Goal: Task Accomplishment & Management: Use online tool/utility

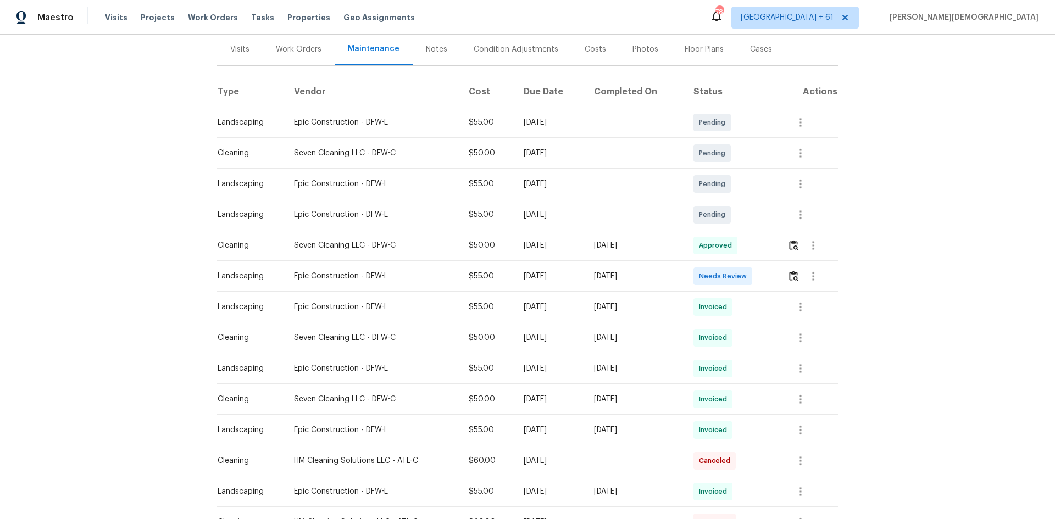
scroll to position [220, 0]
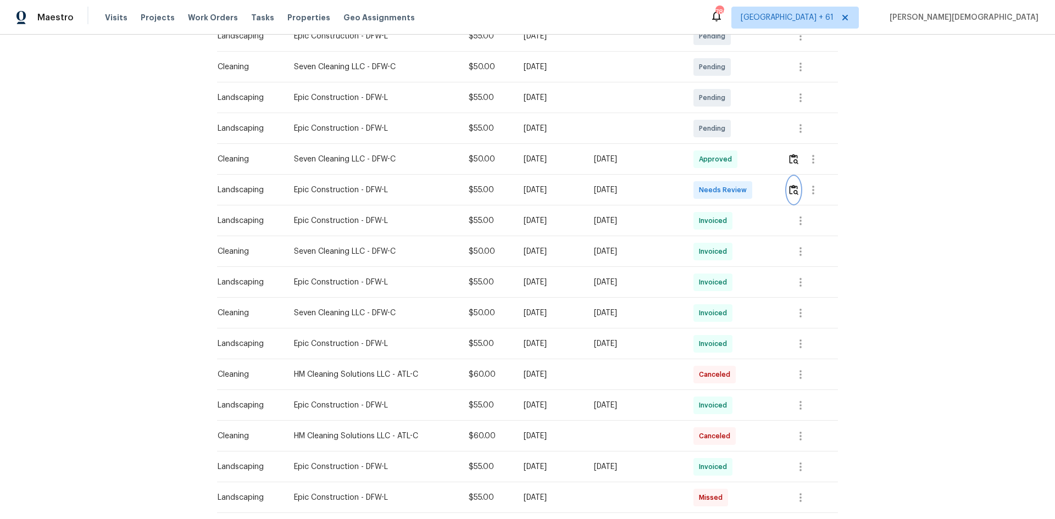
click at [791, 185] on img "button" at bounding box center [793, 190] width 9 height 10
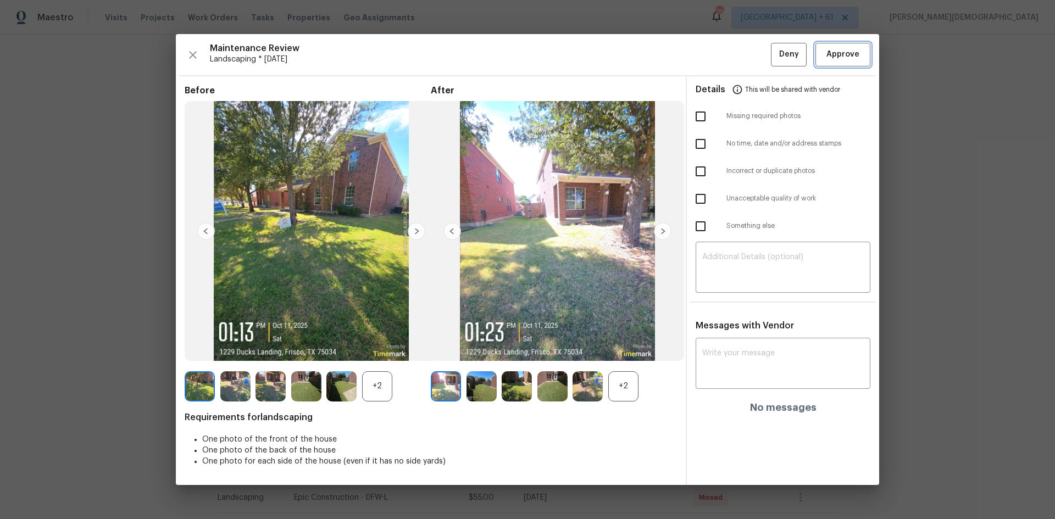
click at [863, 48] on button "Approve" at bounding box center [843, 55] width 55 height 24
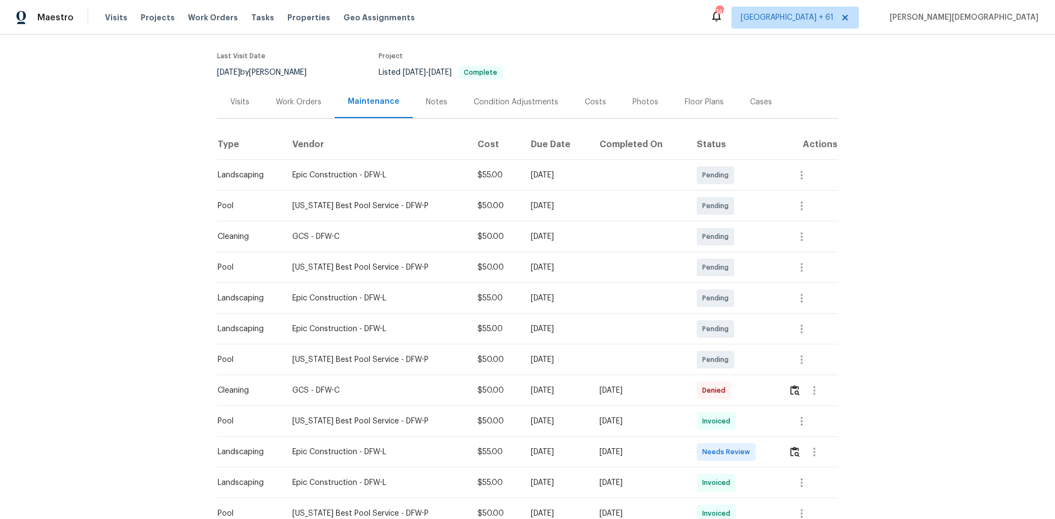
scroll to position [165, 0]
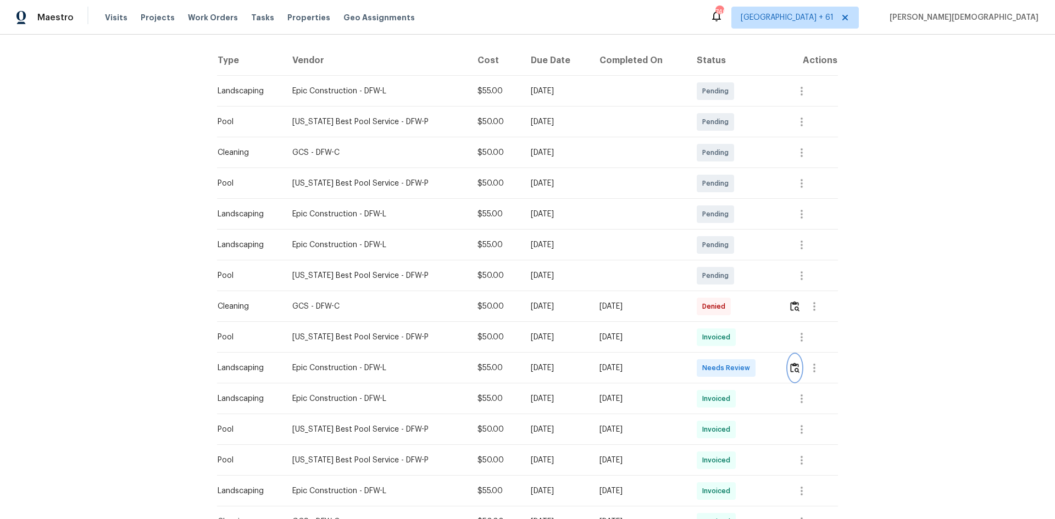
click at [790, 363] on img "button" at bounding box center [794, 368] width 9 height 10
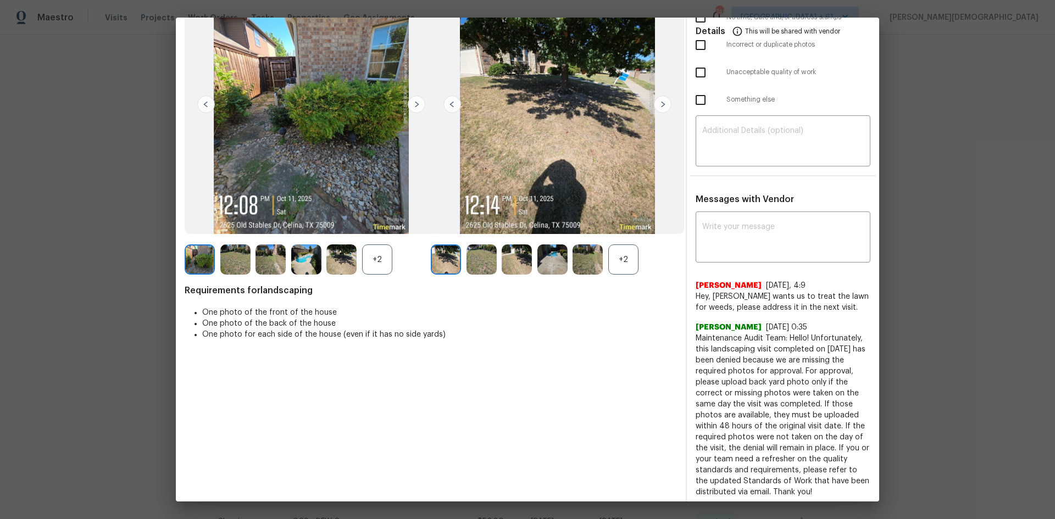
scroll to position [0, 0]
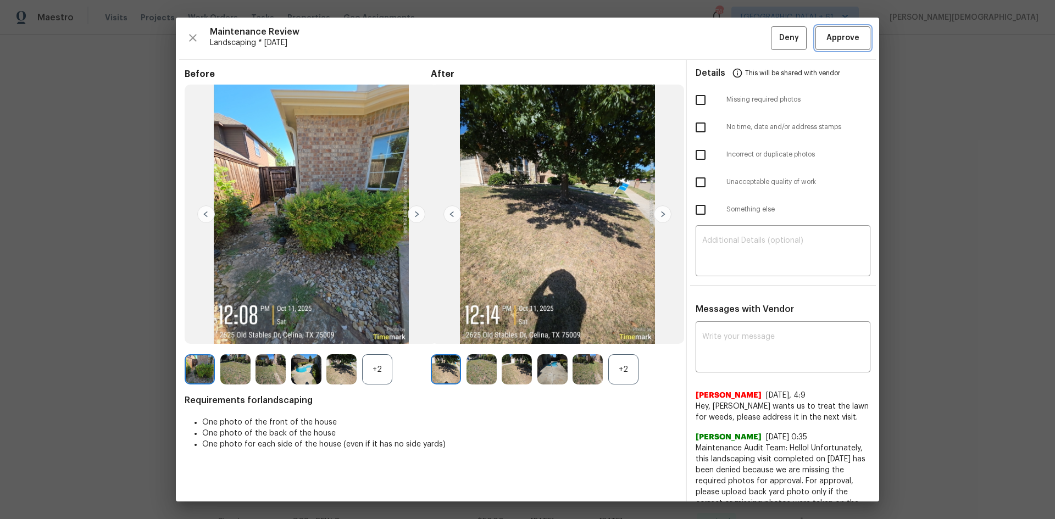
click at [838, 43] on span "Approve" at bounding box center [843, 38] width 33 height 14
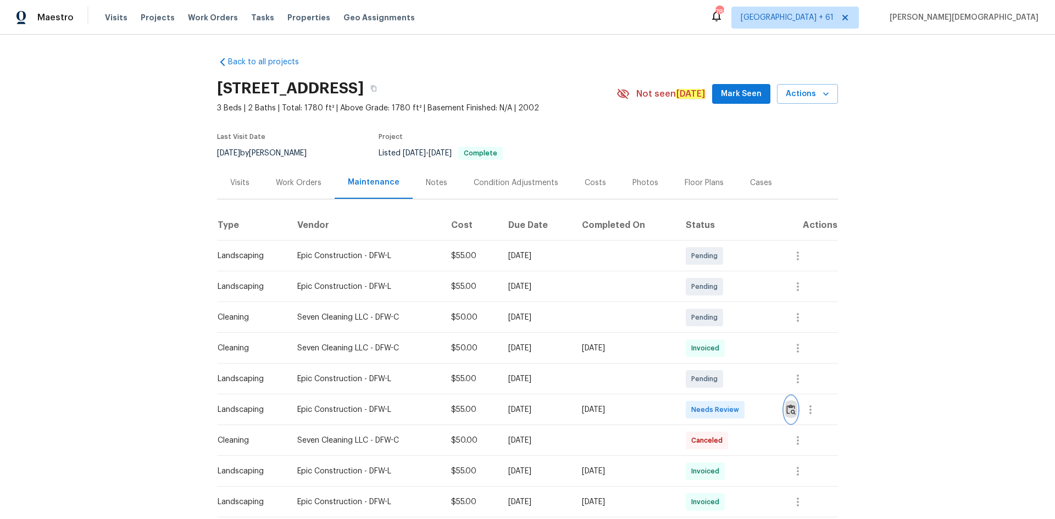
click at [787, 407] on img "button" at bounding box center [791, 410] width 9 height 10
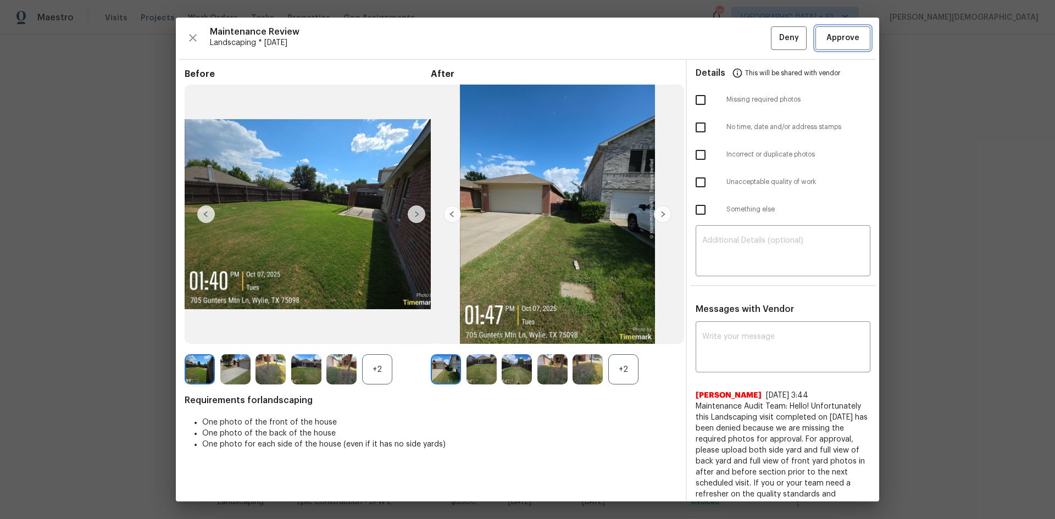
click at [827, 38] on span "Approve" at bounding box center [843, 38] width 33 height 14
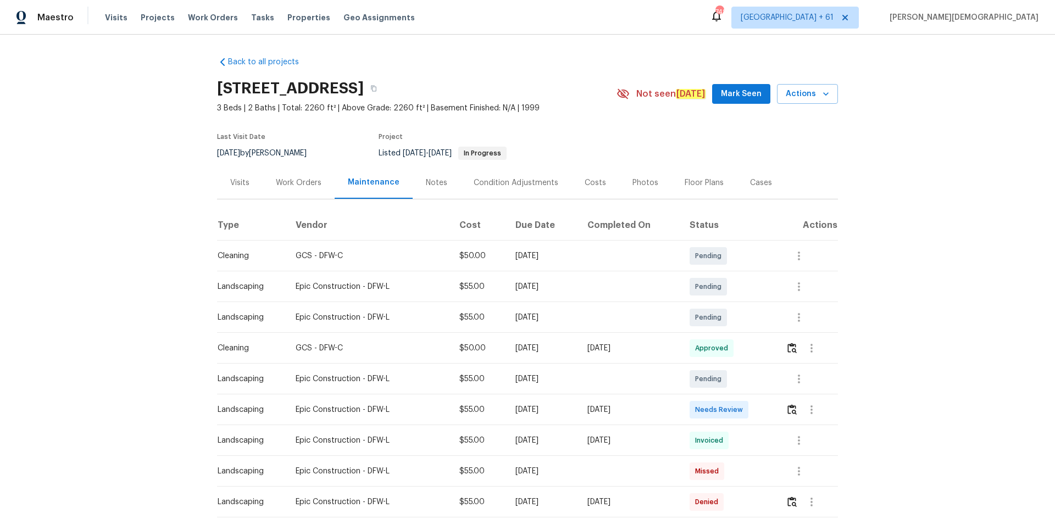
scroll to position [220, 0]
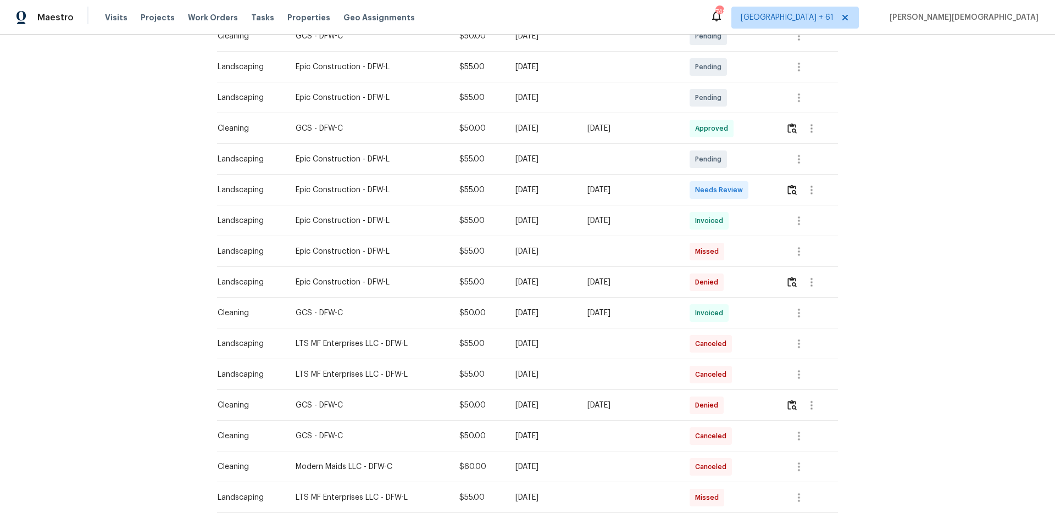
click at [786, 197] on div at bounding box center [812, 190] width 52 height 26
click at [791, 190] on img "button" at bounding box center [792, 190] width 9 height 10
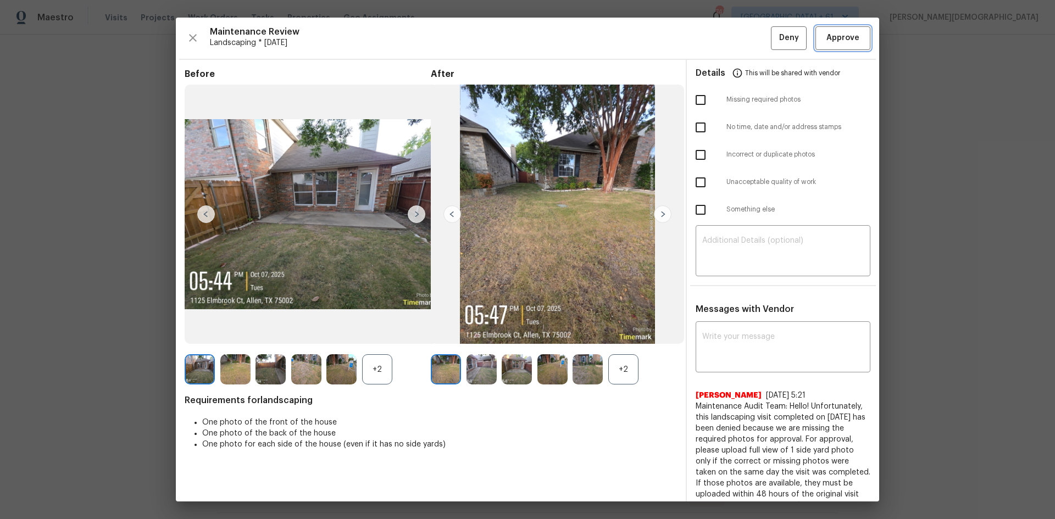
click at [840, 30] on button "Approve" at bounding box center [843, 38] width 55 height 24
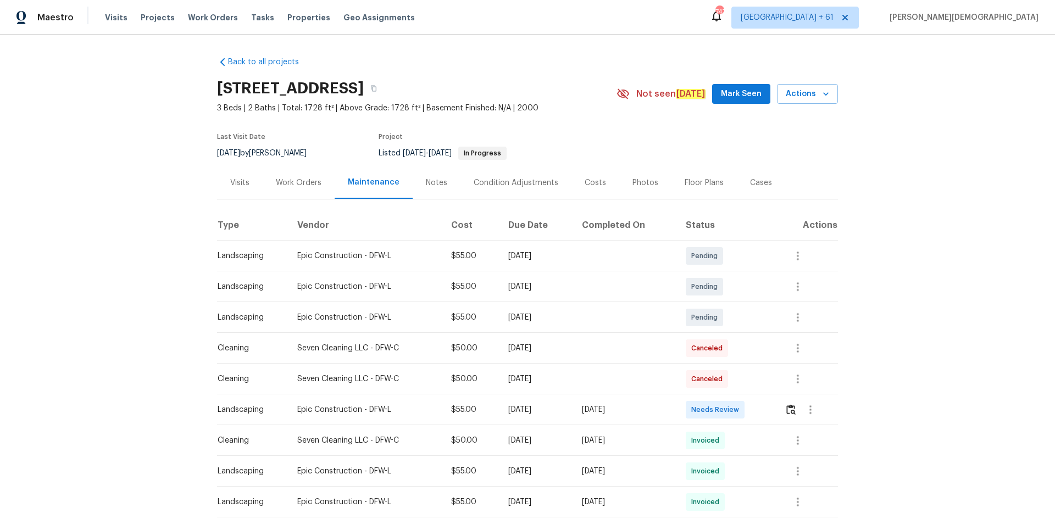
scroll to position [165, 0]
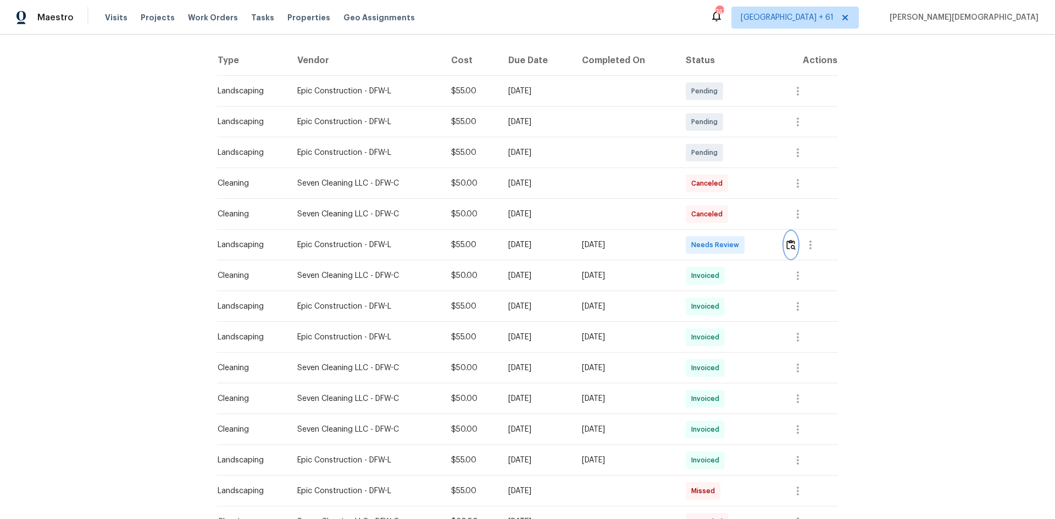
click at [787, 245] on img "button" at bounding box center [791, 245] width 9 height 10
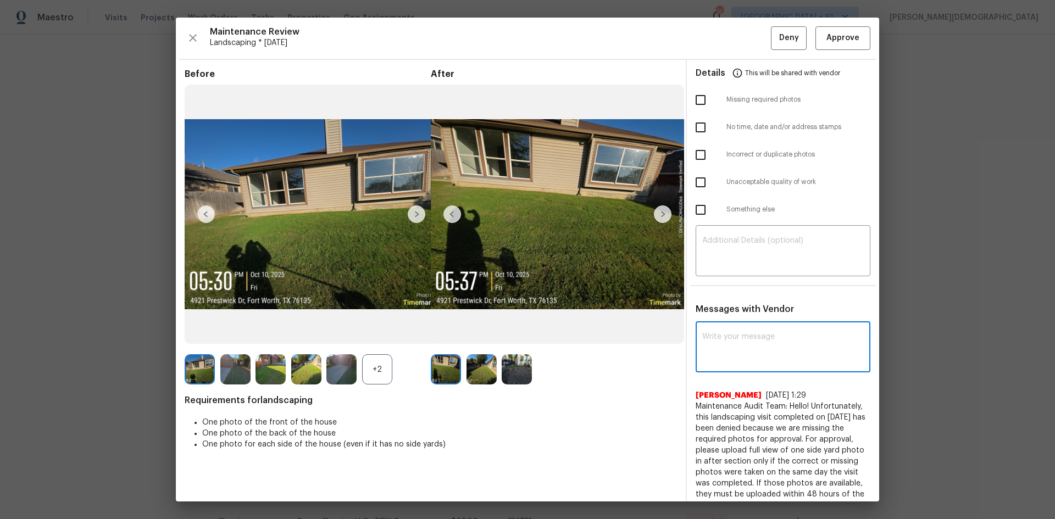
click at [760, 333] on textarea at bounding box center [783, 348] width 162 height 31
paste textarea "Maintenance Audit Team: Hello! Unfortunately, this landscaping visit completed …"
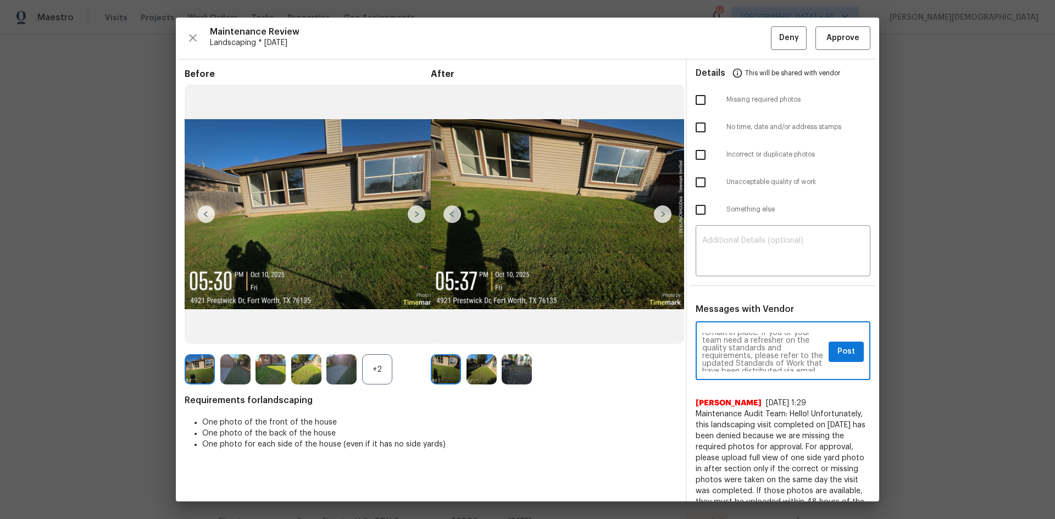
scroll to position [115, 0]
click at [741, 337] on textarea "Maintenance Audit Team: Hello! Unfortunately, this landscaping visit completed …" at bounding box center [763, 352] width 122 height 38
click at [797, 341] on textarea "Maintenance Audit Team: Hello! Unfortunately, this landscaping visit completed …" at bounding box center [763, 352] width 122 height 38
click at [777, 344] on textarea "Maintenance Audit Team: Hello! Unfortunately, this landscaping visit completed …" at bounding box center [763, 352] width 122 height 38
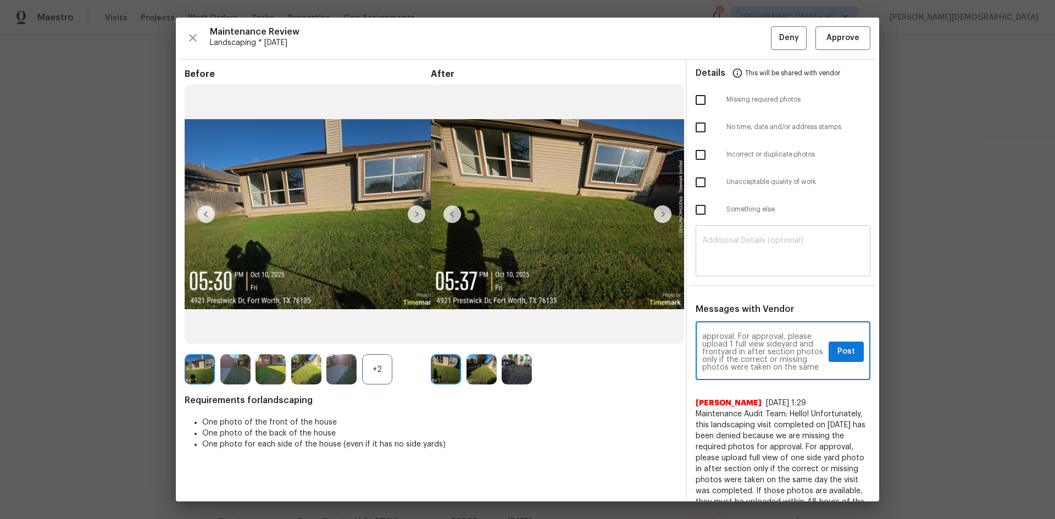
type textarea "Maintenance Audit Team: Hello! Unfortunately, this landscaping visit completed …"
click at [802, 247] on textarea at bounding box center [783, 252] width 162 height 31
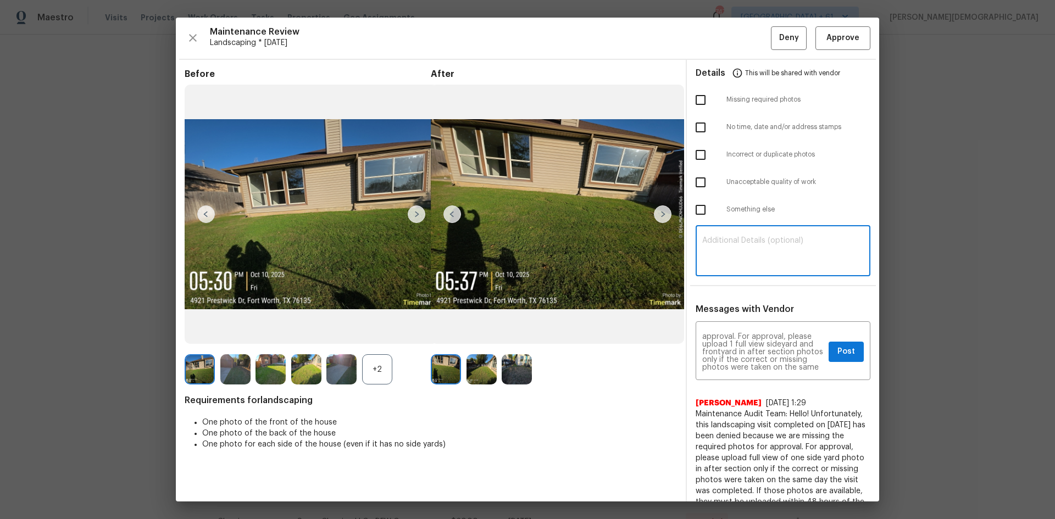
paste textarea "Maintenance Audit Team: Hello! Unfortunately, this landscaping visit completed …"
type textarea "Maintenance Audit Team: Hello! Unfortunately, this landscaping visit completed …"
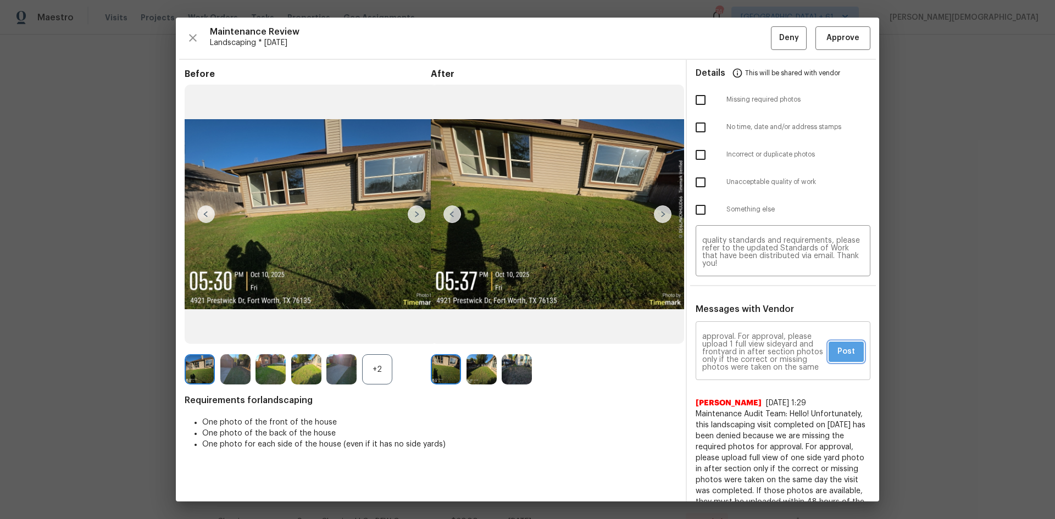
click at [829, 342] on button "Post" at bounding box center [846, 352] width 35 height 20
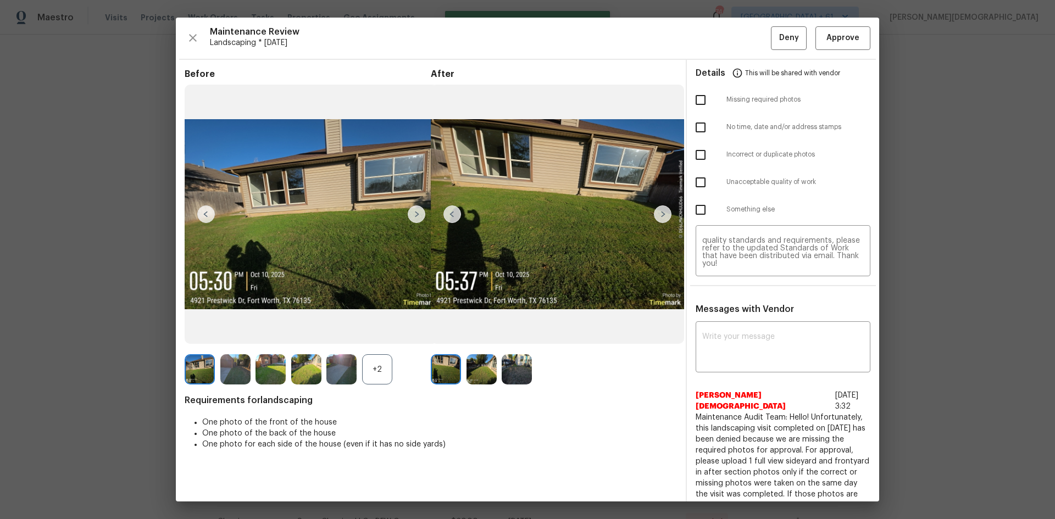
scroll to position [0, 0]
click at [696, 102] on input "checkbox" at bounding box center [700, 99] width 23 height 23
checkbox input "true"
click at [781, 38] on span "Deny" at bounding box center [789, 38] width 20 height 14
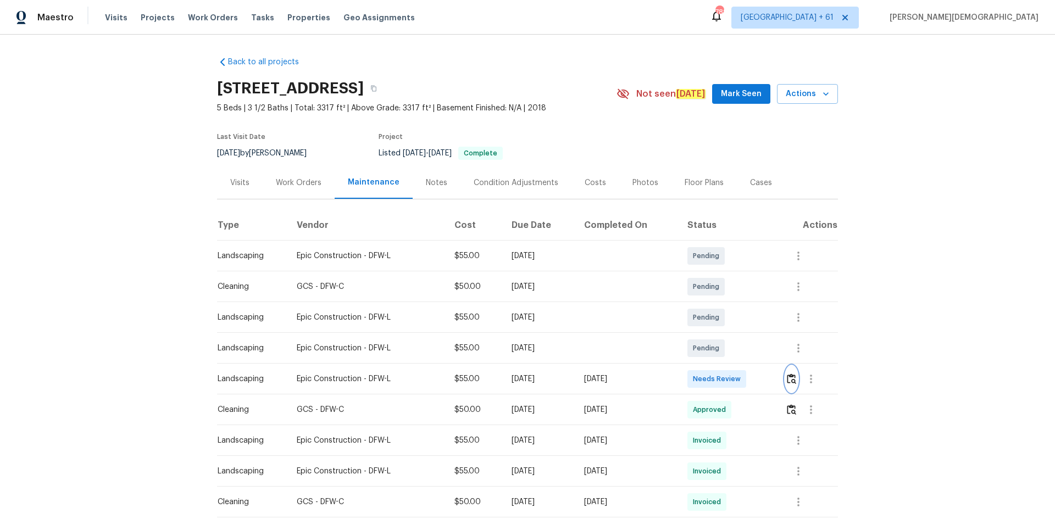
click at [785, 379] on button "button" at bounding box center [791, 379] width 13 height 26
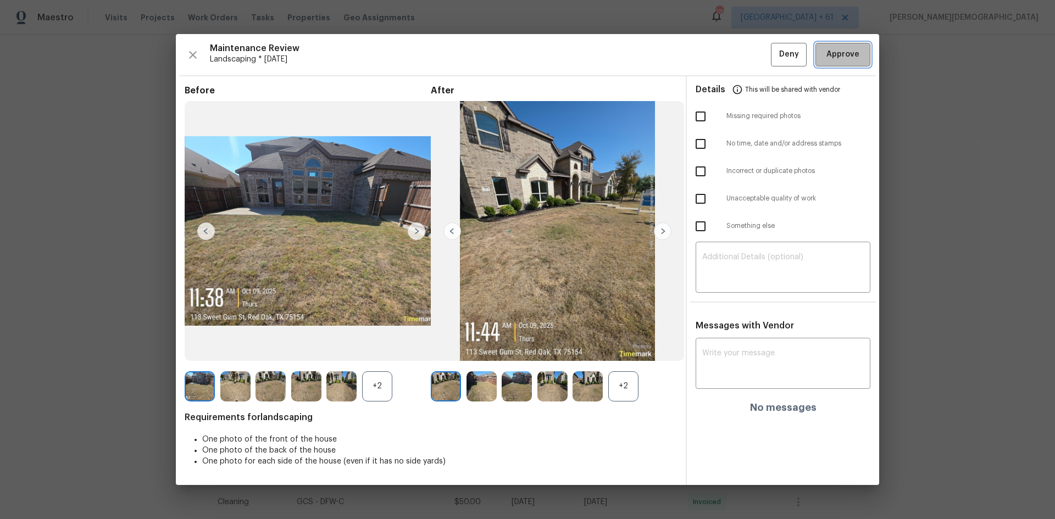
click at [849, 63] on button "Approve" at bounding box center [843, 55] width 55 height 24
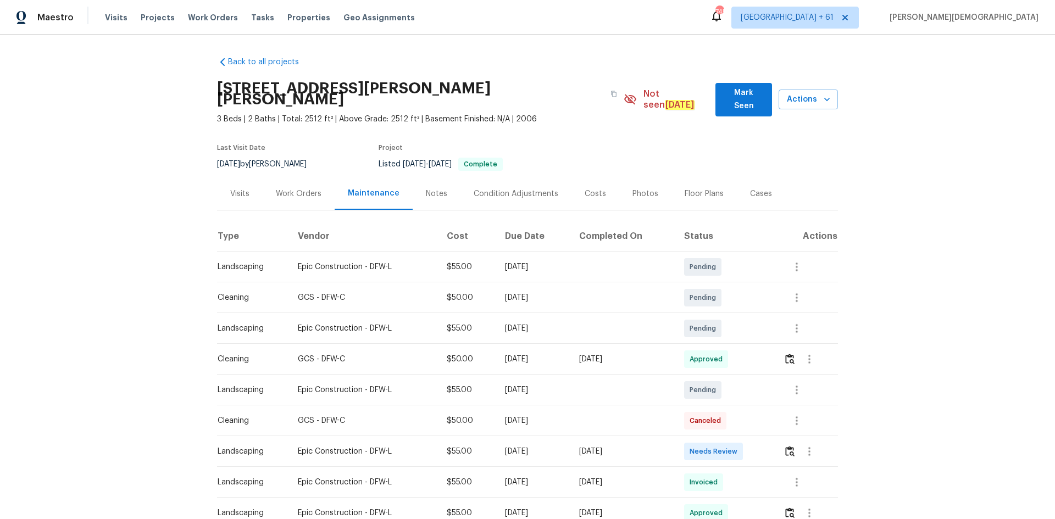
scroll to position [110, 0]
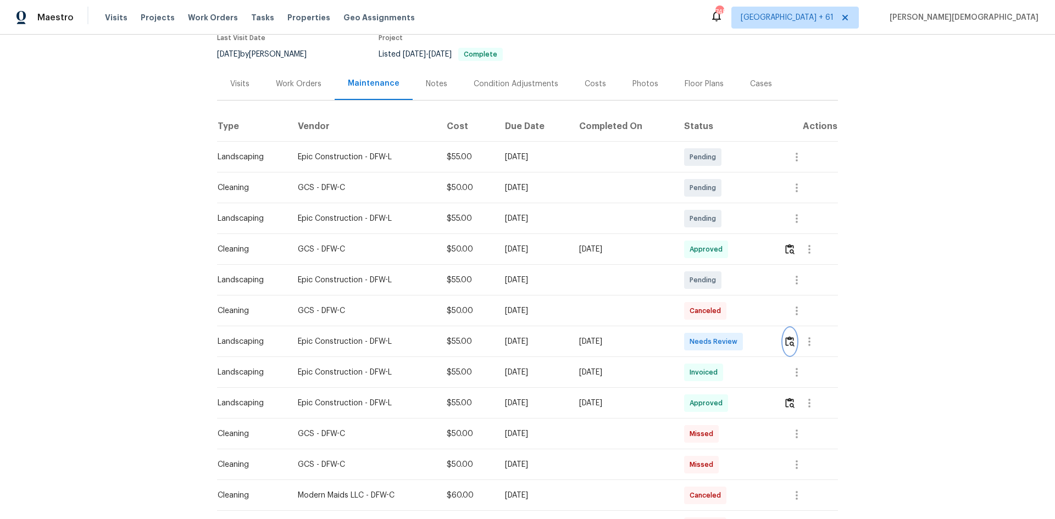
click at [787, 336] on img "button" at bounding box center [789, 341] width 9 height 10
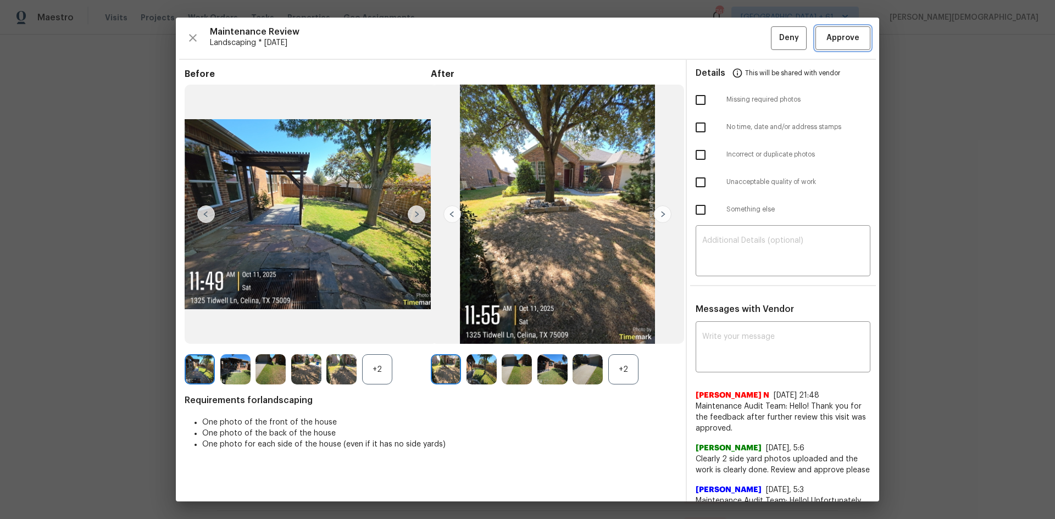
click at [834, 41] on span "Approve" at bounding box center [843, 38] width 33 height 14
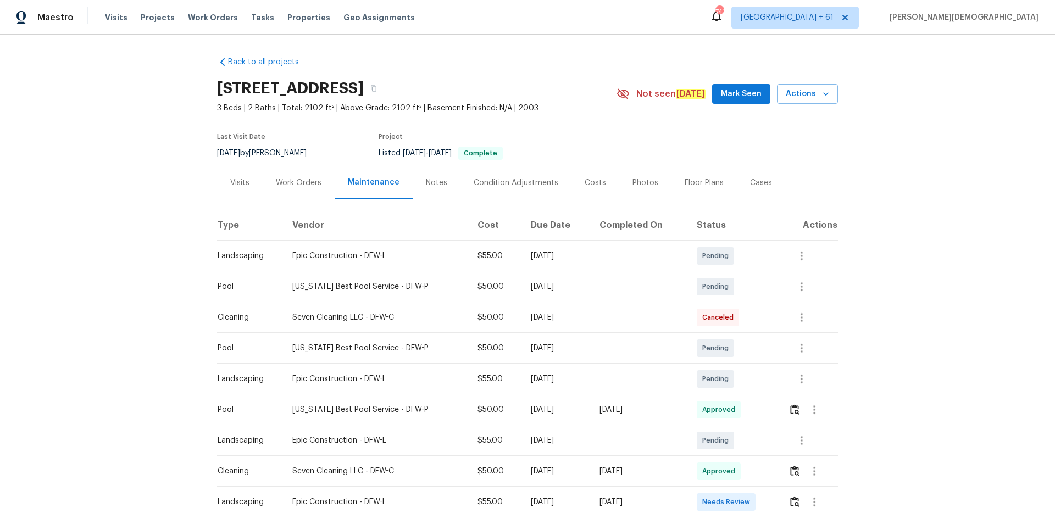
scroll to position [165, 0]
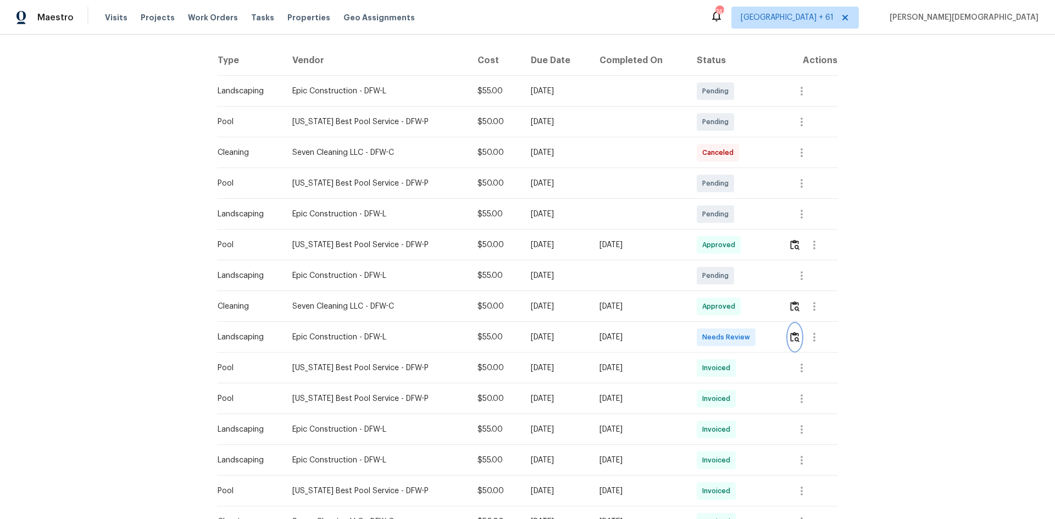
click at [790, 326] on button "button" at bounding box center [795, 337] width 13 height 26
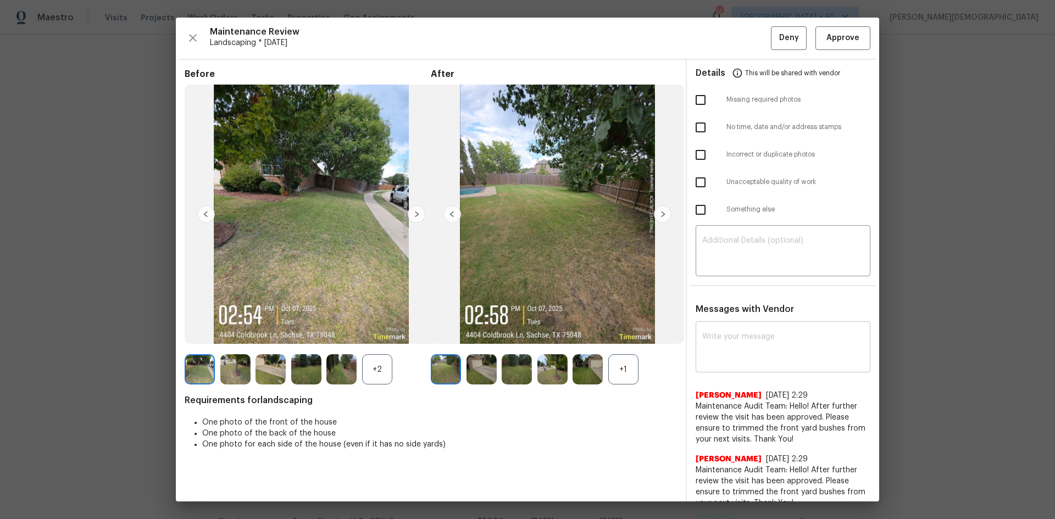
click at [764, 333] on textarea at bounding box center [783, 348] width 162 height 31
paste textarea "Maintenance Audit Team: Hello! Unfortunately, this landscaping visit completed …"
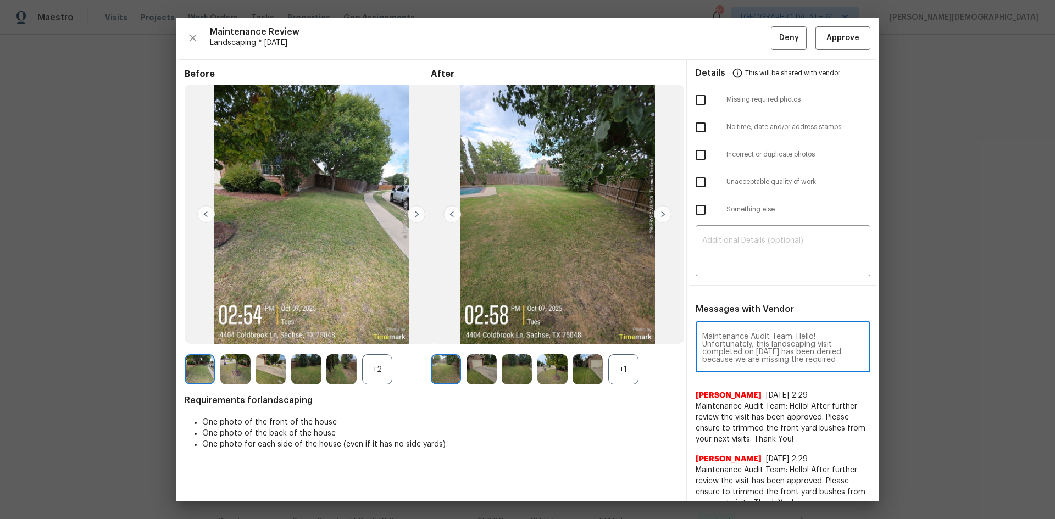
scroll to position [146, 0]
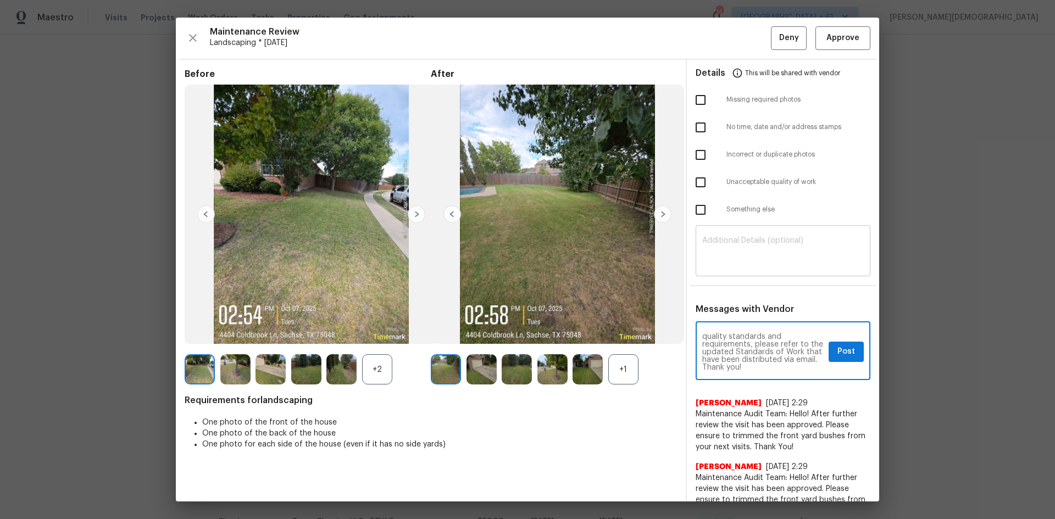
type textarea "Maintenance Audit Team: Hello! Unfortunately, this landscaping visit completed …"
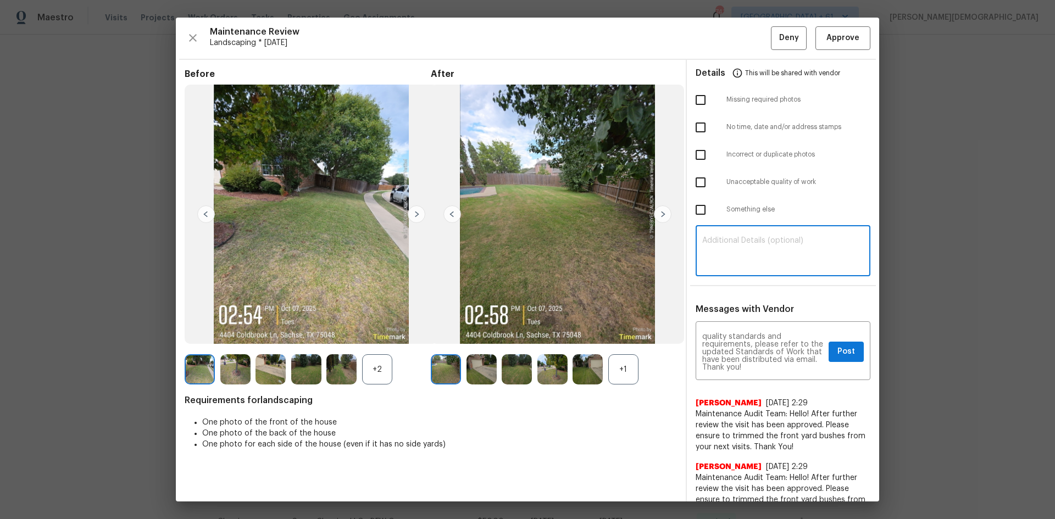
click at [743, 238] on textarea at bounding box center [783, 252] width 162 height 31
paste textarea "Maintenance Audit Team: Hello! Unfortunately, this landscaping visit completed …"
type textarea "Maintenance Audit Team: Hello! Unfortunately, this landscaping visit completed …"
click at [844, 352] on div "Maintenance Audit Team: Hello! Unfortunately, this landscaping visit completed …" at bounding box center [783, 352] width 175 height 56
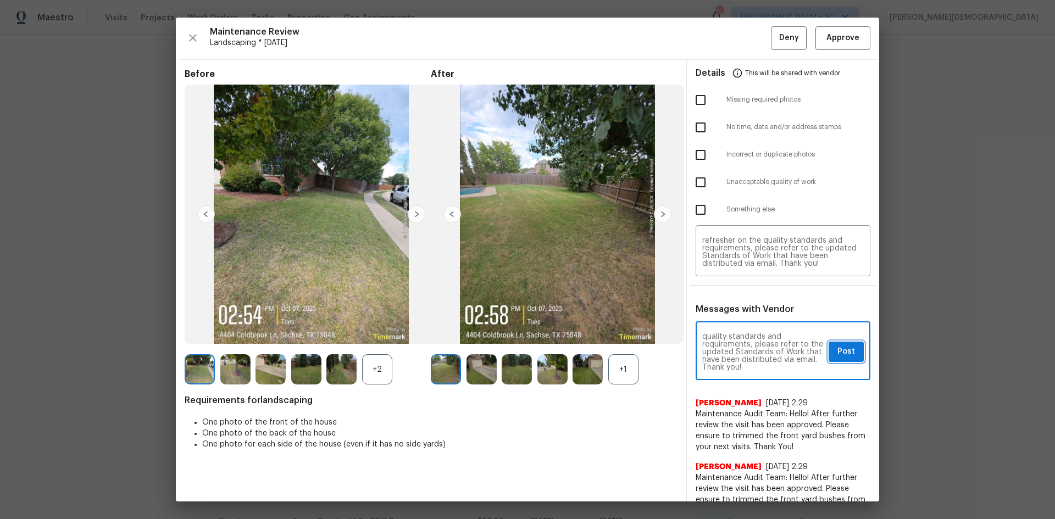
click at [844, 348] on span "Post" at bounding box center [847, 352] width 18 height 14
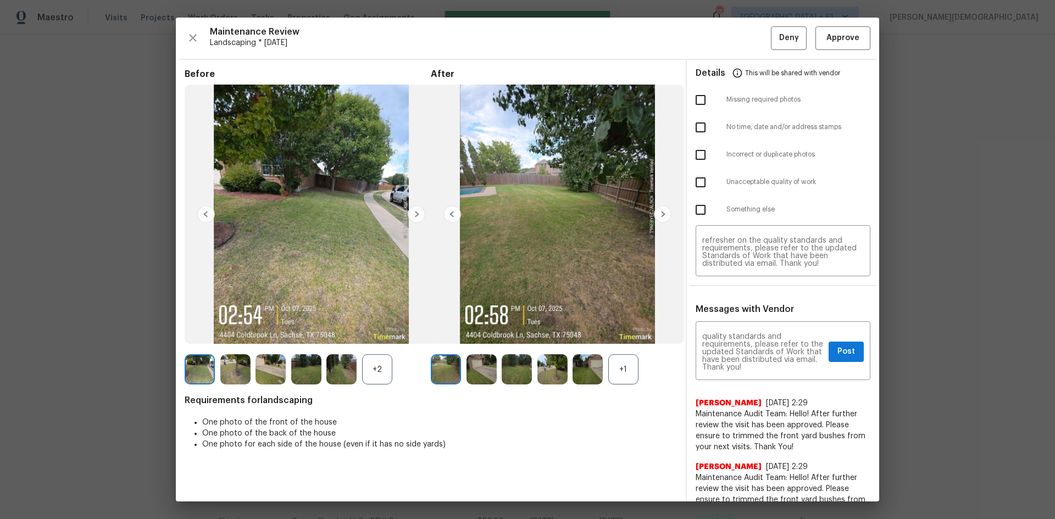
click at [690, 102] on input "checkbox" at bounding box center [700, 99] width 23 height 23
checkbox input "true"
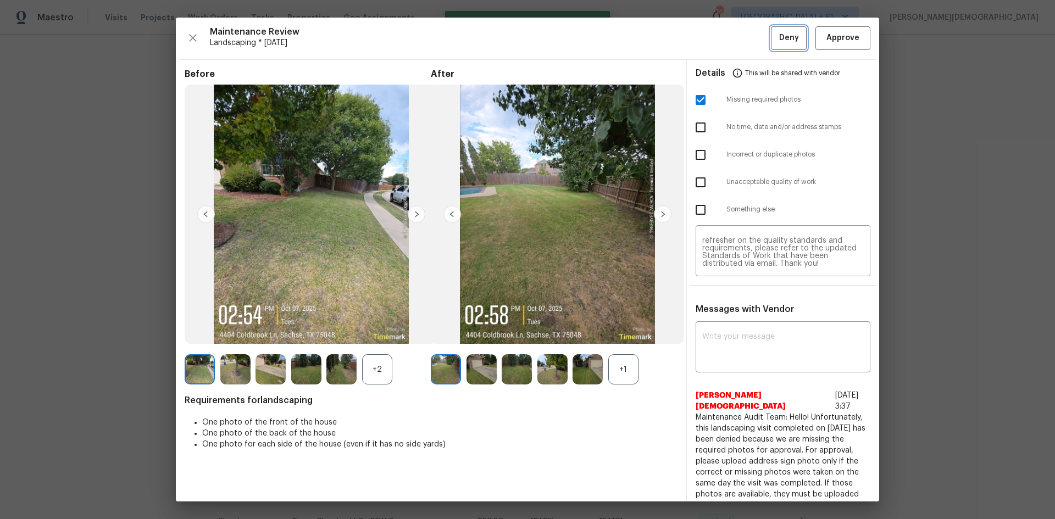
click at [786, 39] on span "Deny" at bounding box center [789, 38] width 20 height 14
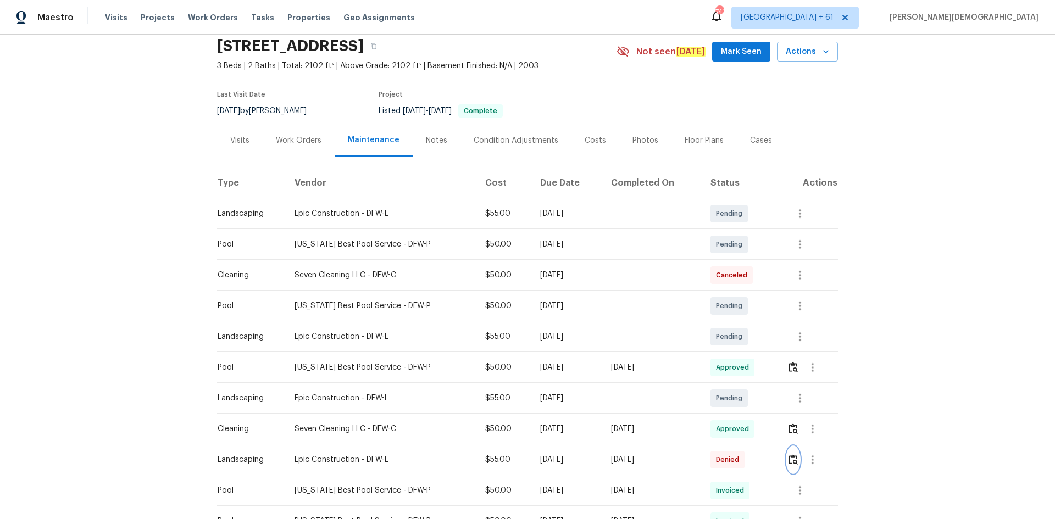
scroll to position [110, 0]
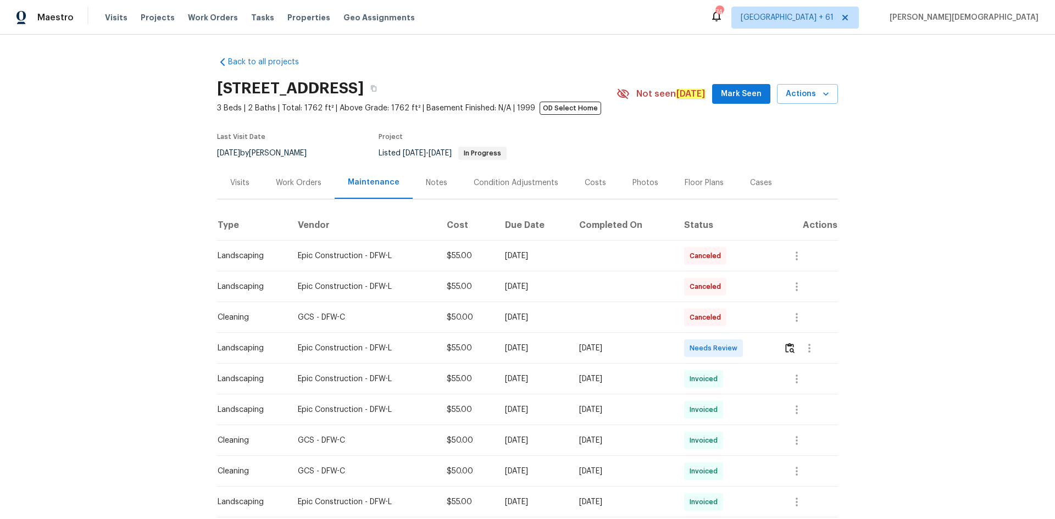
click at [782, 344] on td at bounding box center [806, 348] width 63 height 31
click at [787, 344] on img "button" at bounding box center [789, 348] width 9 height 10
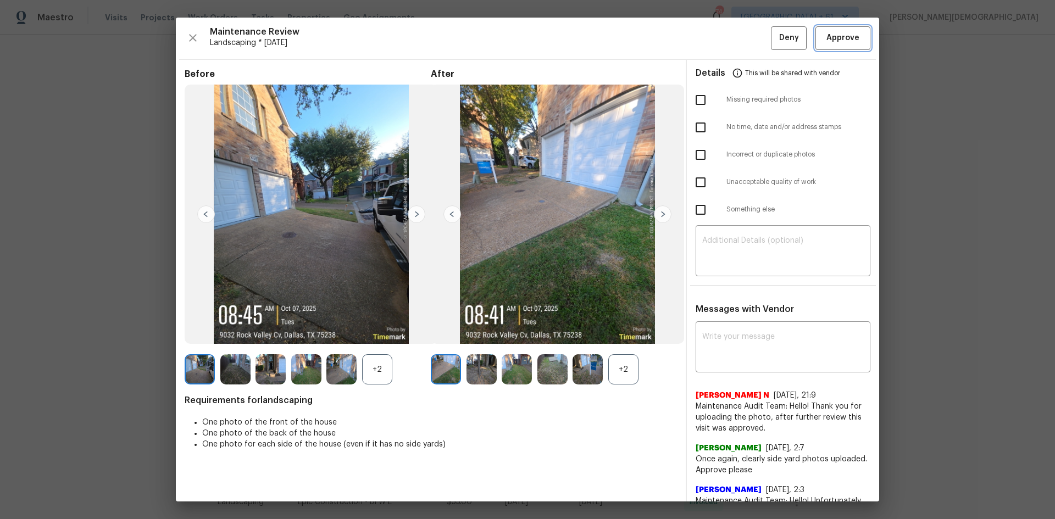
click at [828, 48] on button "Approve" at bounding box center [843, 38] width 55 height 24
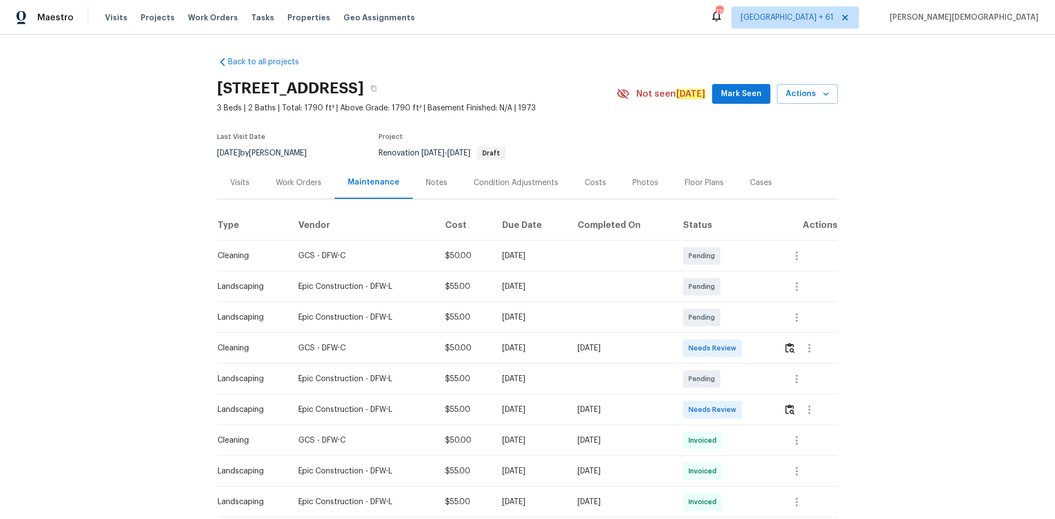
scroll to position [129, 0]
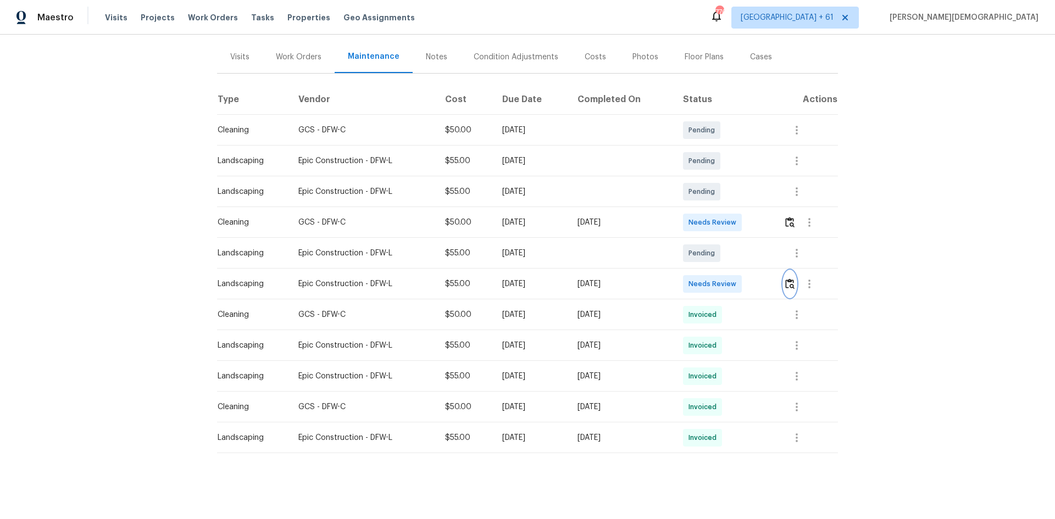
click at [750, 279] on img "button" at bounding box center [789, 284] width 9 height 10
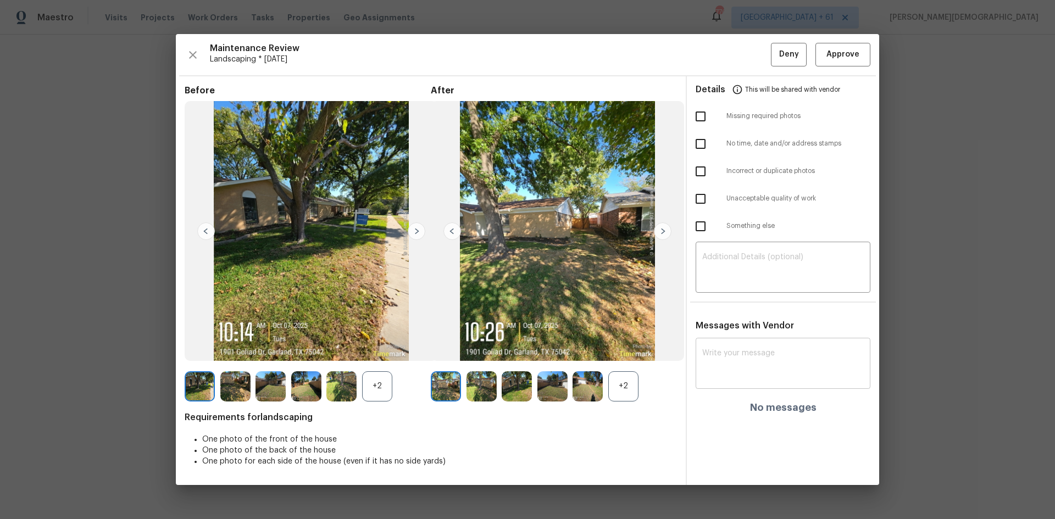
click at [732, 347] on textarea at bounding box center [783, 365] width 162 height 31
paste textarea "Maintenance Audit Team: Hello! Unfortunately, this landscaping visit completed …"
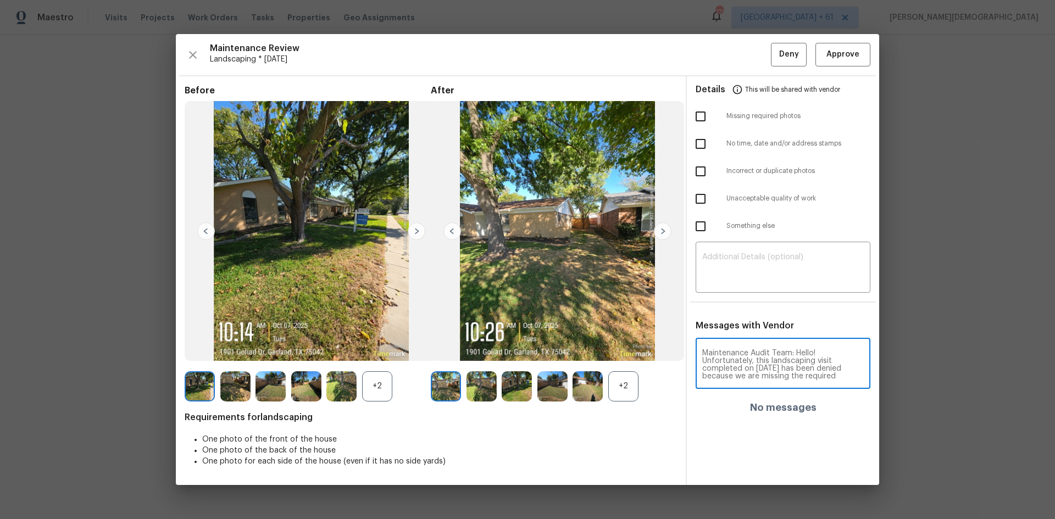
scroll to position [139, 0]
type textarea "Maintenance Audit Team: Hello! Unfortunately, this landscaping visit completed …"
click at [749, 245] on div "​" at bounding box center [783, 269] width 175 height 48
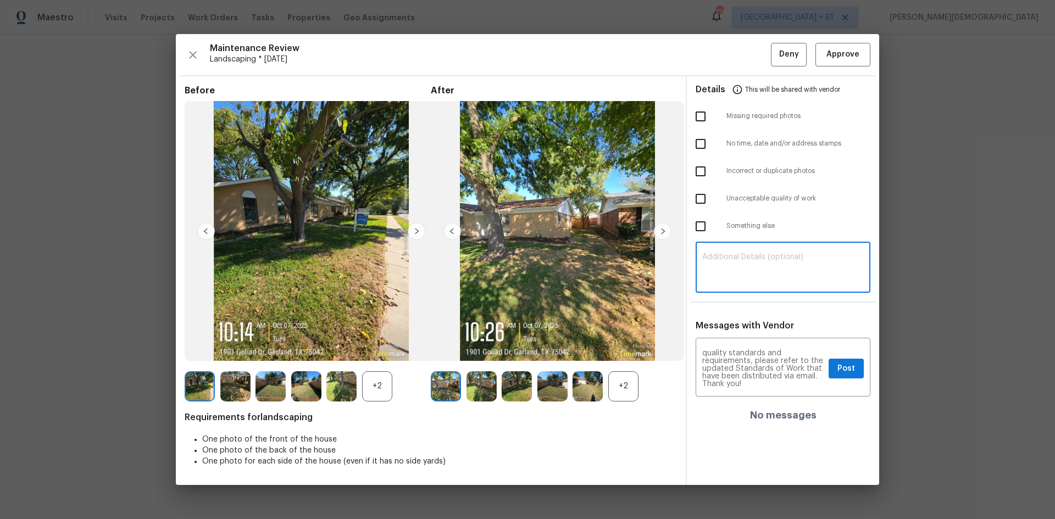
paste textarea "Maintenance Audit Team: Hello! Unfortunately, this landscaping visit completed …"
type textarea "Maintenance Audit Team: Hello! Unfortunately, this landscaping visit completed …"
click at [750, 347] on span "Post" at bounding box center [847, 369] width 18 height 14
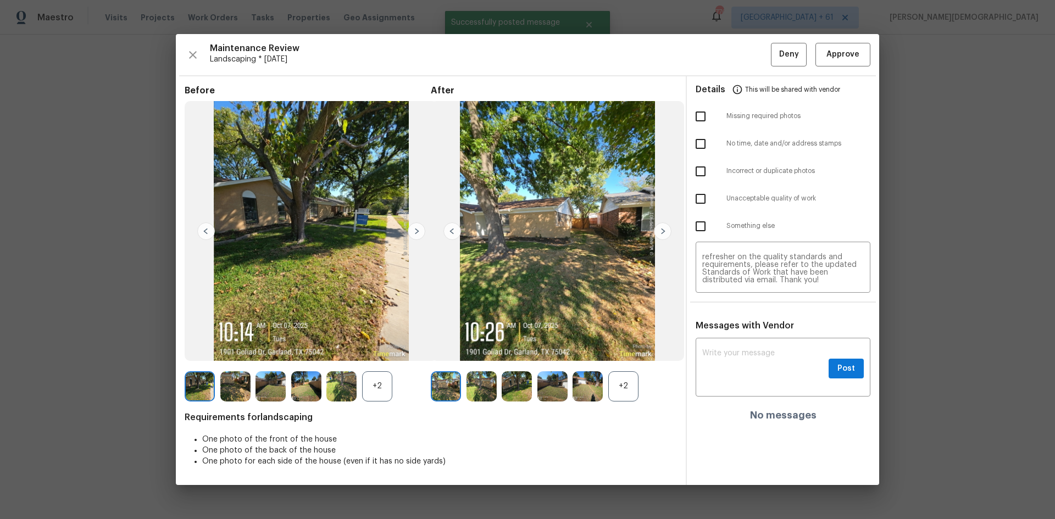
scroll to position [0, 0]
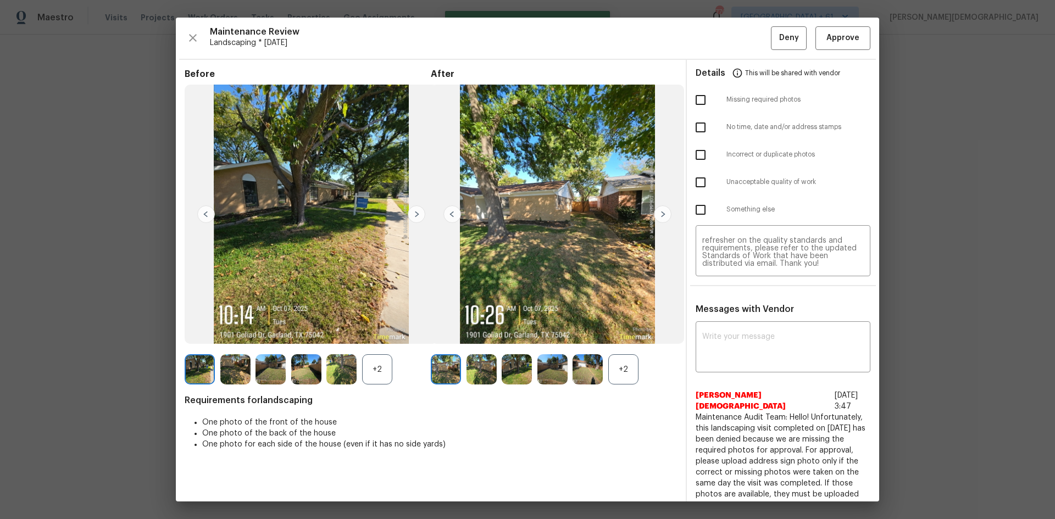
click at [689, 88] on input "checkbox" at bounding box center [700, 99] width 23 height 23
checkbox input "true"
click at [750, 43] on span "Deny" at bounding box center [789, 38] width 20 height 14
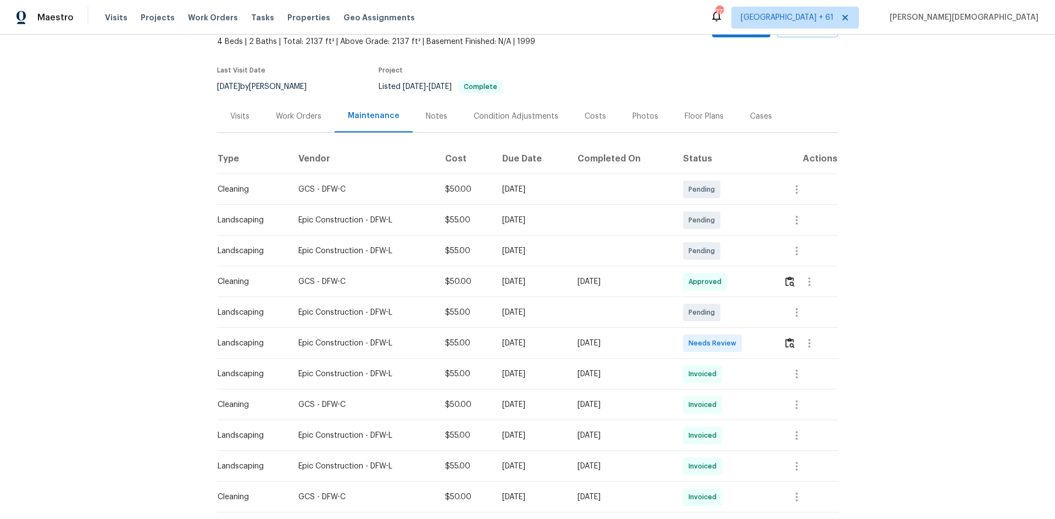
scroll to position [129, 0]
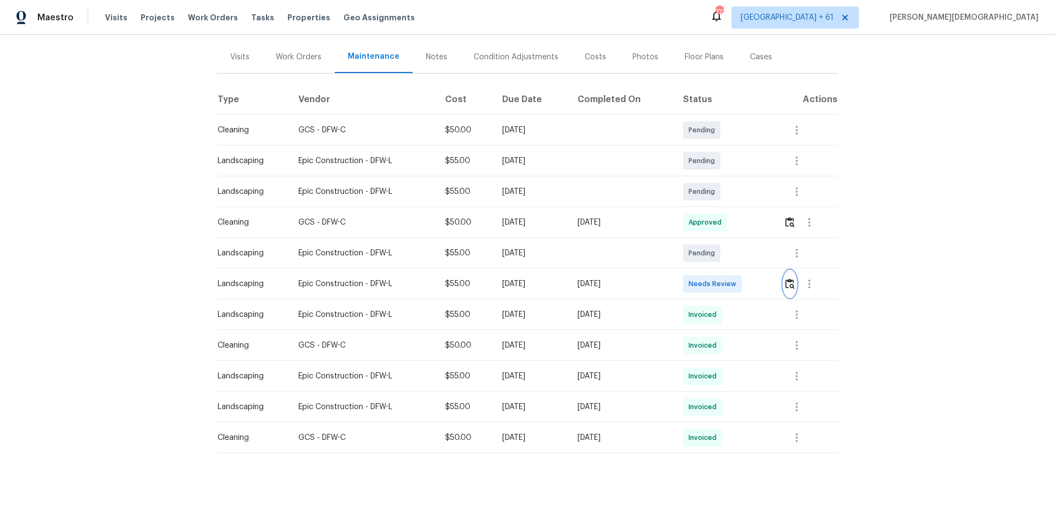
click at [750, 279] on img "button" at bounding box center [789, 284] width 9 height 10
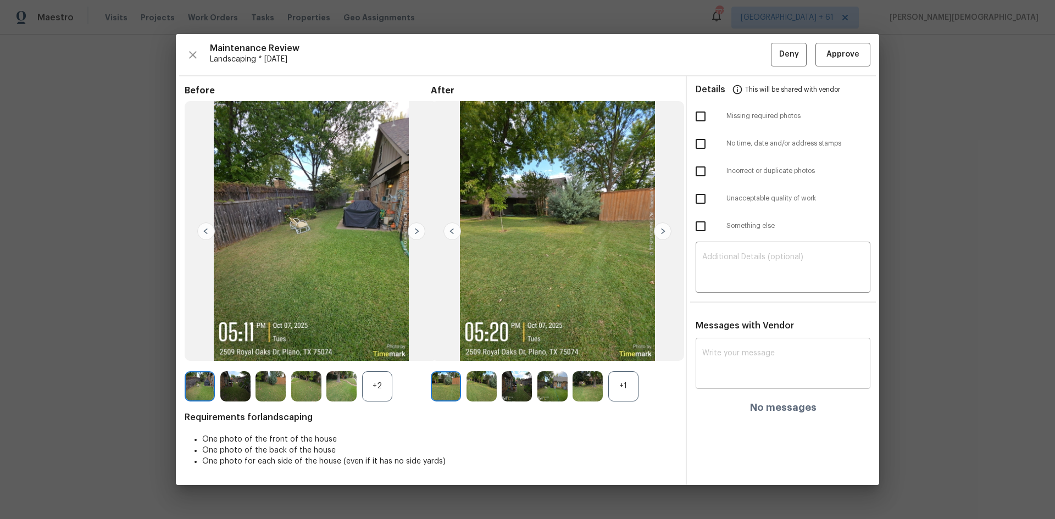
click at [750, 347] on textarea at bounding box center [783, 365] width 162 height 31
paste textarea "Maintenance Audit Team: Hello! Unfortunately, this landscaping visit completed …"
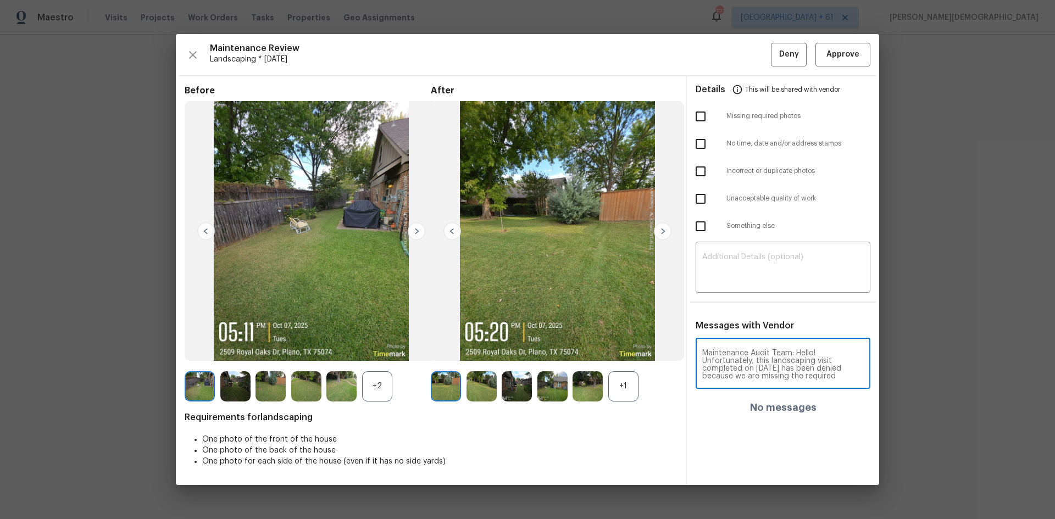
scroll to position [139, 0]
type textarea "Maintenance Audit Team: Hello! Unfortunately, this landscaping visit completed …"
click at [750, 290] on div "Details This will be shared with vendor Missing required photos No time, date a…" at bounding box center [783, 280] width 192 height 409
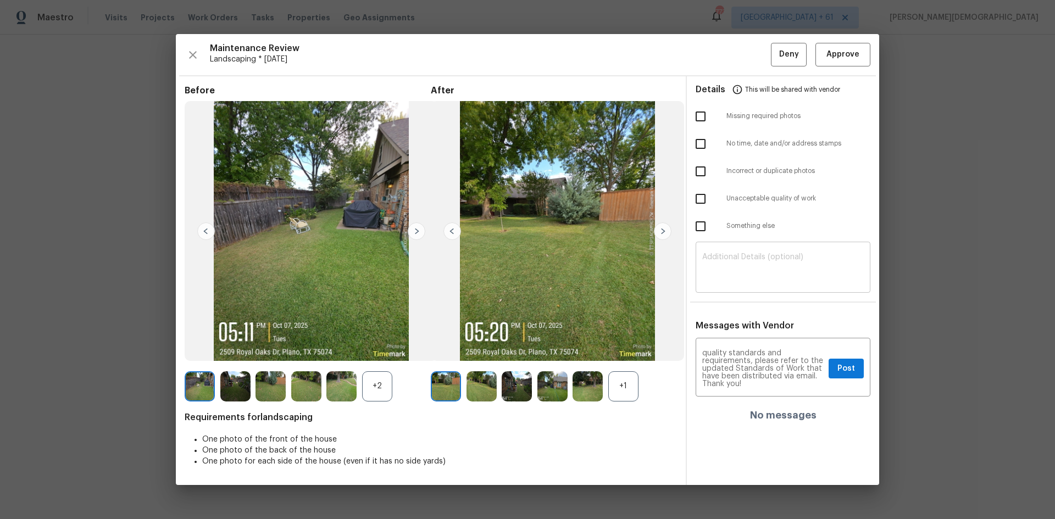
click at [747, 259] on textarea at bounding box center [783, 268] width 162 height 31
click at [729, 246] on div "​" at bounding box center [783, 269] width 175 height 48
paste textarea "Maintenance Audit Team: Hello! Unfortunately, this landscaping visit completed …"
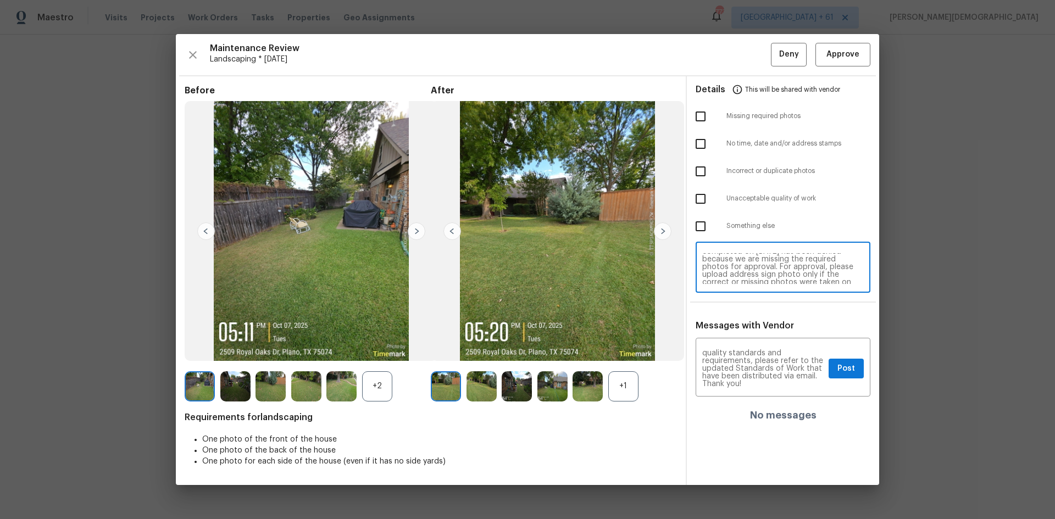
scroll to position [31, 0]
type textarea "Maintenance Audit Team: Hello! Unfortunately, this landscaping visit completed …"
click at [750, 347] on button "Post" at bounding box center [846, 369] width 35 height 20
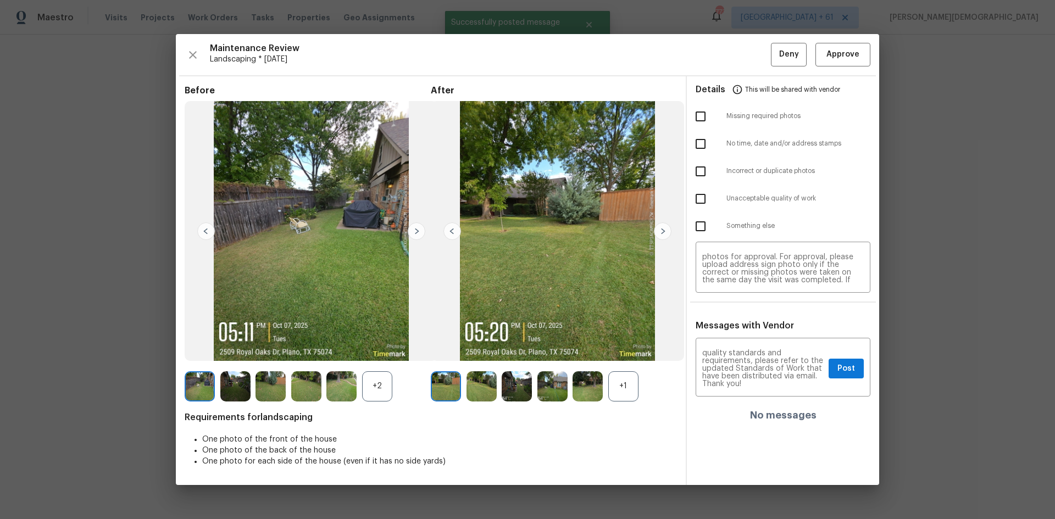
click at [692, 114] on input "checkbox" at bounding box center [700, 116] width 23 height 23
checkbox input "true"
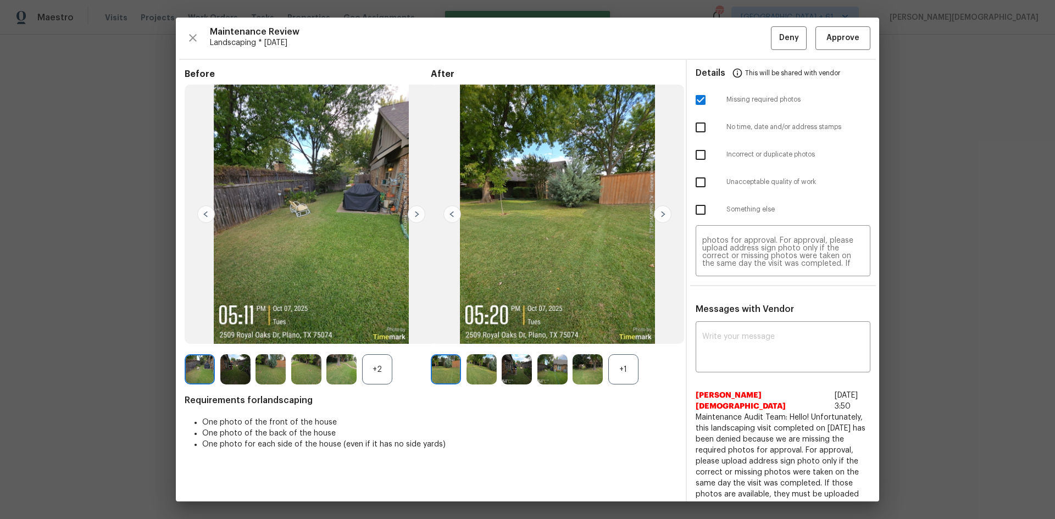
scroll to position [0, 0]
click at [750, 47] on button "Deny" at bounding box center [789, 38] width 36 height 24
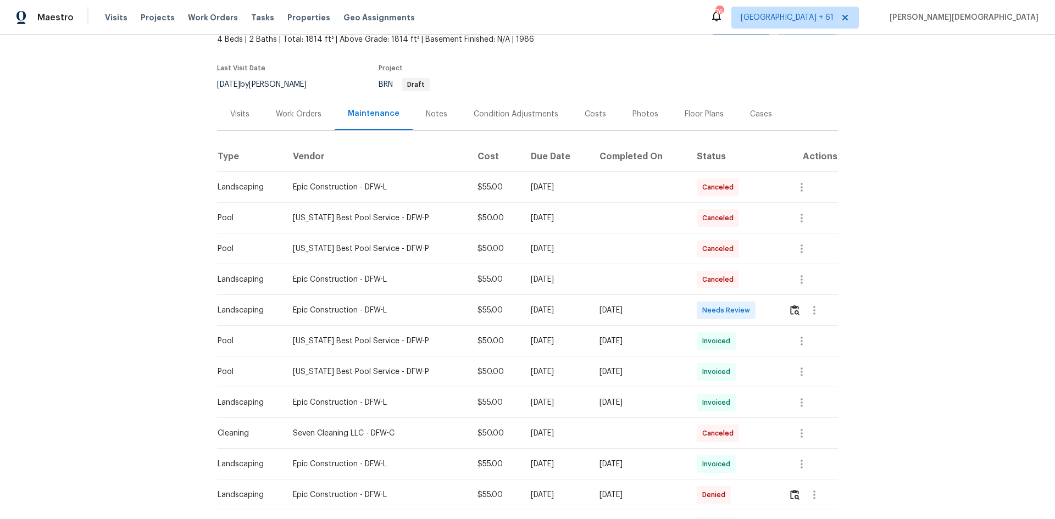
scroll to position [165, 0]
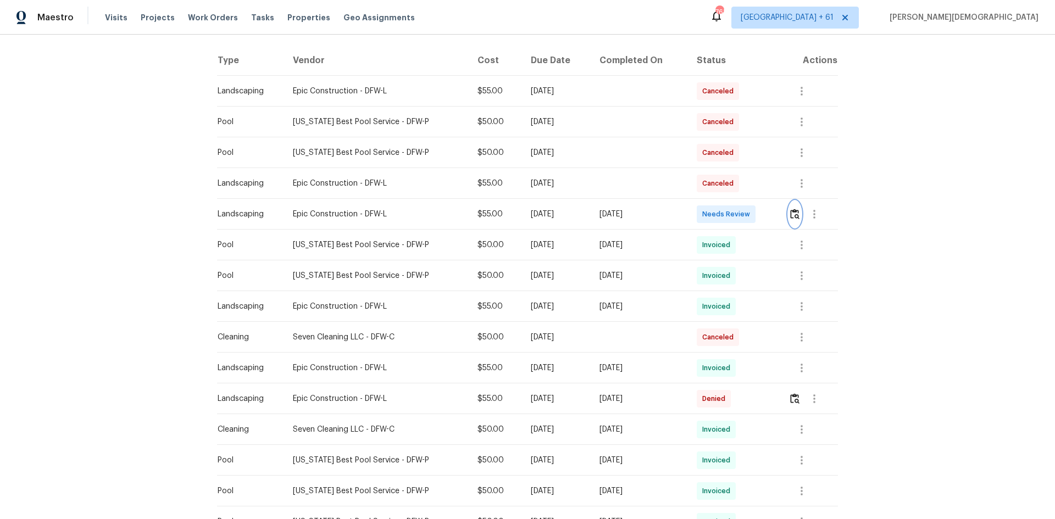
click at [750, 214] on img "button" at bounding box center [794, 214] width 9 height 10
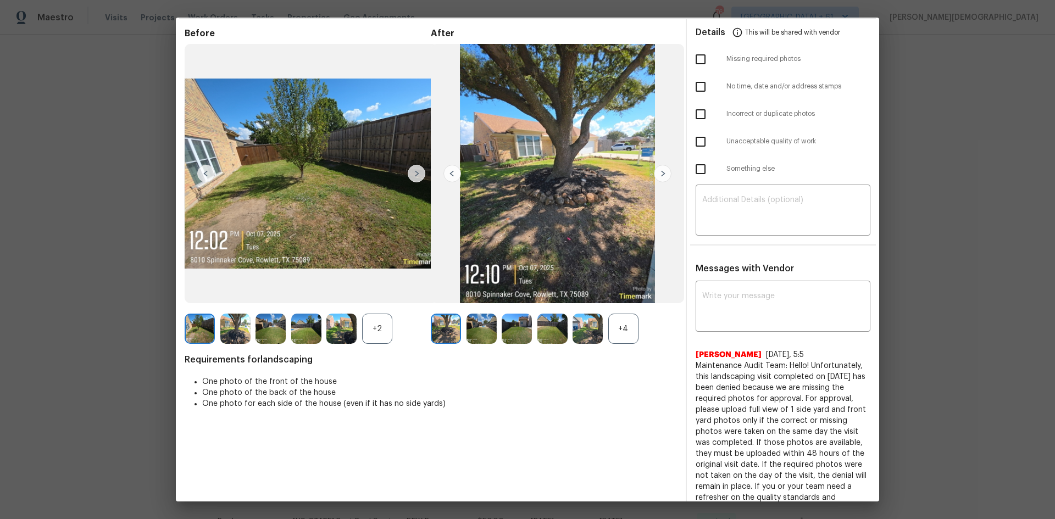
scroll to position [71, 0]
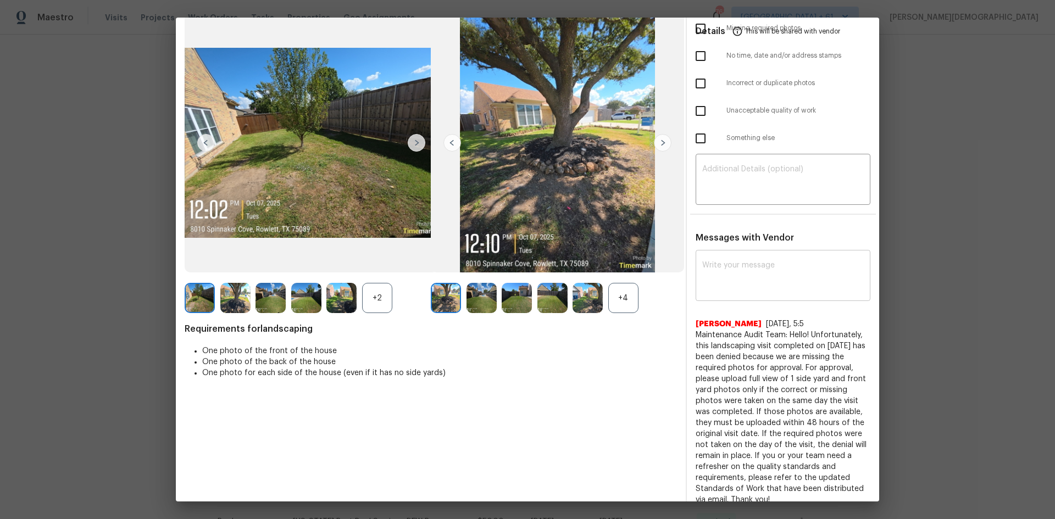
click at [718, 267] on textarea at bounding box center [783, 277] width 162 height 31
paste textarea "Maintenance Audit Team: Hello! Unfortunately, this landscaping visit completed …"
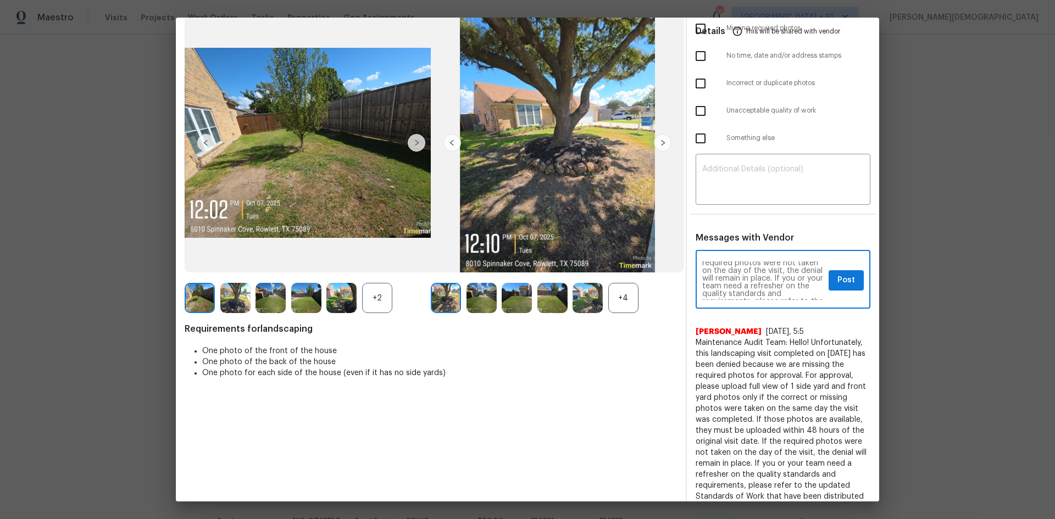
scroll to position [53, 0]
type textarea "Maintenance Audit Team: Hello! Unfortunately, this landscaping visit completed …"
click at [744, 180] on textarea at bounding box center [783, 180] width 162 height 31
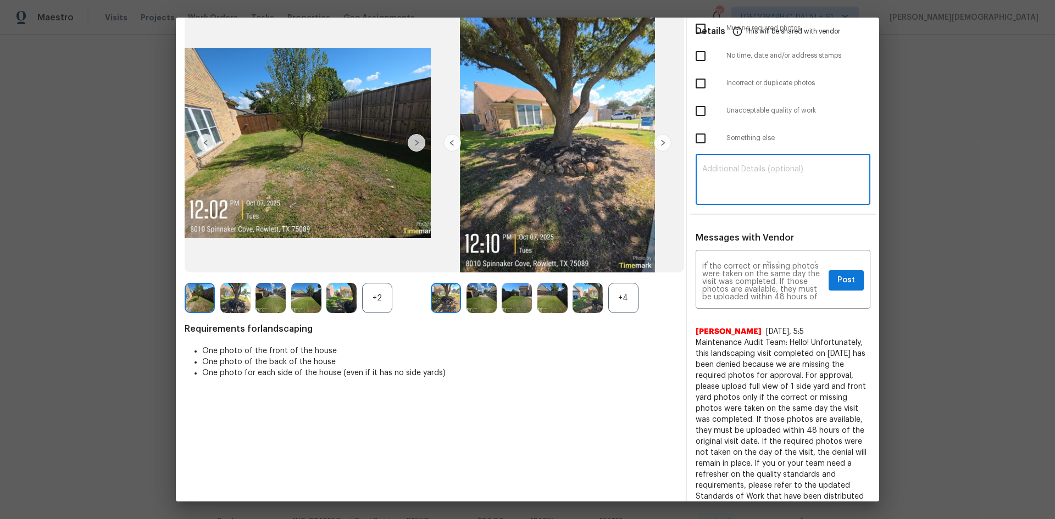
paste textarea "Maintenance Audit Team: Hello! Unfortunately, this landscaping visit completed …"
type textarea "Maintenance Audit Team: Hello! Unfortunately, this landscaping visit completed …"
click at [750, 270] on button "Post" at bounding box center [846, 280] width 35 height 20
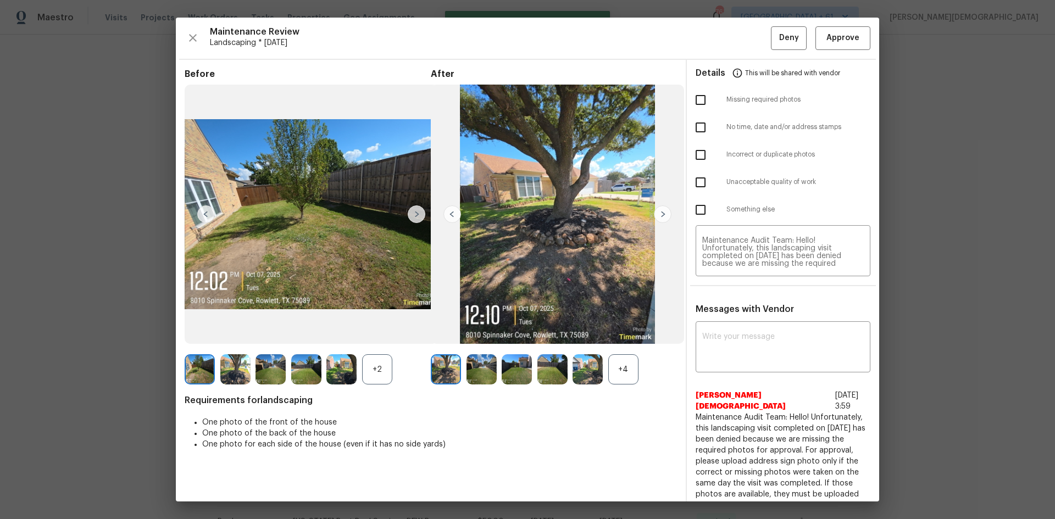
click at [695, 97] on input "checkbox" at bounding box center [700, 99] width 23 height 23
checkbox input "true"
click at [750, 38] on button "Deny" at bounding box center [789, 38] width 36 height 24
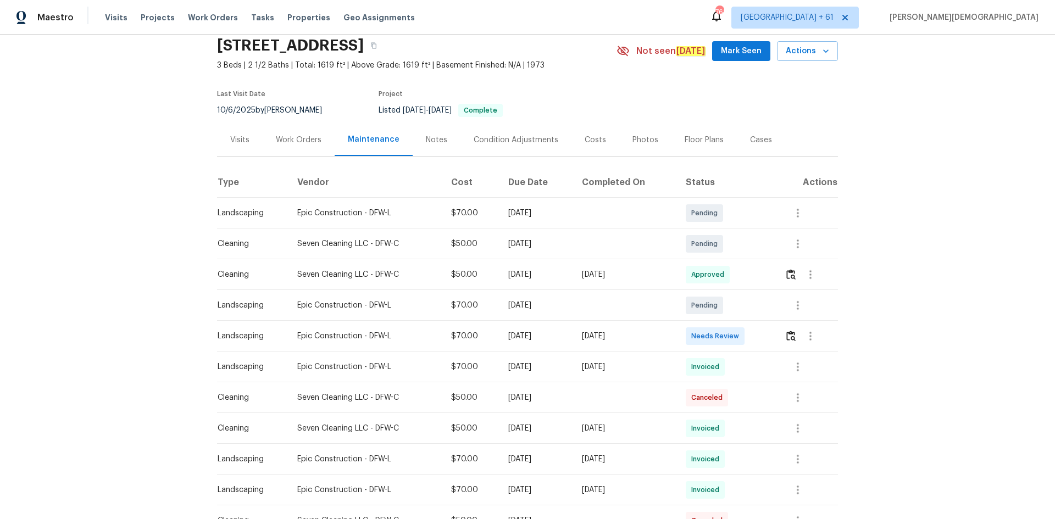
scroll to position [55, 0]
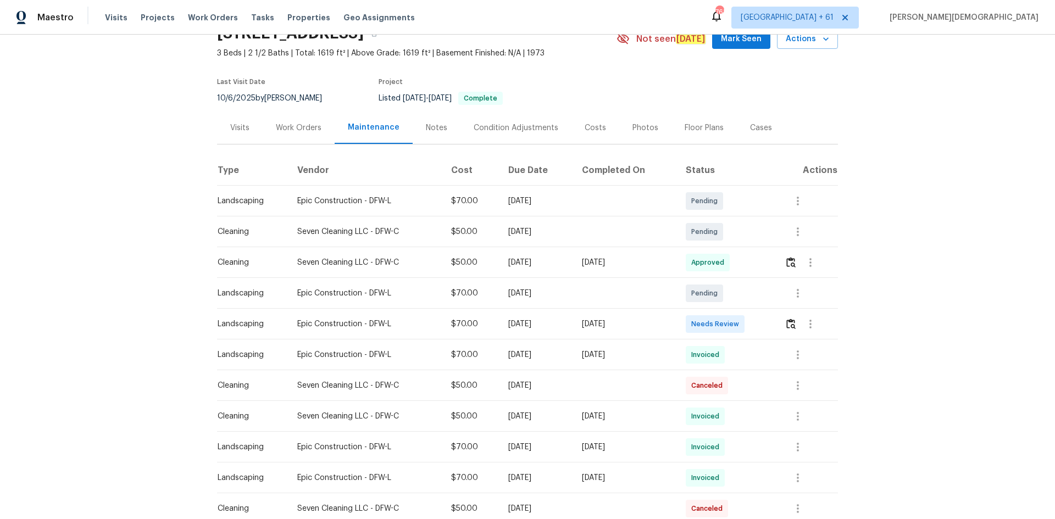
click at [568, 309] on td at bounding box center [807, 324] width 62 height 31
click at [568, 316] on td at bounding box center [807, 324] width 62 height 31
click at [568, 321] on button "button" at bounding box center [791, 324] width 13 height 26
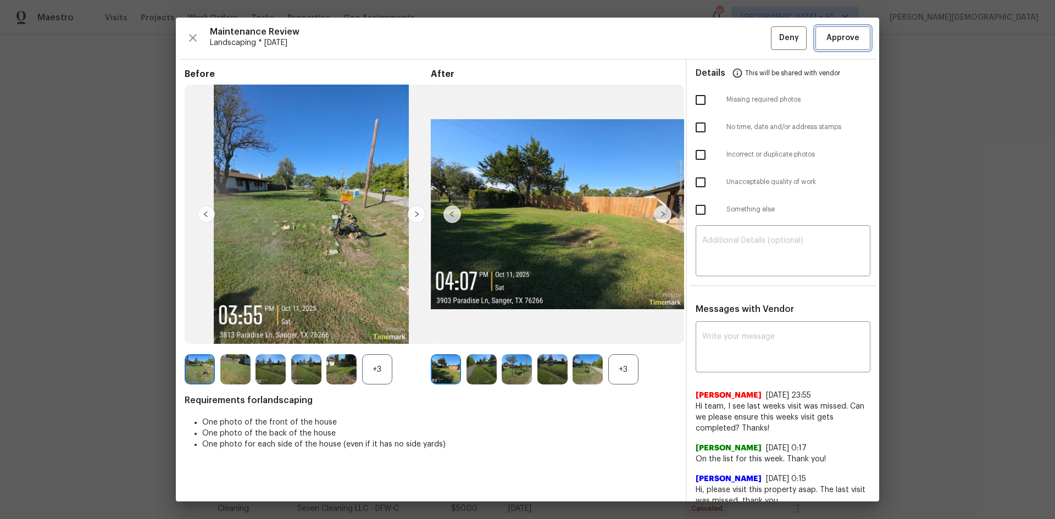
click at [568, 35] on span "Approve" at bounding box center [843, 38] width 33 height 14
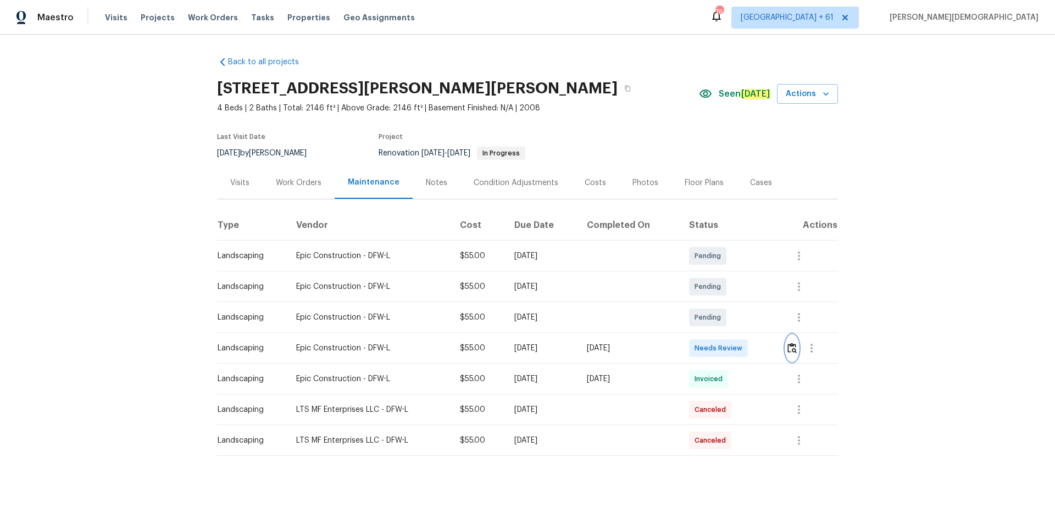
click at [750, 343] on img "button" at bounding box center [792, 348] width 9 height 10
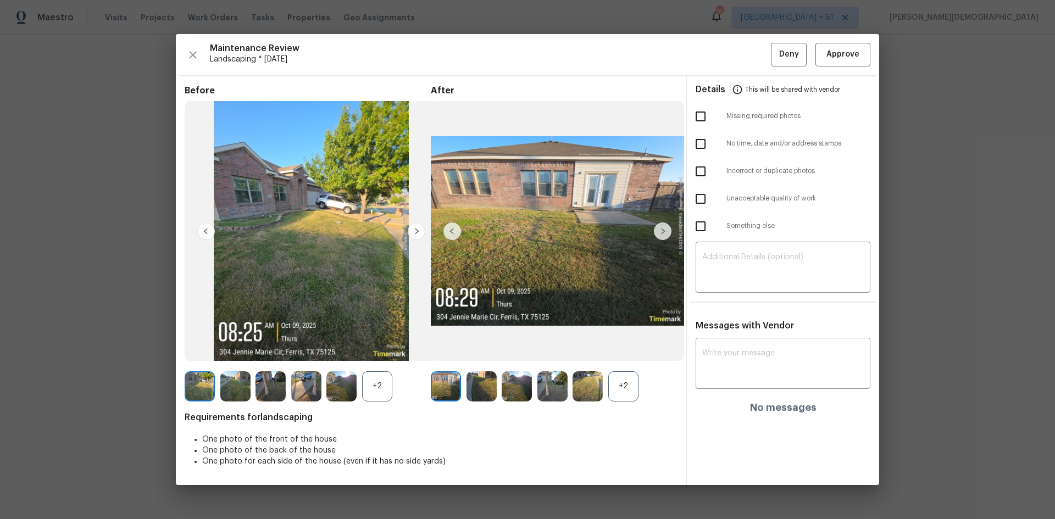
click at [750, 75] on hr at bounding box center [527, 75] width 697 height 1
click at [750, 60] on span "Approve" at bounding box center [843, 55] width 33 height 14
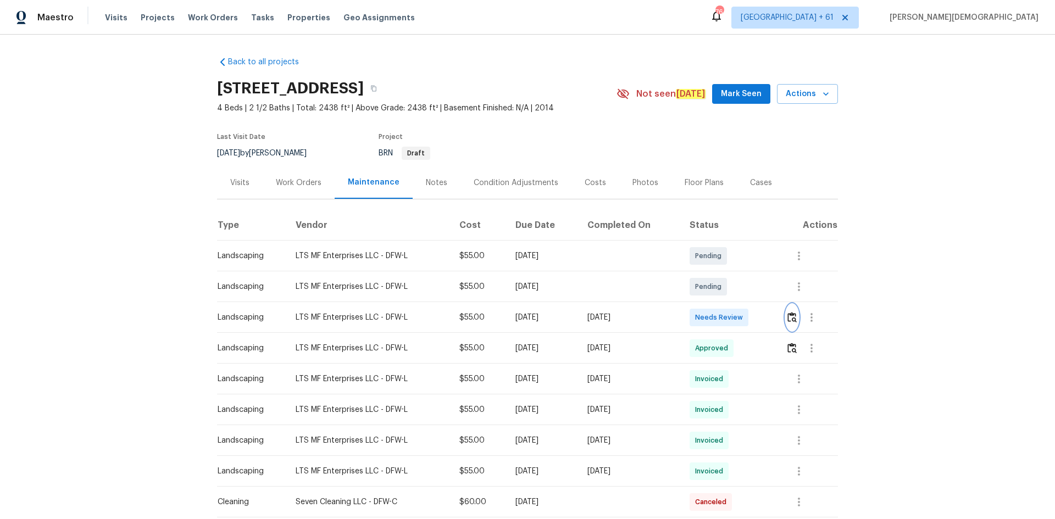
click at [750, 310] on button "button" at bounding box center [792, 317] width 13 height 26
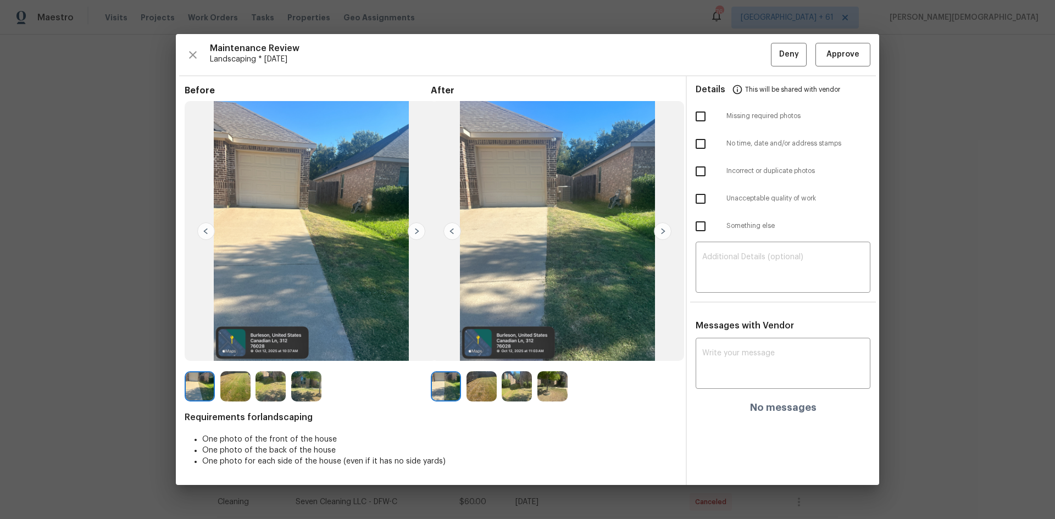
click at [750, 68] on div "Maintenance Review Landscaping * [DATE] Deny Approve Before After Requirements …" at bounding box center [528, 259] width 704 height 451
click at [750, 61] on span "Approve" at bounding box center [843, 55] width 33 height 14
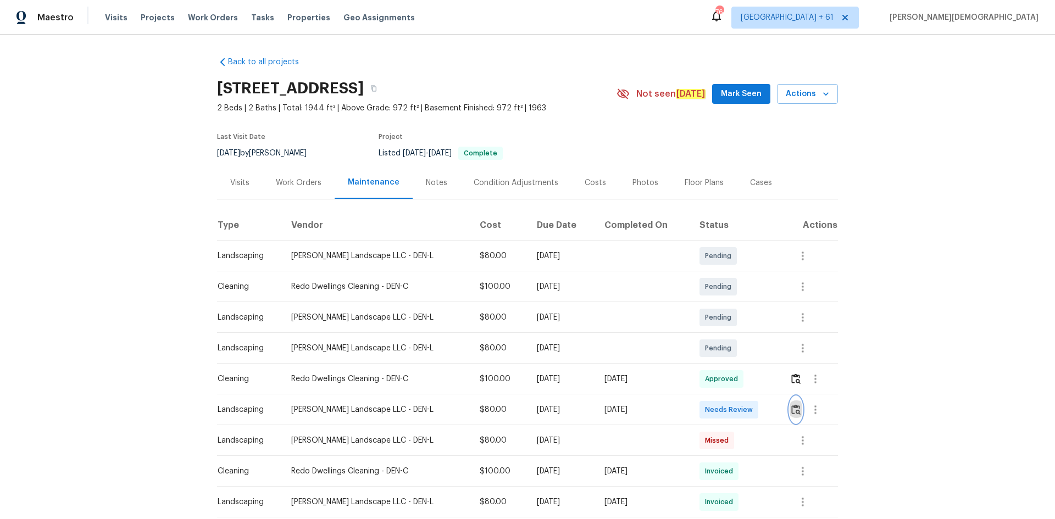
click at [568, 347] on img "button" at bounding box center [795, 410] width 9 height 10
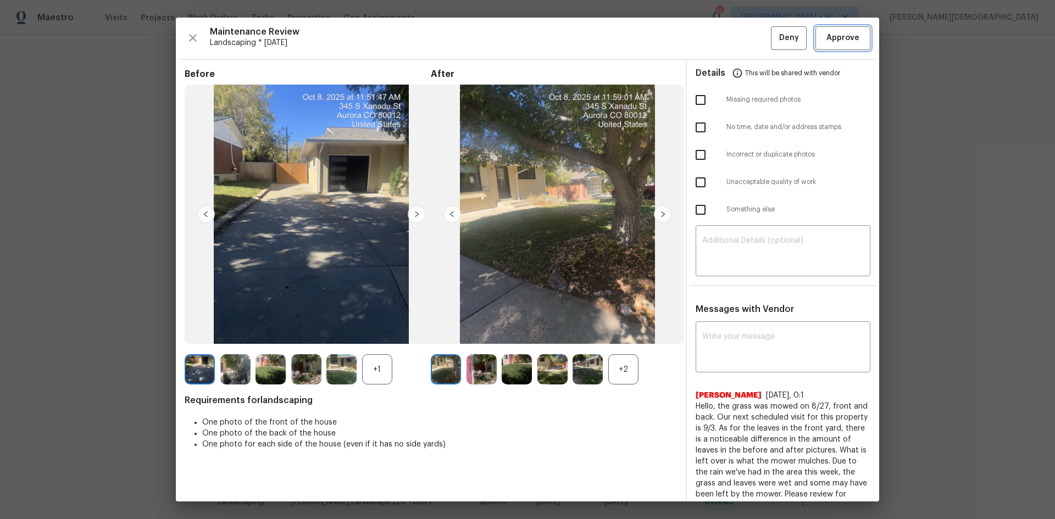
click at [568, 42] on span "Approve" at bounding box center [843, 38] width 33 height 14
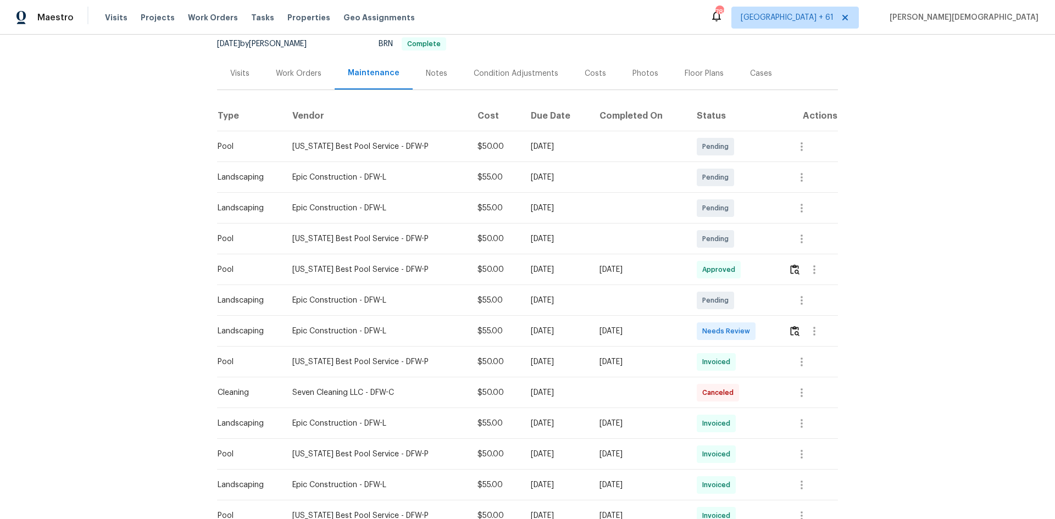
scroll to position [110, 0]
click at [791, 325] on img "button" at bounding box center [794, 330] width 9 height 10
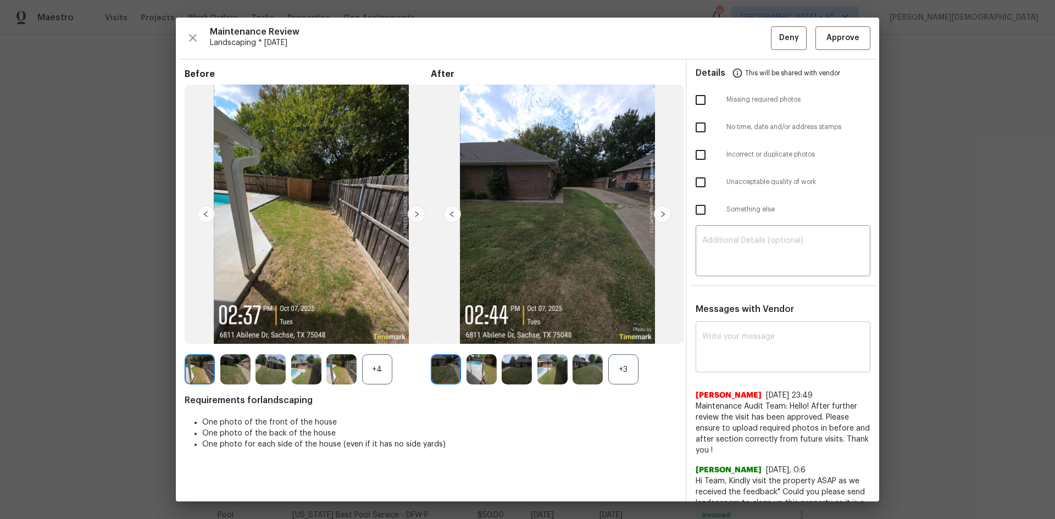
click at [761, 324] on div "x ​" at bounding box center [783, 348] width 175 height 48
paste textarea "Maintenance Audit Team: Hello! Unfortunately, this landscaping visit completed …"
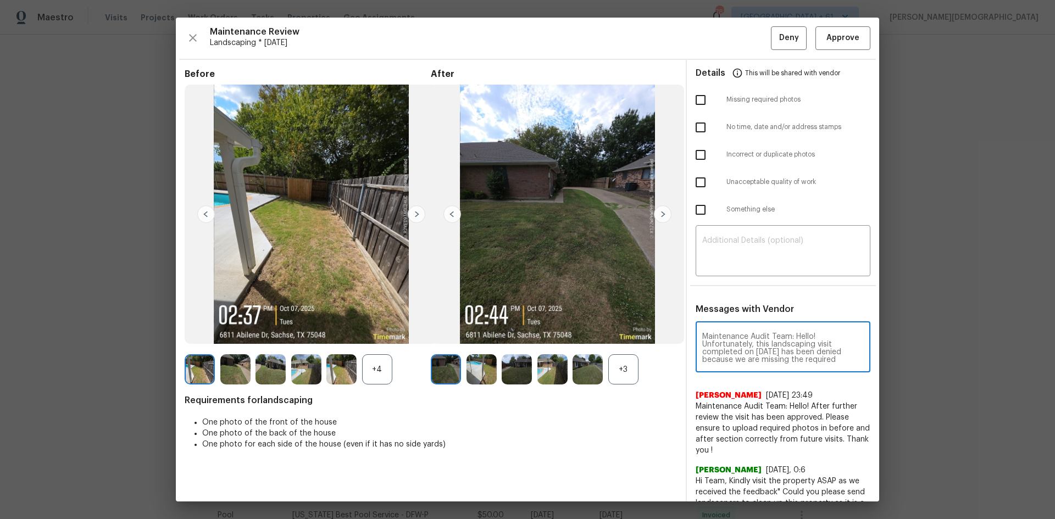
scroll to position [146, 0]
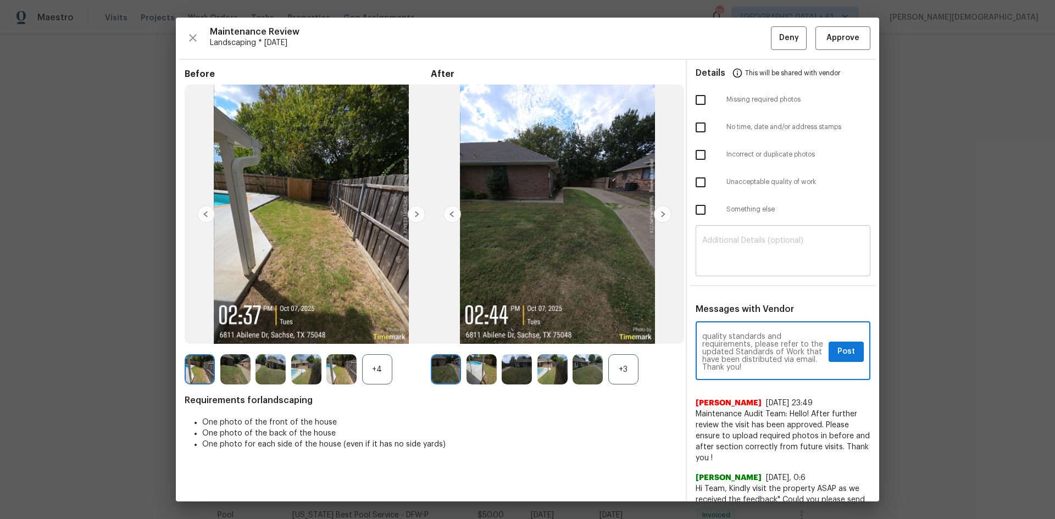
type textarea "Maintenance Audit Team: Hello! Unfortunately, this landscaping visit completed …"
click at [740, 244] on textarea at bounding box center [783, 252] width 162 height 31
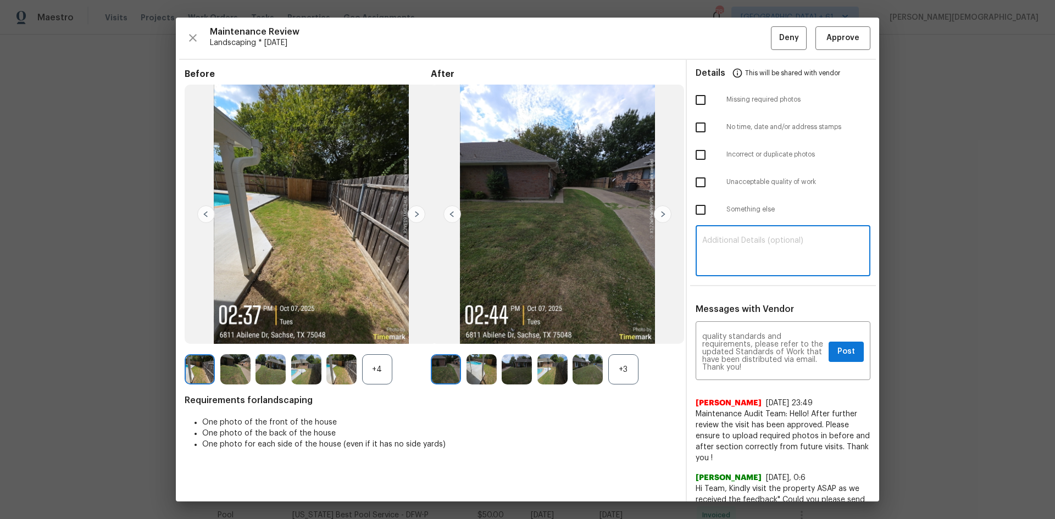
paste textarea "Maintenance Audit Team: Hello! Unfortunately, this landscaping visit completed …"
type textarea "Maintenance Audit Team: Hello! Unfortunately, this landscaping visit completed …"
click at [835, 349] on button "Post" at bounding box center [846, 352] width 35 height 20
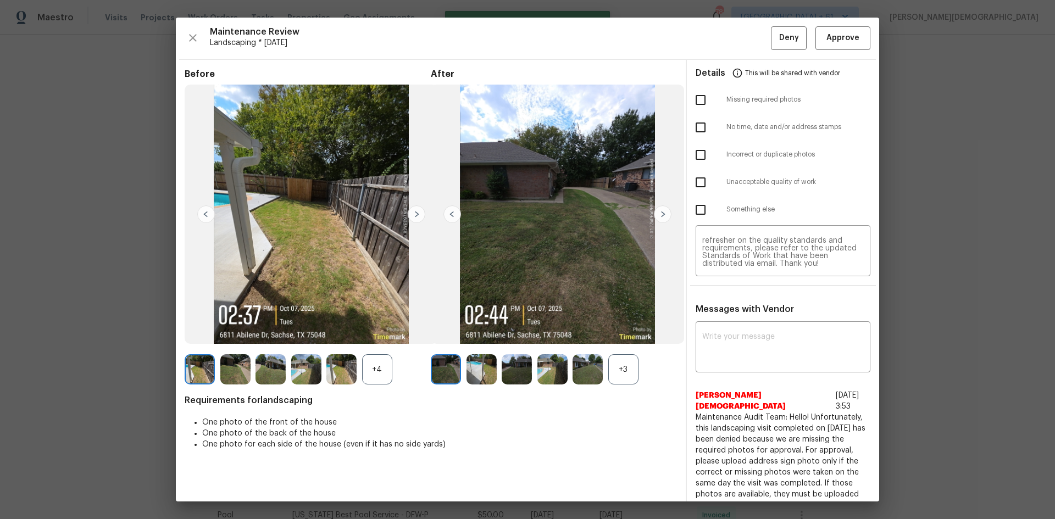
click at [696, 101] on input "checkbox" at bounding box center [700, 99] width 23 height 23
checkbox input "true"
click at [779, 42] on span "Deny" at bounding box center [789, 38] width 20 height 14
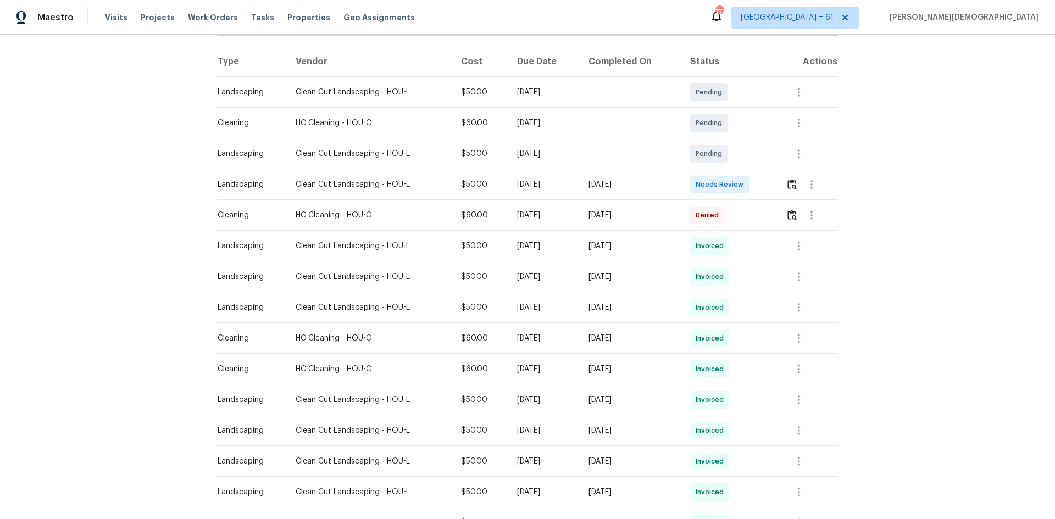
scroll to position [165, 0]
click at [750, 178] on img "button" at bounding box center [792, 183] width 9 height 10
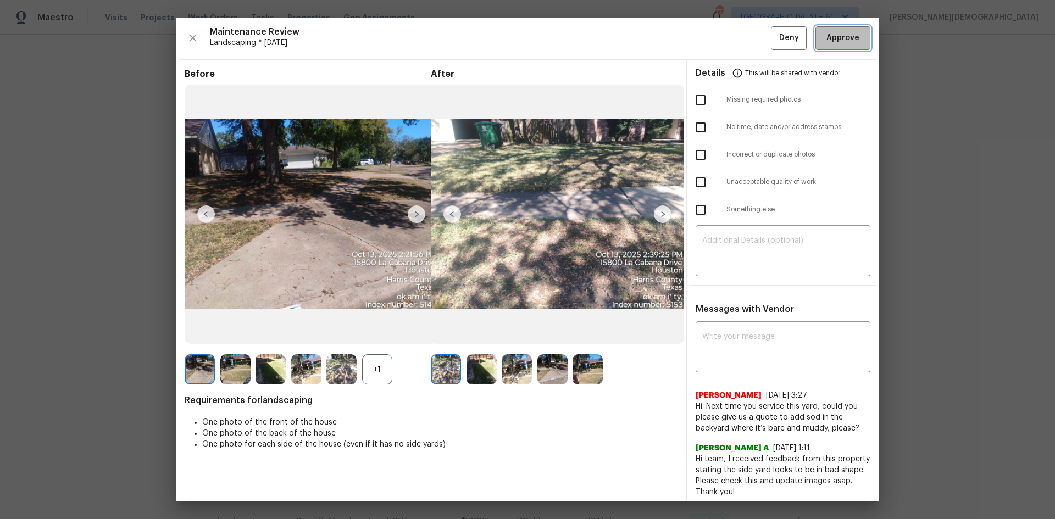
click at [750, 42] on span "Approve" at bounding box center [843, 38] width 33 height 14
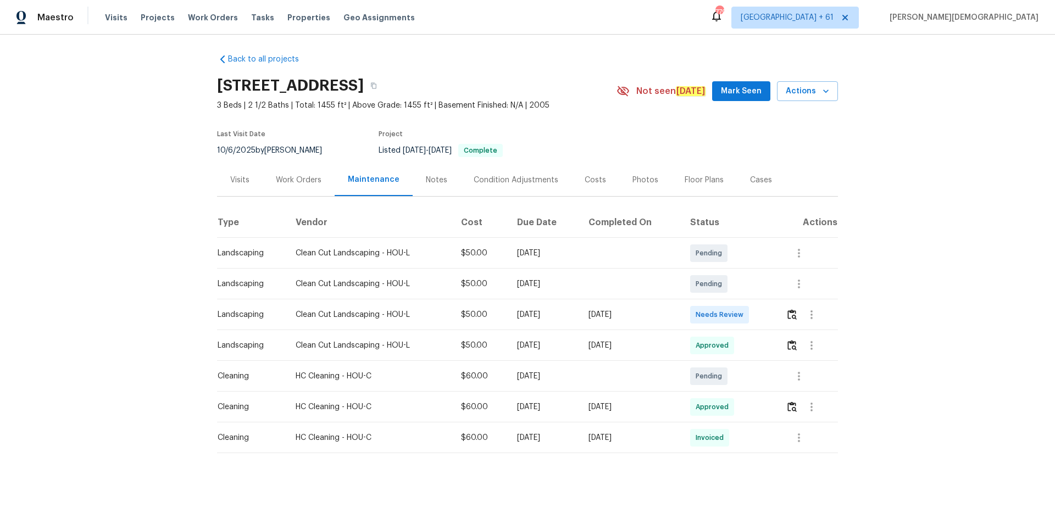
scroll to position [6, 0]
click at [750, 309] on img "button" at bounding box center [792, 314] width 9 height 10
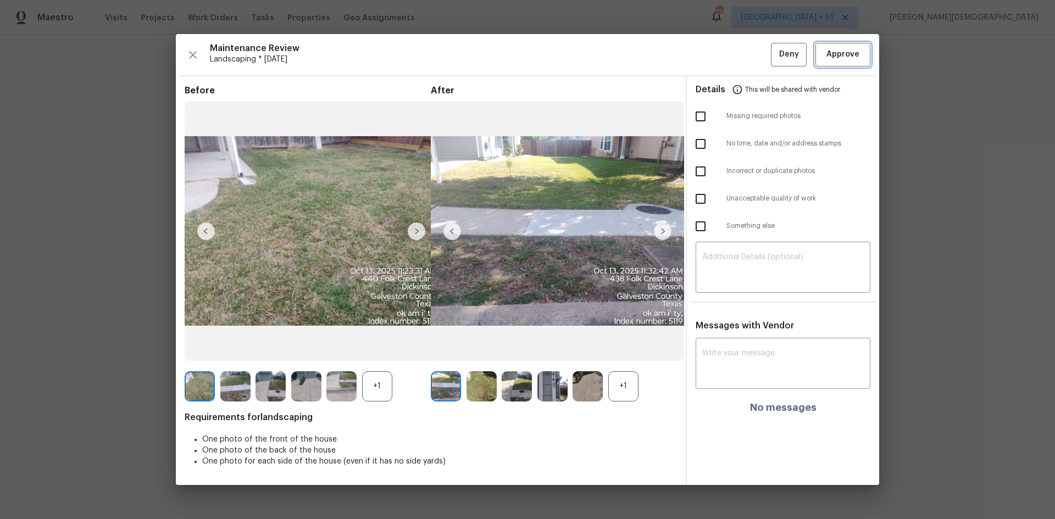
click at [750, 53] on span "Approve" at bounding box center [843, 55] width 33 height 14
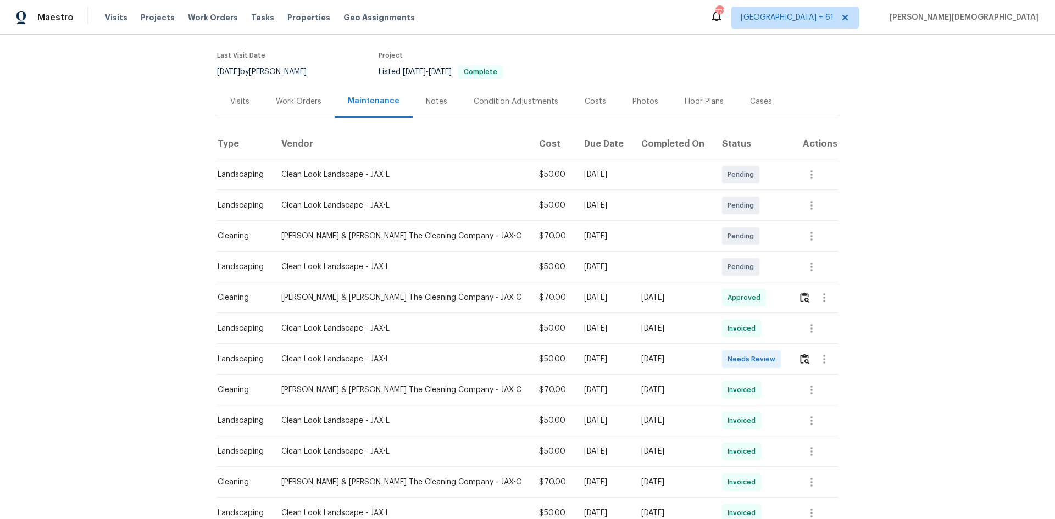
scroll to position [165, 0]
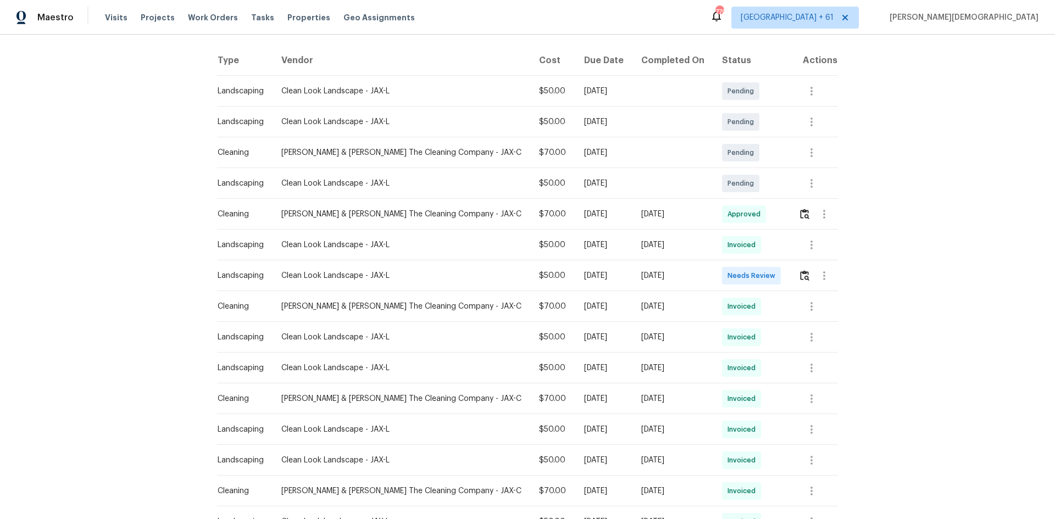
click at [750, 268] on td at bounding box center [814, 276] width 48 height 31
click at [750, 270] on img "button" at bounding box center [804, 275] width 9 height 10
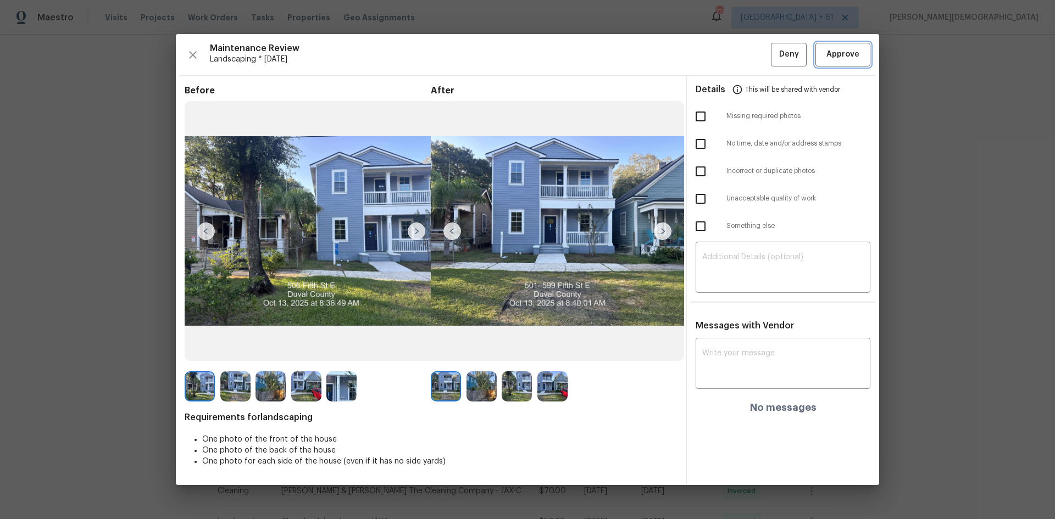
click at [750, 57] on span "Approve" at bounding box center [843, 55] width 33 height 14
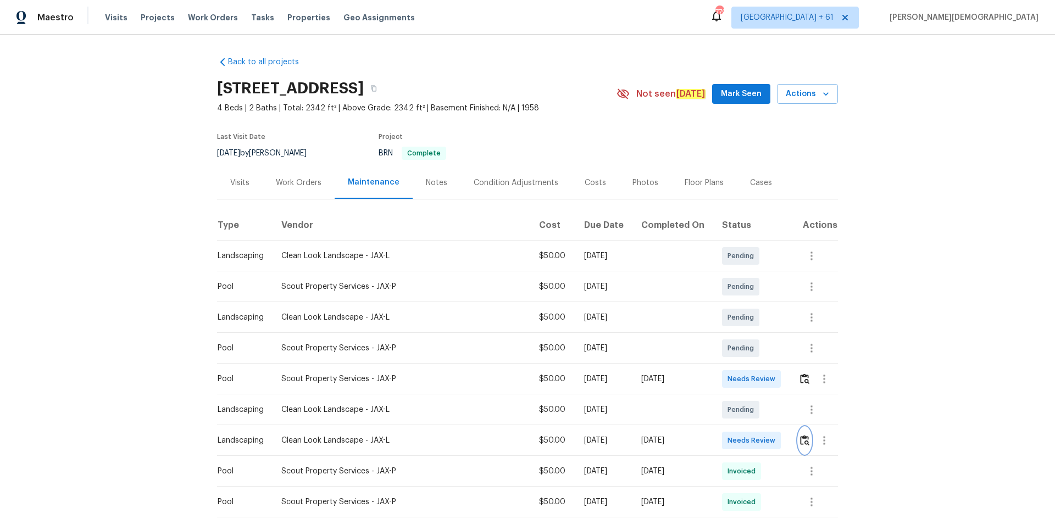
click at [750, 347] on img "button" at bounding box center [804, 440] width 9 height 10
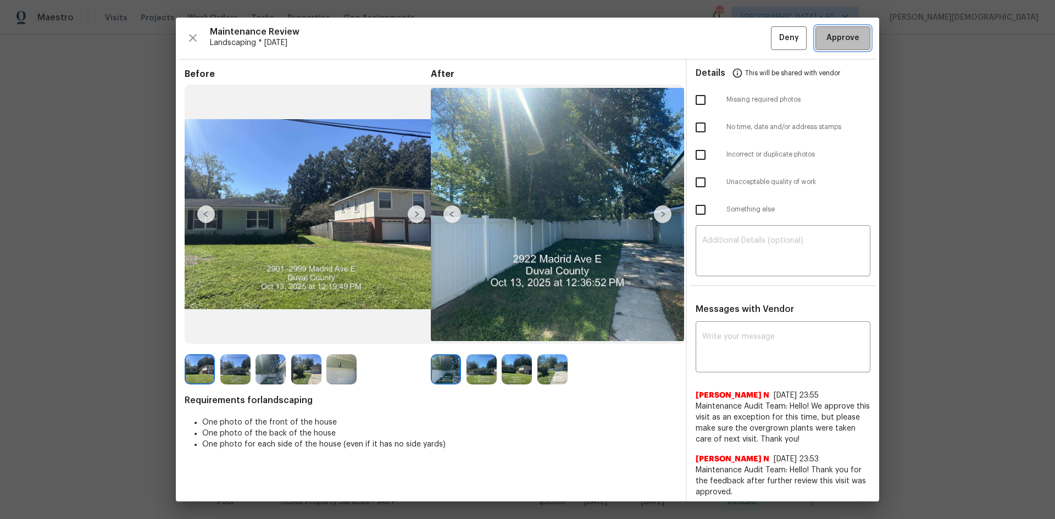
click at [750, 42] on span "Approve" at bounding box center [843, 38] width 33 height 14
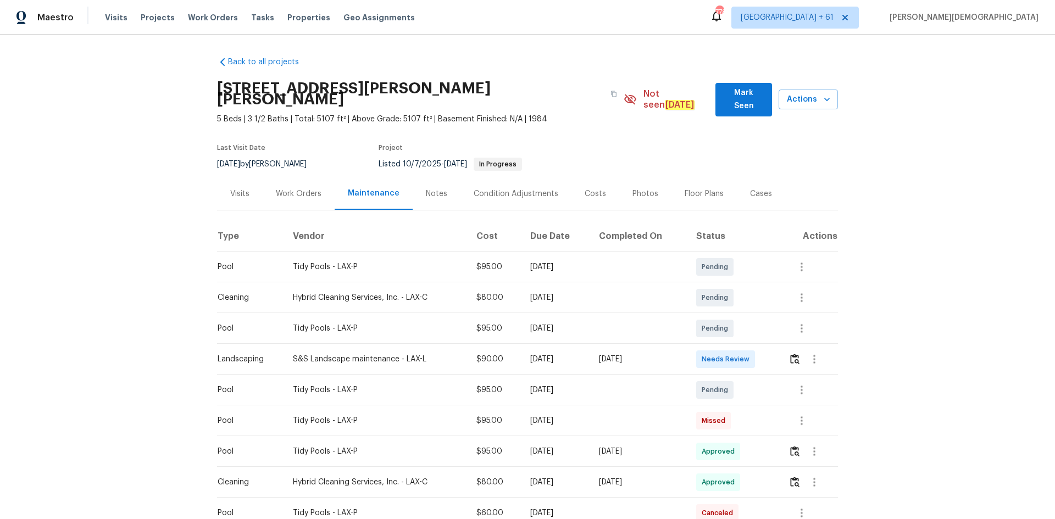
scroll to position [165, 0]
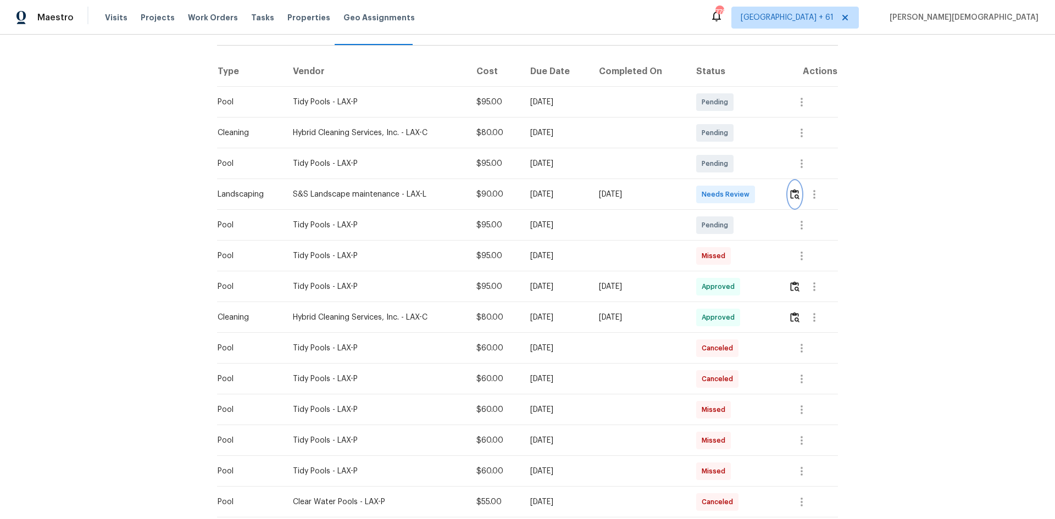
click at [568, 185] on button "button" at bounding box center [795, 194] width 13 height 26
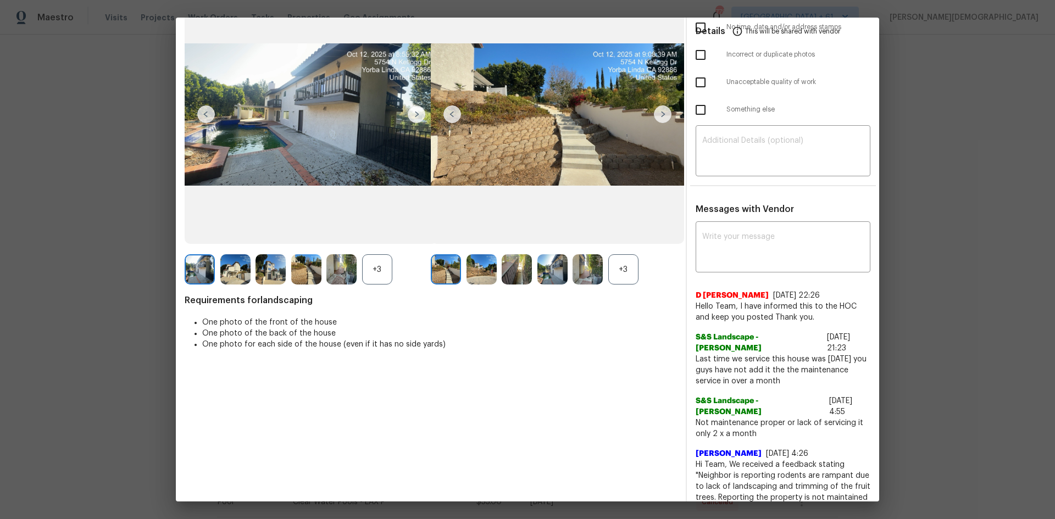
scroll to position [0, 0]
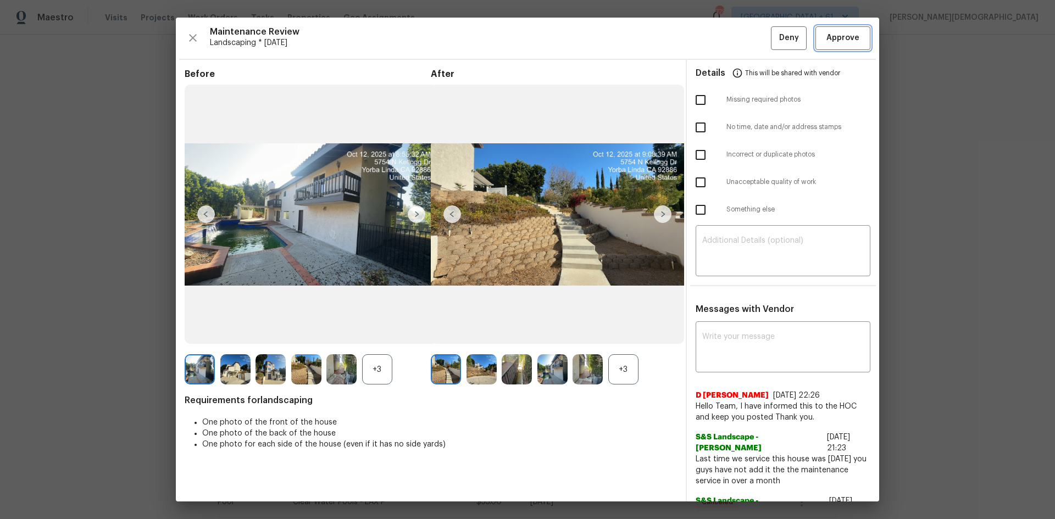
click at [568, 35] on span "Approve" at bounding box center [843, 38] width 33 height 14
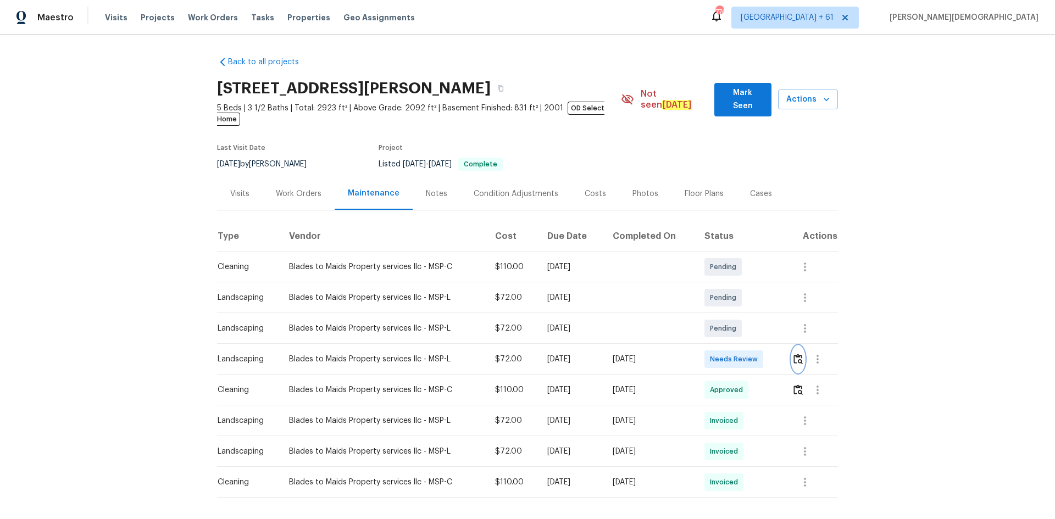
click at [750, 347] on img "button" at bounding box center [798, 359] width 9 height 10
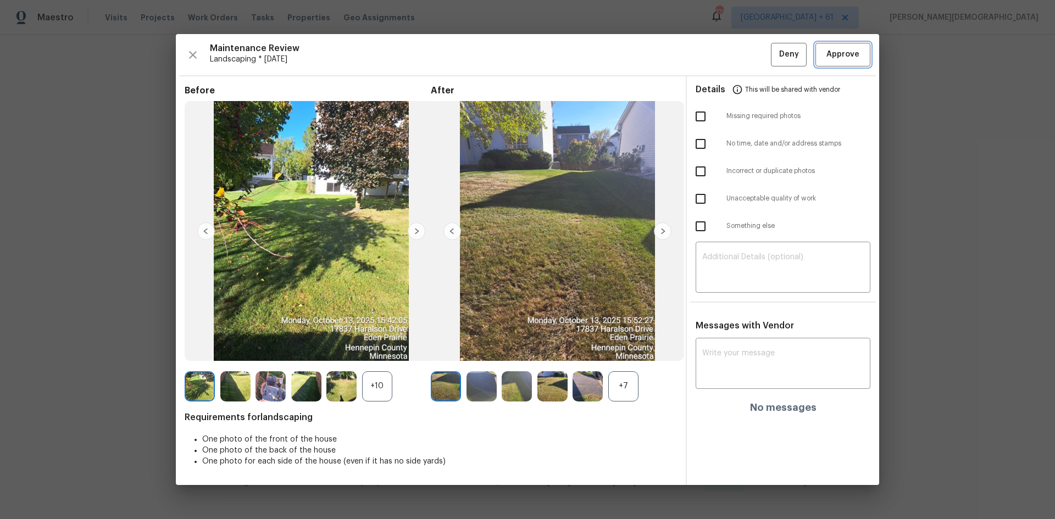
click at [750, 55] on span "Approve" at bounding box center [843, 55] width 33 height 14
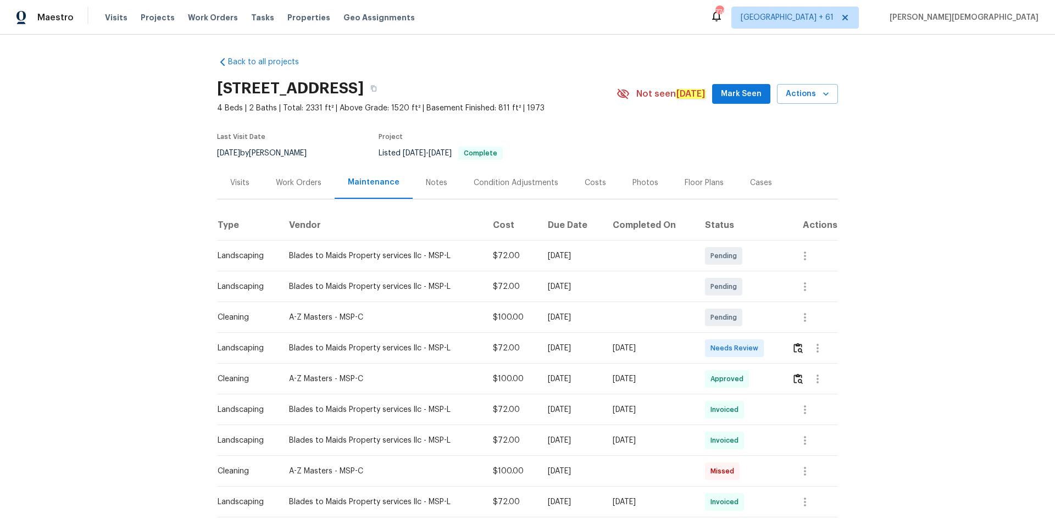
scroll to position [165, 0]
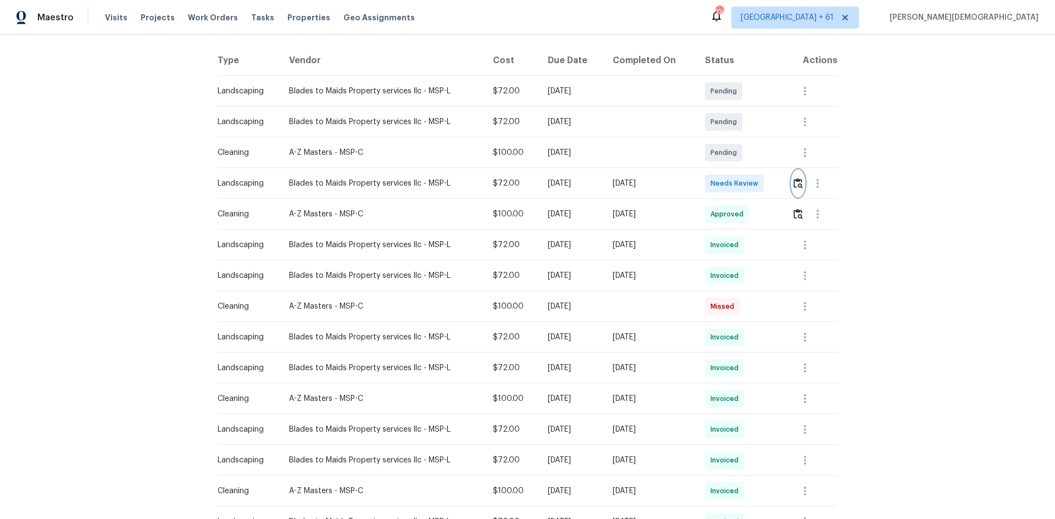
click at [750, 178] on img "button" at bounding box center [798, 183] width 9 height 10
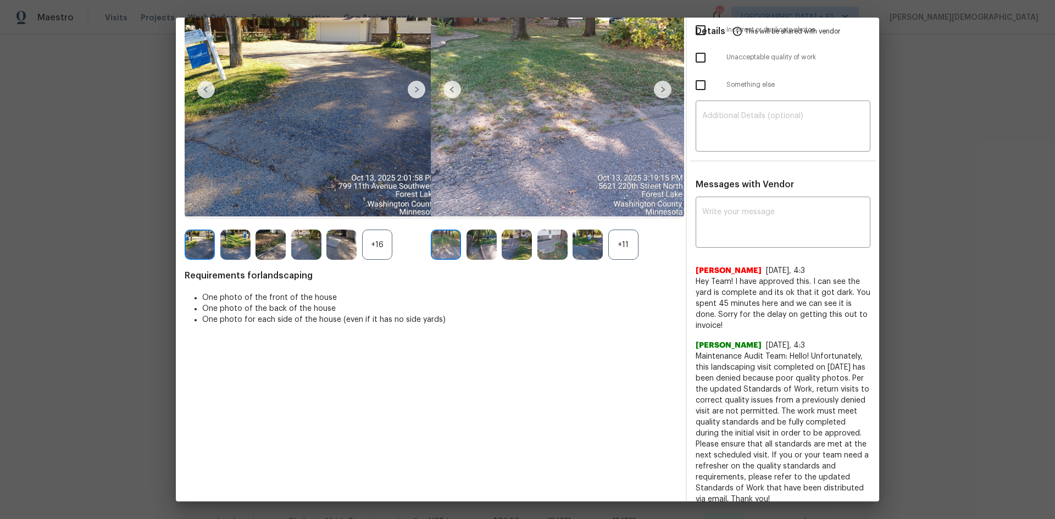
scroll to position [220, 0]
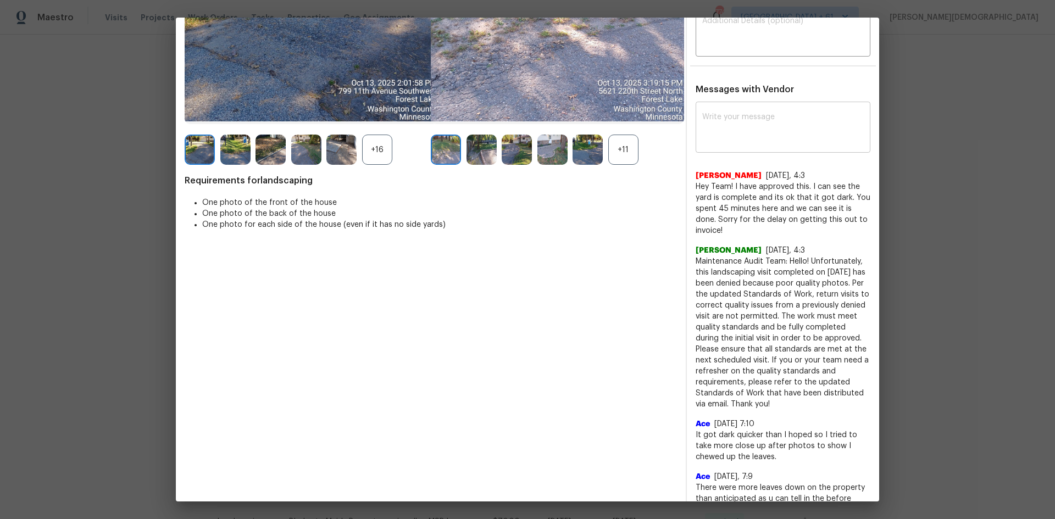
click at [726, 126] on textarea at bounding box center [783, 128] width 162 height 31
paste textarea "Maintenance Audit Team: Hello! Unfortunately, this landscaping visit completed …"
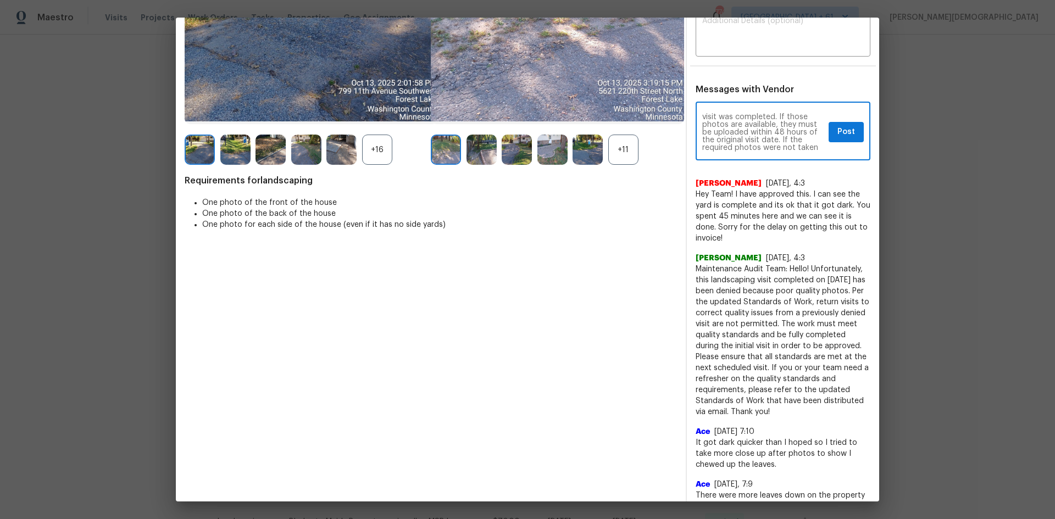
scroll to position [0, 0]
type textarea "Maintenance Audit Team: Hello! Unfortunately, this landscaping visit completed …"
click at [750, 125] on span "Post" at bounding box center [847, 132] width 18 height 14
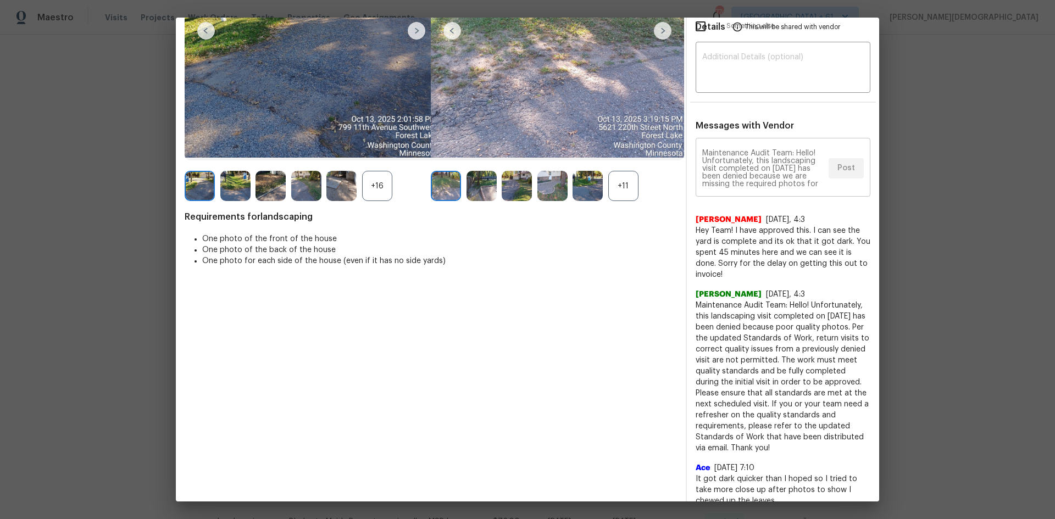
scroll to position [165, 0]
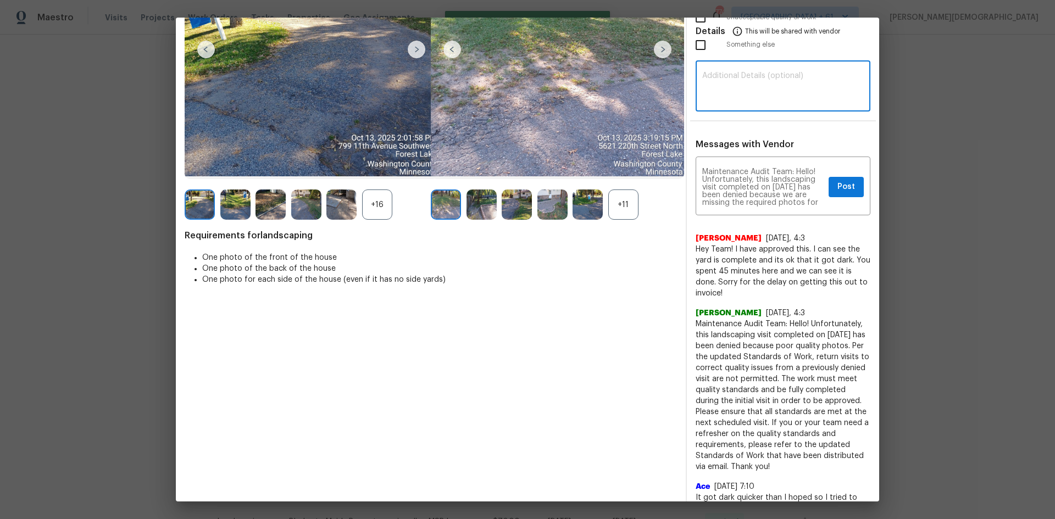
click at [733, 81] on textarea at bounding box center [783, 87] width 162 height 31
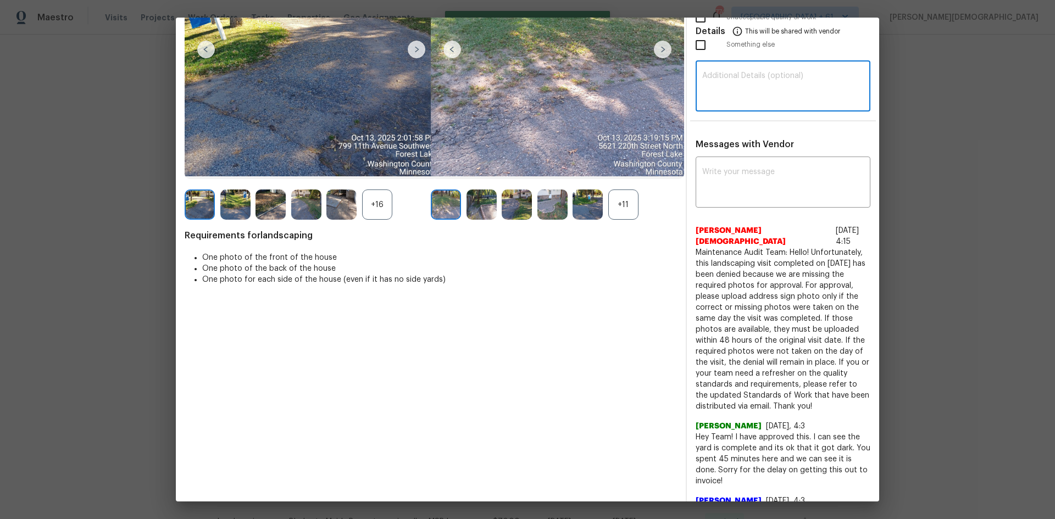
paste textarea "Maintenance Audit Team: Hello! Unfortunately, this landscaping visit completed …"
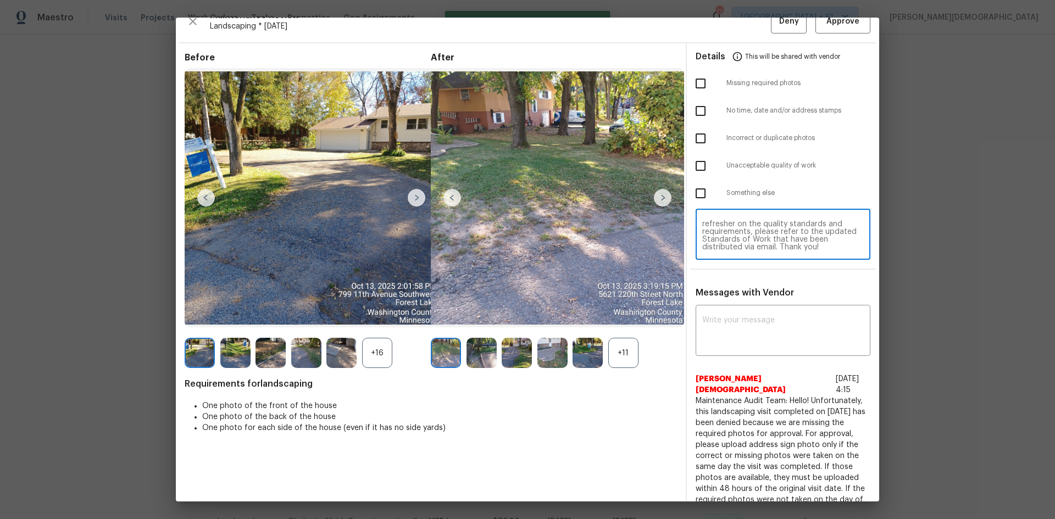
scroll to position [0, 0]
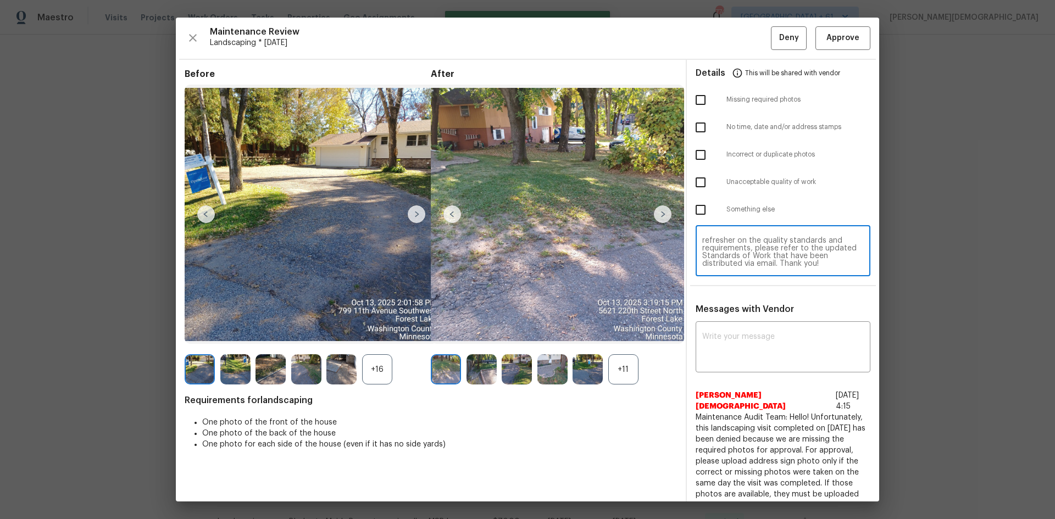
type textarea "Maintenance Audit Team: Hello! Unfortunately, this landscaping visit completed …"
click at [689, 102] on input "checkbox" at bounding box center [700, 99] width 23 height 23
checkbox input "true"
click at [750, 38] on span "Deny" at bounding box center [789, 38] width 20 height 14
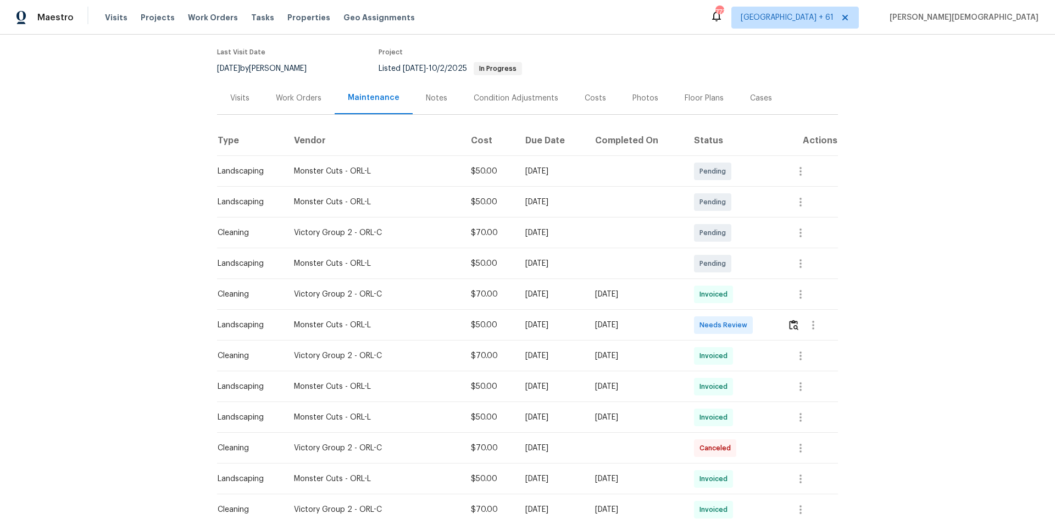
scroll to position [165, 0]
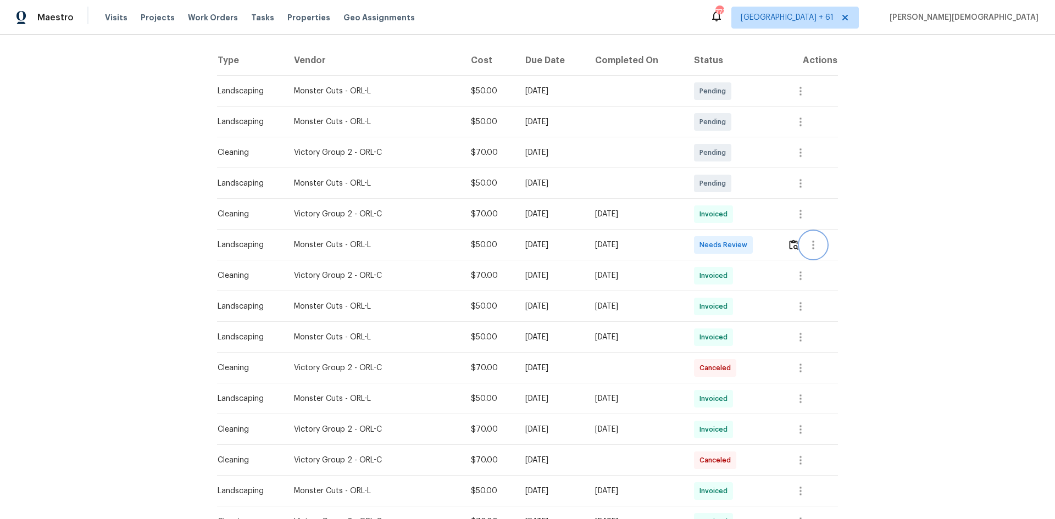
click at [568, 244] on button "button" at bounding box center [813, 245] width 26 height 26
click at [568, 246] on div at bounding box center [527, 259] width 1055 height 519
click at [568, 245] on button "button" at bounding box center [794, 245] width 13 height 26
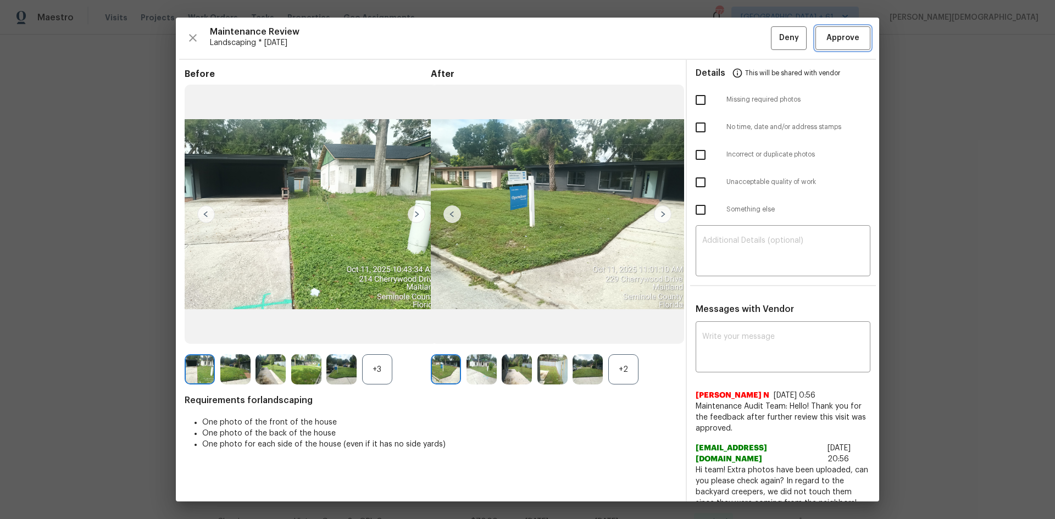
click at [568, 41] on span "Approve" at bounding box center [843, 38] width 33 height 14
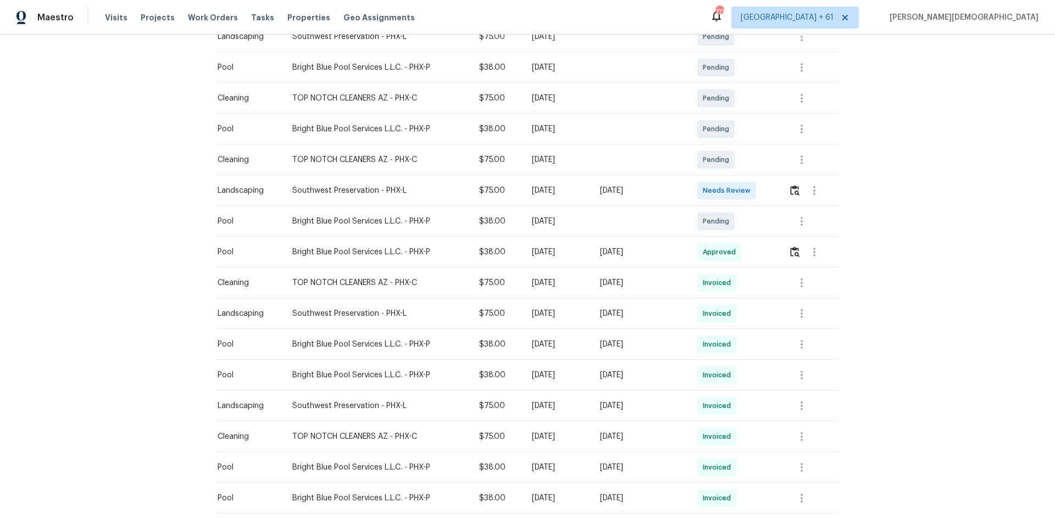
scroll to position [220, 0]
click at [568, 191] on button "button" at bounding box center [795, 190] width 13 height 26
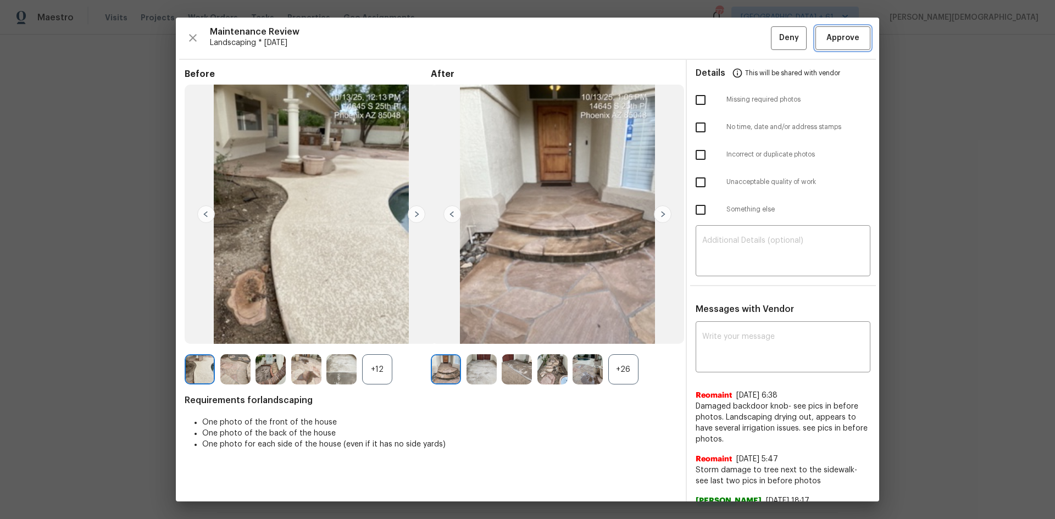
click at [568, 43] on span "Approve" at bounding box center [843, 38] width 33 height 14
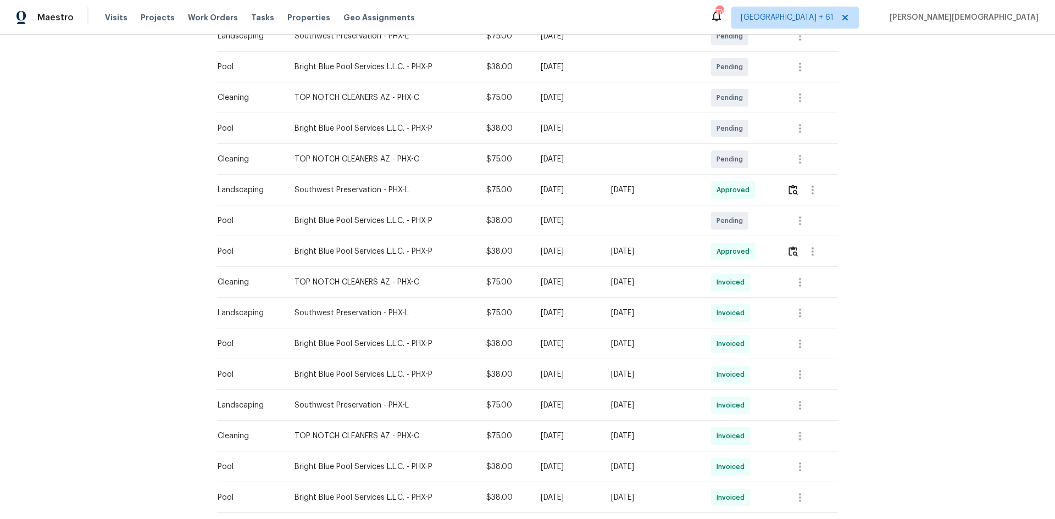
click at [568, 347] on div "Back to all projects 14645 S 25th Pl, Phoenix, AZ 85048 5 Beds | 3 Baths | Tota…" at bounding box center [527, 277] width 1055 height 485
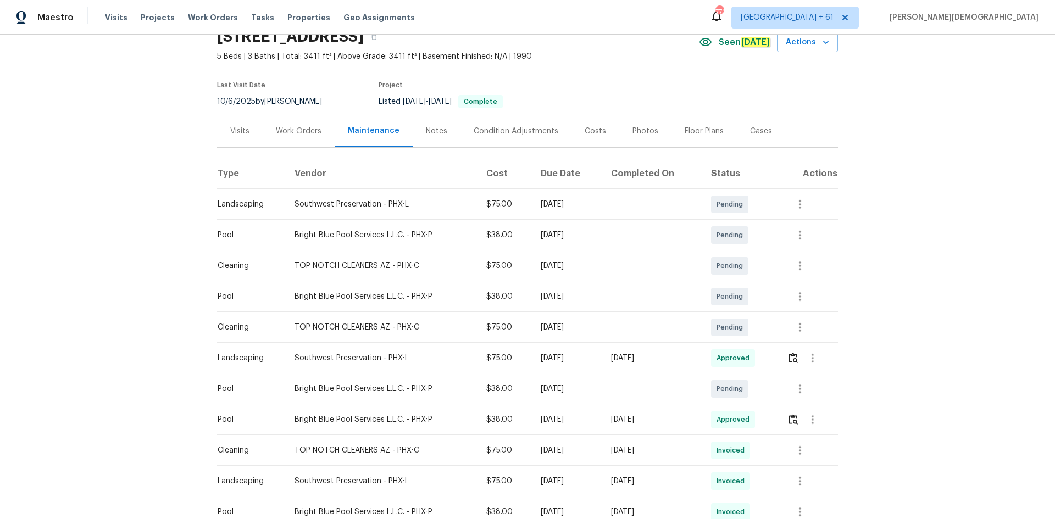
scroll to position [0, 0]
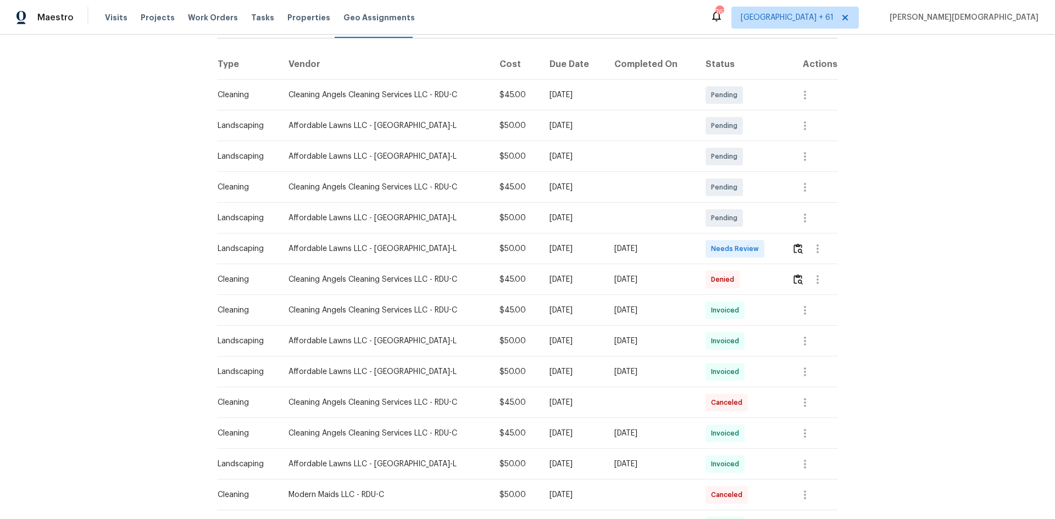
scroll to position [165, 0]
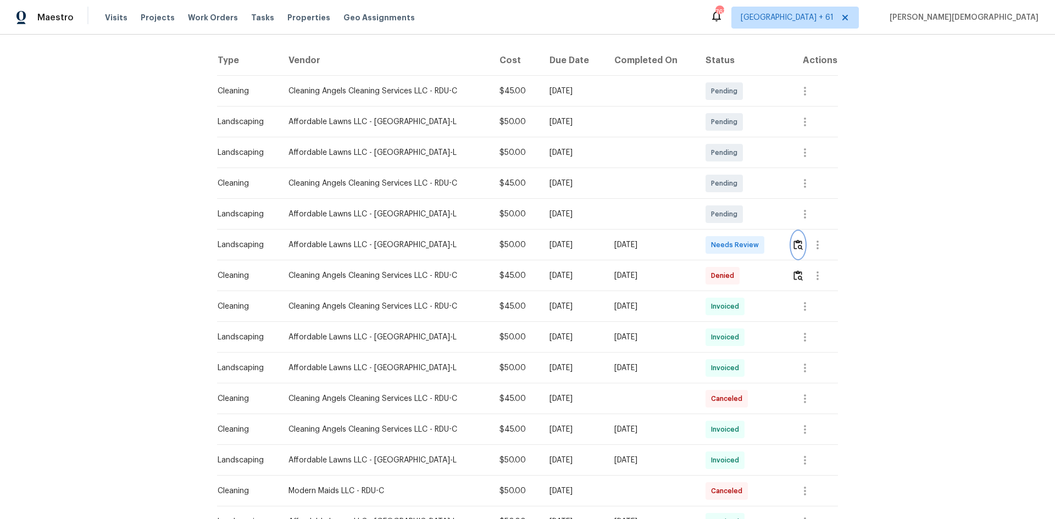
click at [568, 246] on button "button" at bounding box center [798, 245] width 13 height 26
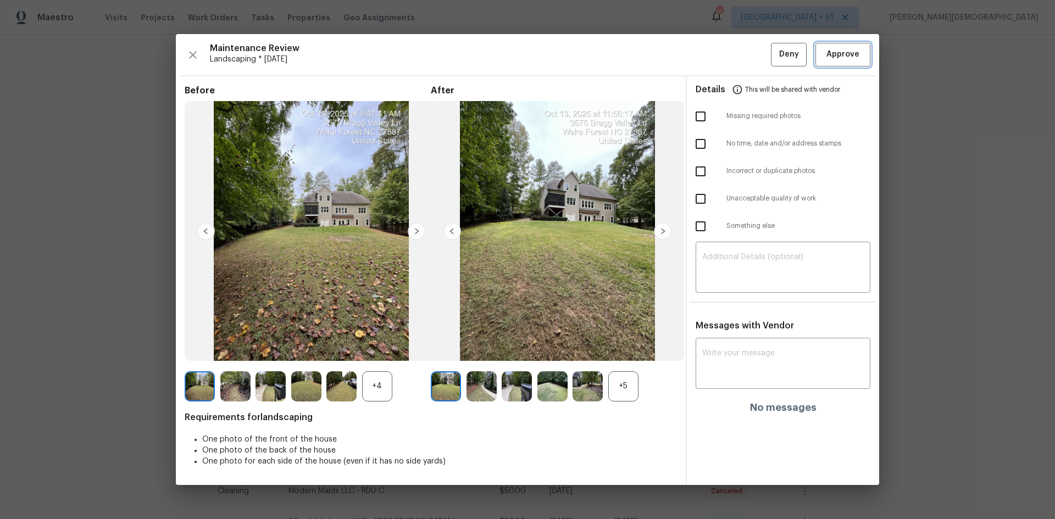
click at [568, 63] on button "Approve" at bounding box center [843, 55] width 55 height 24
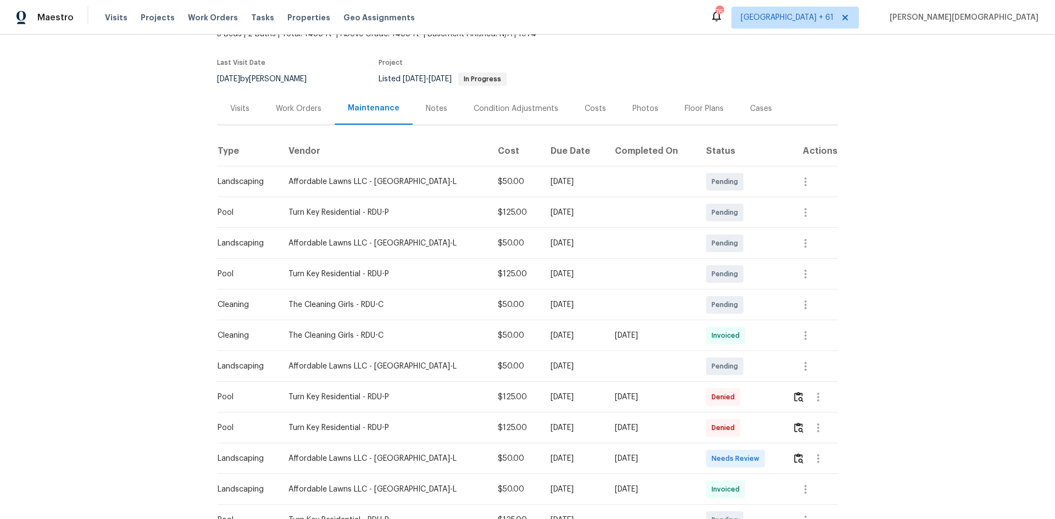
scroll to position [165, 0]
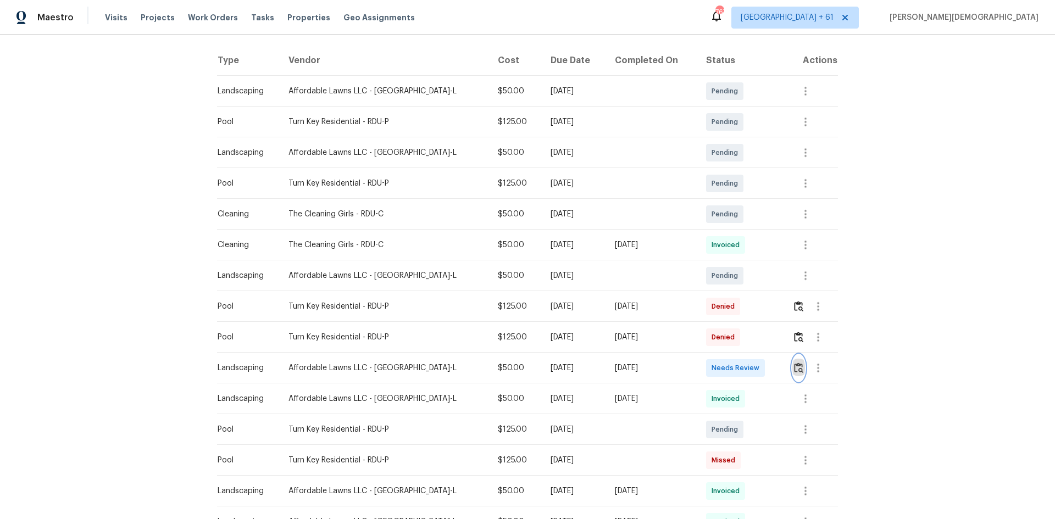
click at [568, 347] on img "button" at bounding box center [798, 368] width 9 height 10
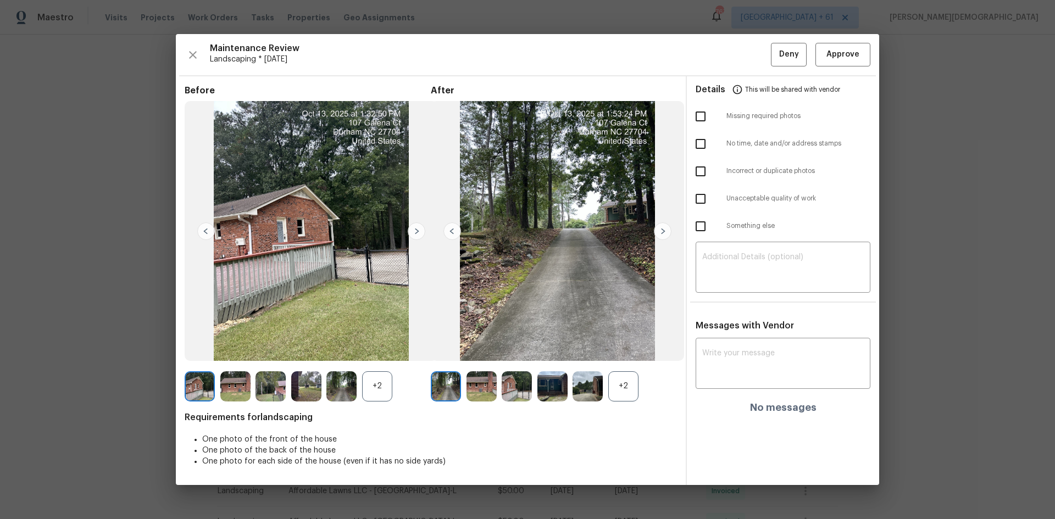
click at [568, 41] on div "Maintenance Review Landscaping * [DATE] Deny Approve Before +2 After +2 Require…" at bounding box center [528, 259] width 704 height 451
click at [568, 54] on span "Approve" at bounding box center [843, 55] width 33 height 14
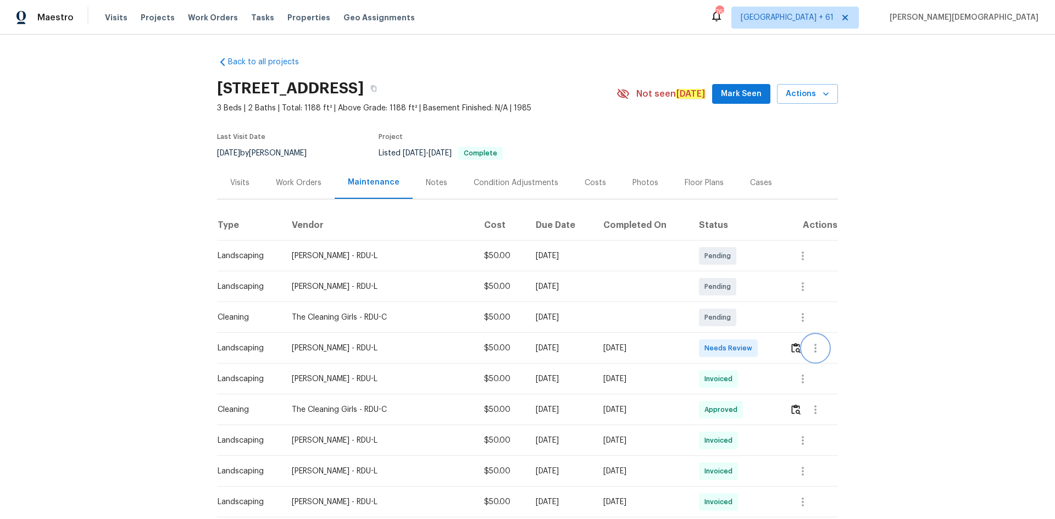
click at [750, 344] on button "button" at bounding box center [815, 348] width 26 height 26
click at [750, 347] on div at bounding box center [527, 259] width 1055 height 519
click at [750, 347] on button "button" at bounding box center [796, 348] width 13 height 26
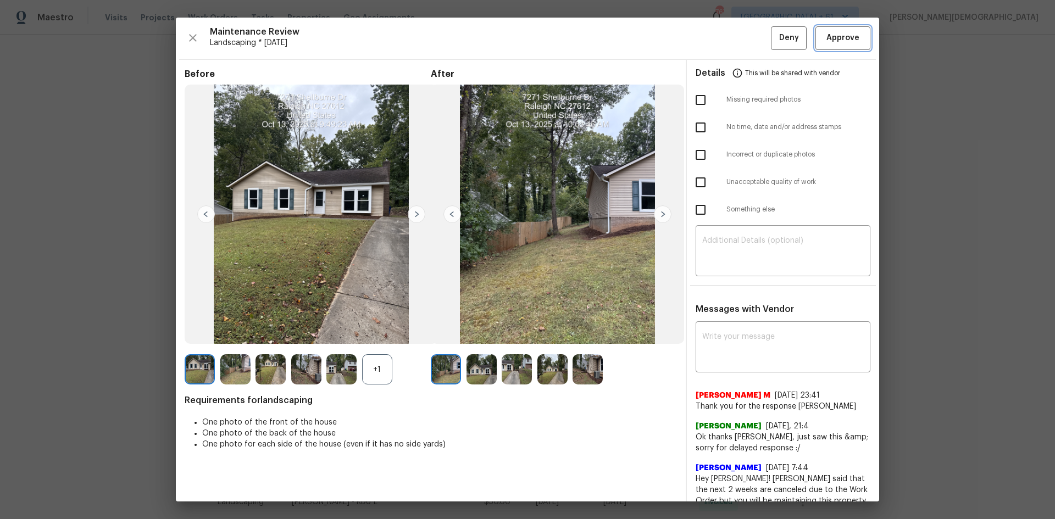
click at [750, 45] on button "Approve" at bounding box center [843, 38] width 55 height 24
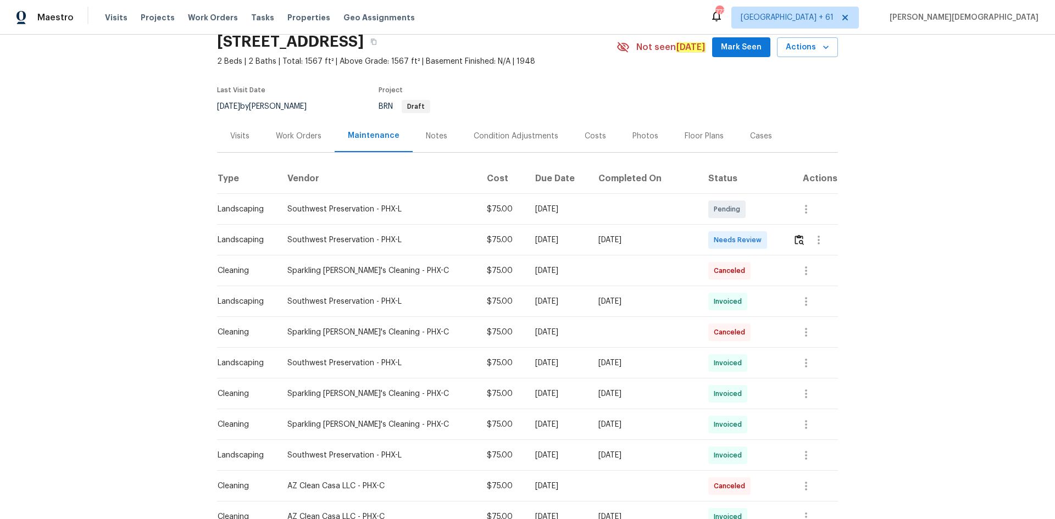
scroll to position [165, 0]
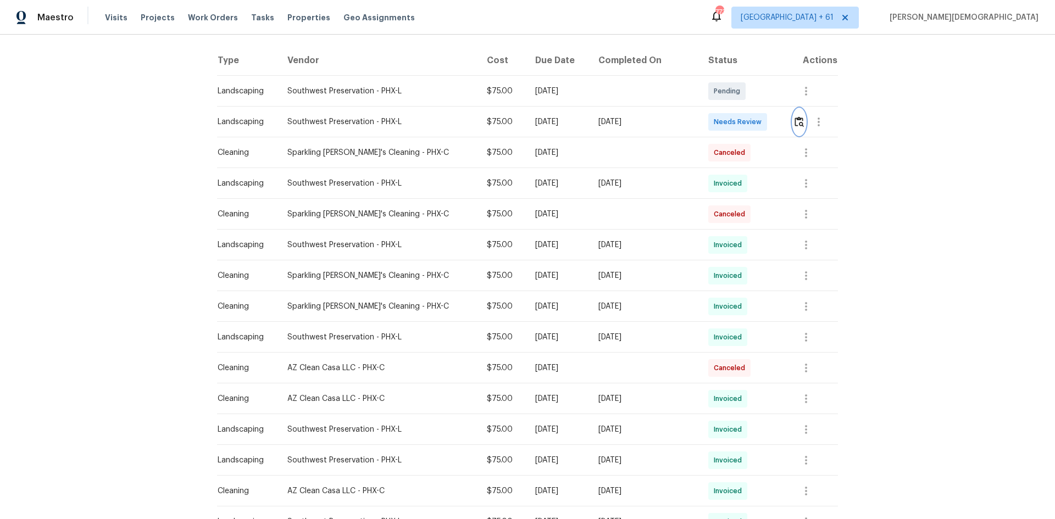
click at [793, 109] on button "button" at bounding box center [799, 122] width 13 height 26
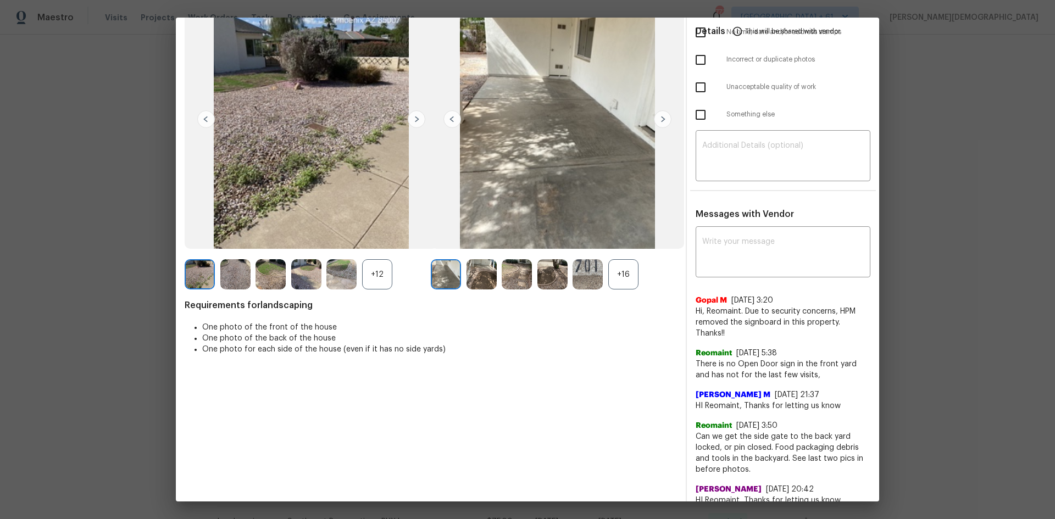
scroll to position [0, 0]
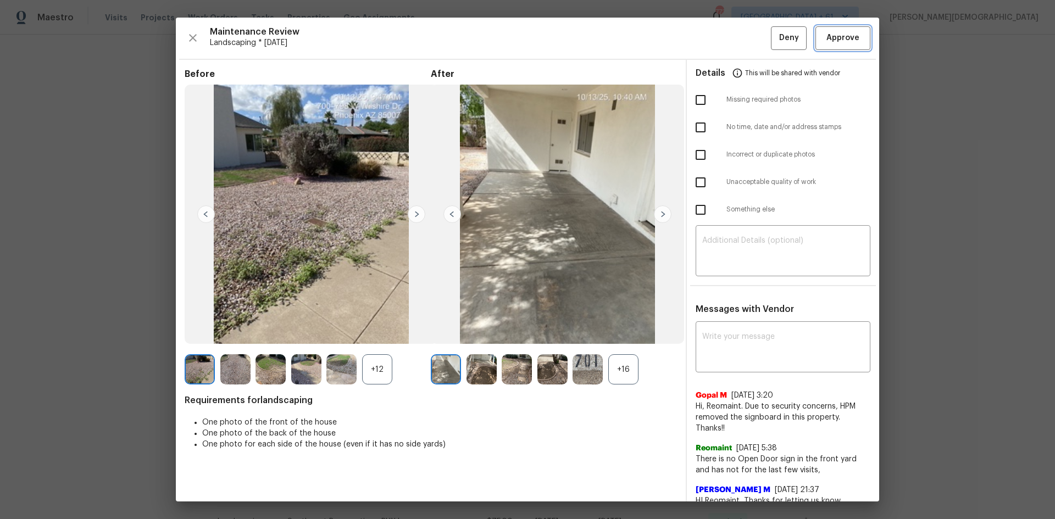
click at [846, 30] on button "Approve" at bounding box center [843, 38] width 55 height 24
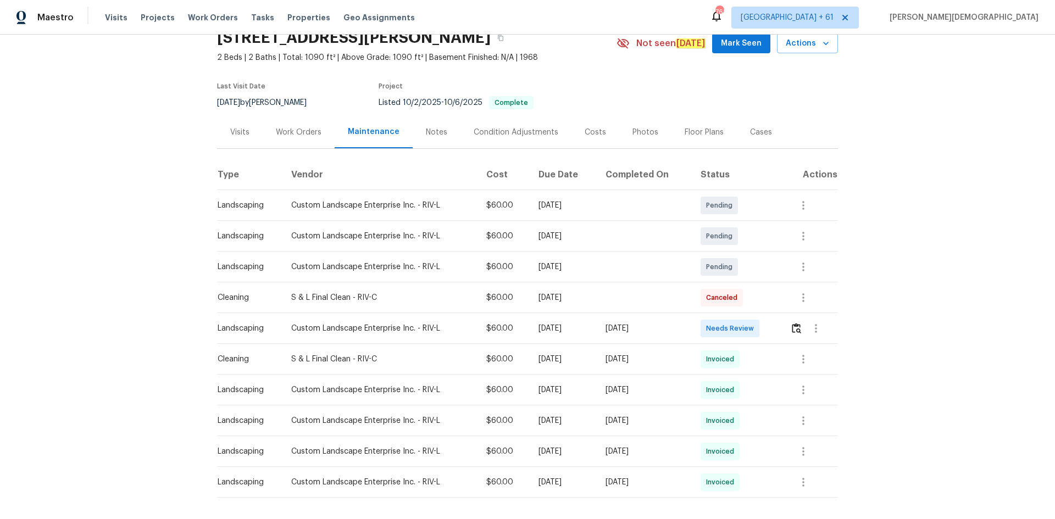
scroll to position [98, 0]
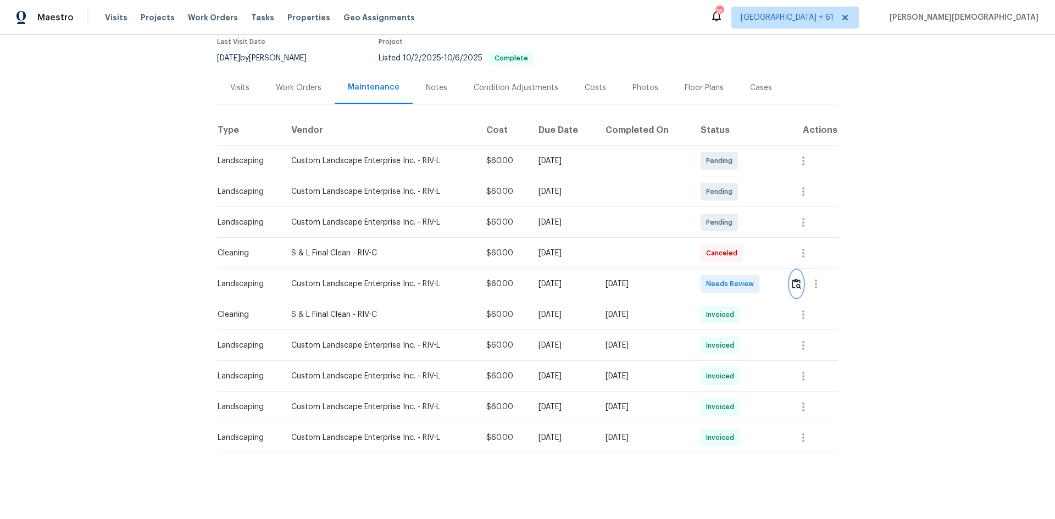
click at [750, 279] on img "button" at bounding box center [796, 284] width 9 height 10
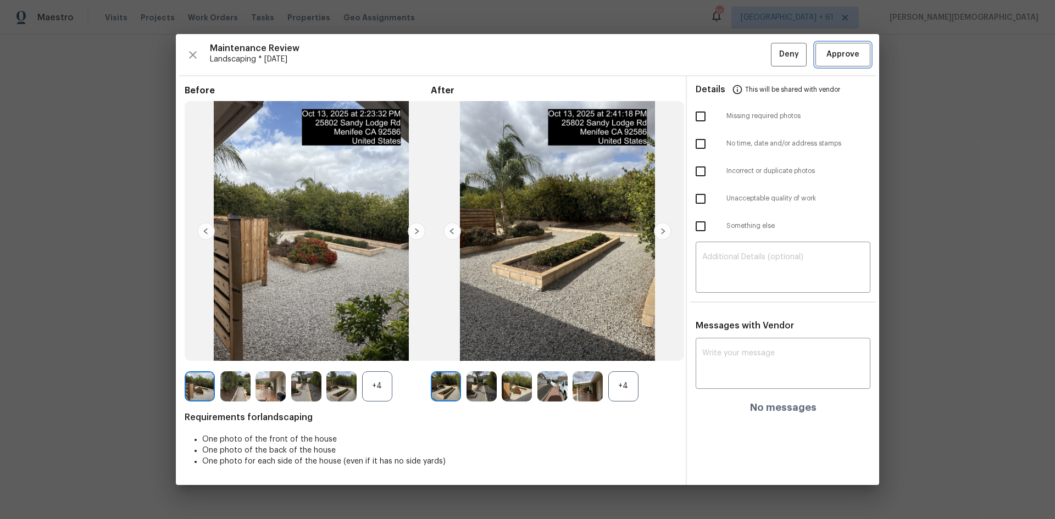
click at [750, 53] on span "Approve" at bounding box center [843, 55] width 33 height 14
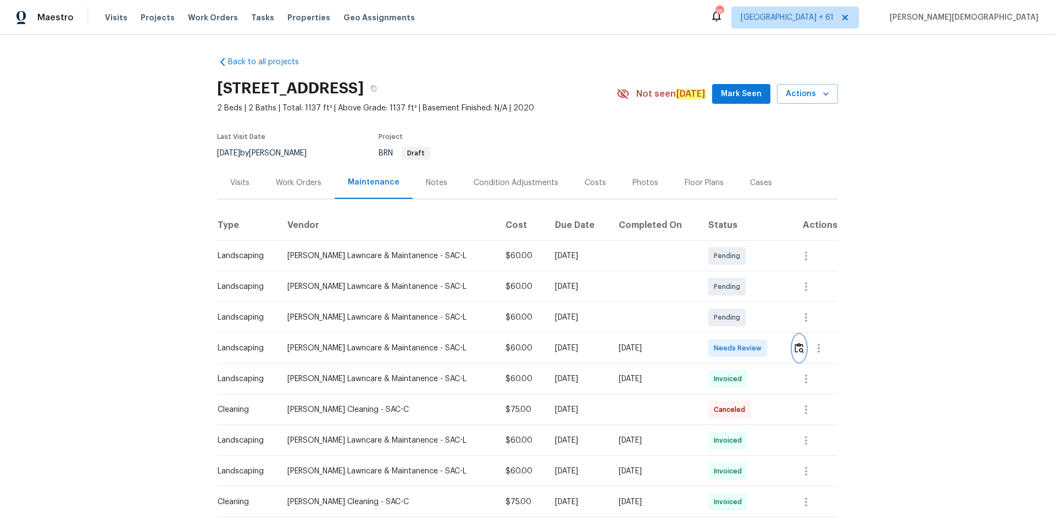
click at [568, 343] on img "button" at bounding box center [799, 348] width 9 height 10
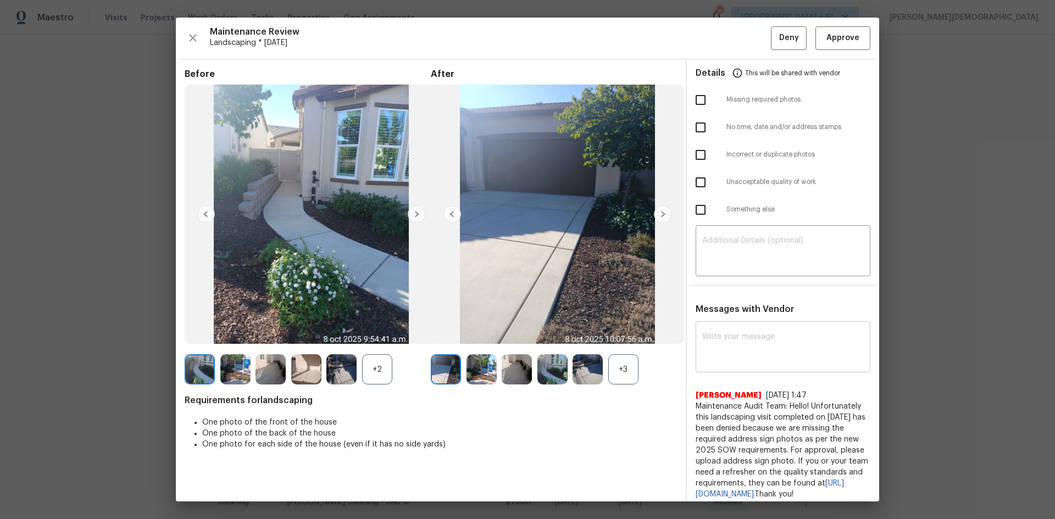
click at [568, 334] on textarea at bounding box center [783, 348] width 162 height 31
paste textarea "TRUE"
type textarea "TRUE"
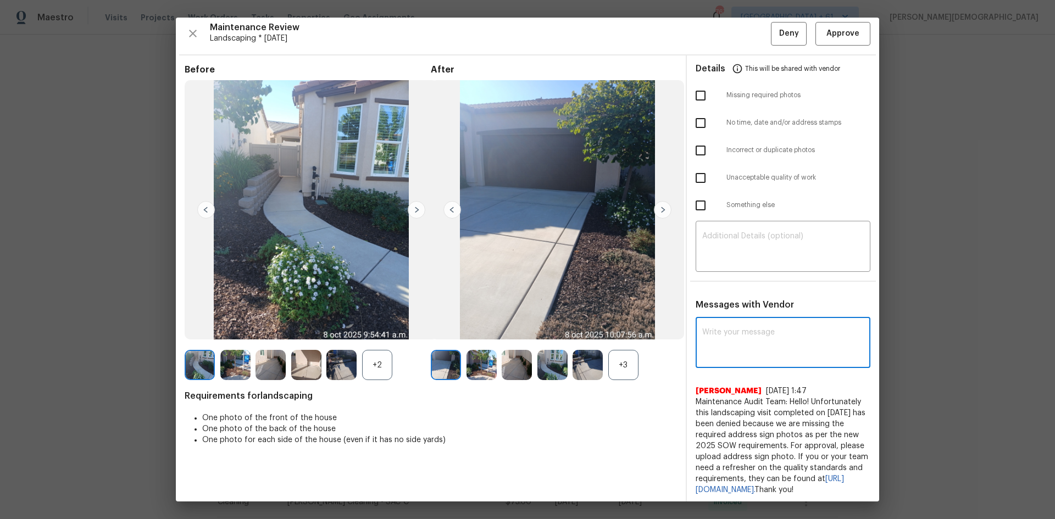
scroll to position [5, 0]
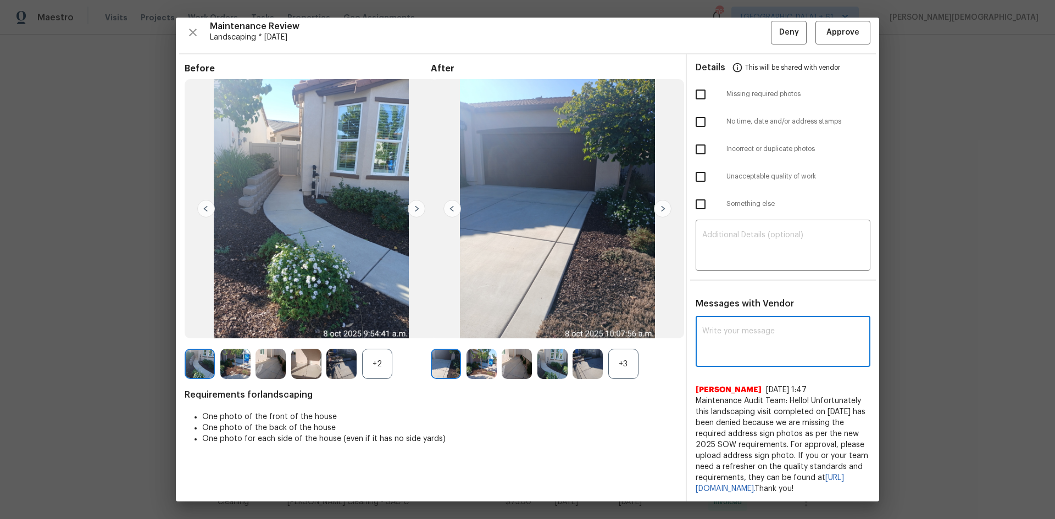
click at [568, 329] on textarea at bounding box center [783, 343] width 162 height 31
paste textarea "Maintenance Audit Team: Hello! Unfortunately, this landscaping visit completed …"
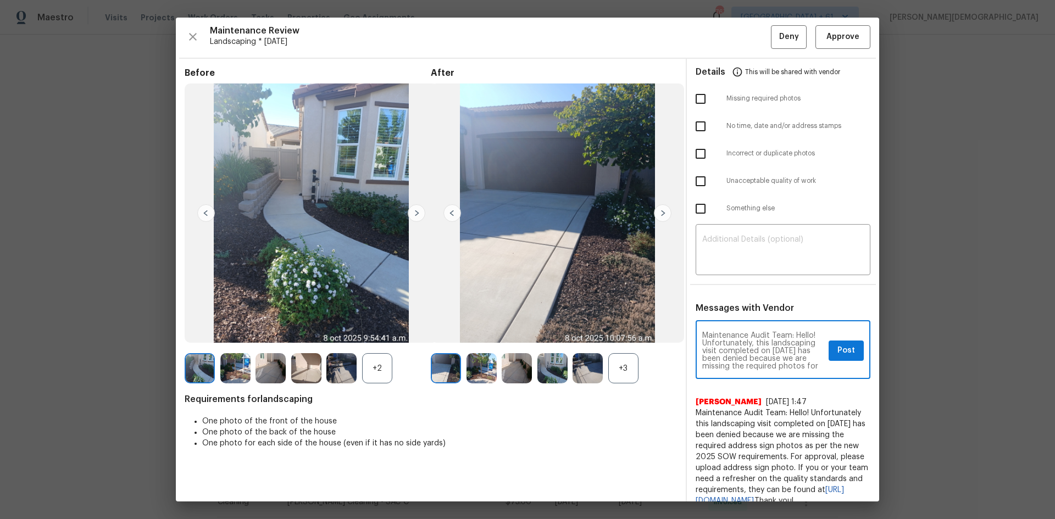
scroll to position [0, 0]
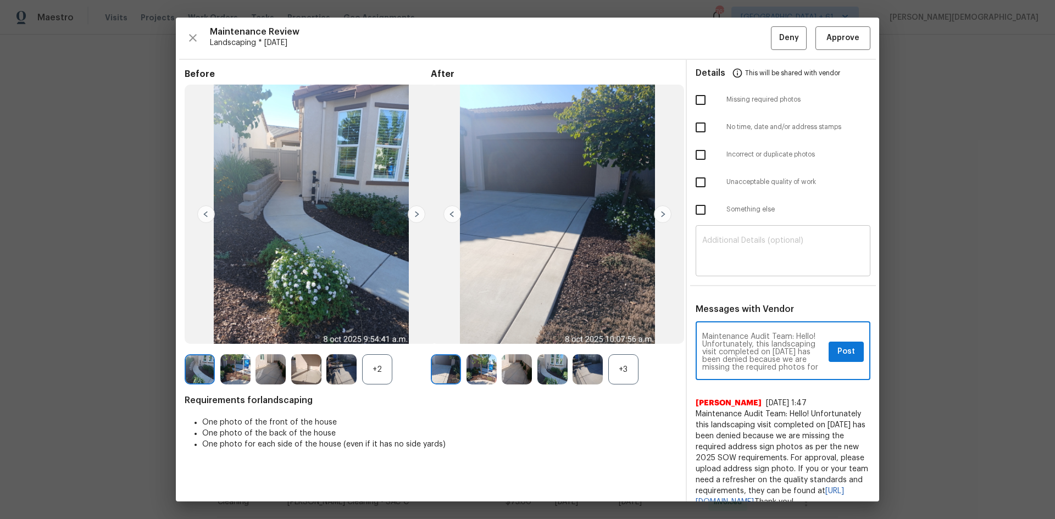
type textarea "Maintenance Audit Team: Hello! Unfortunately, this landscaping visit completed …"
click at [568, 245] on textarea at bounding box center [783, 252] width 162 height 31
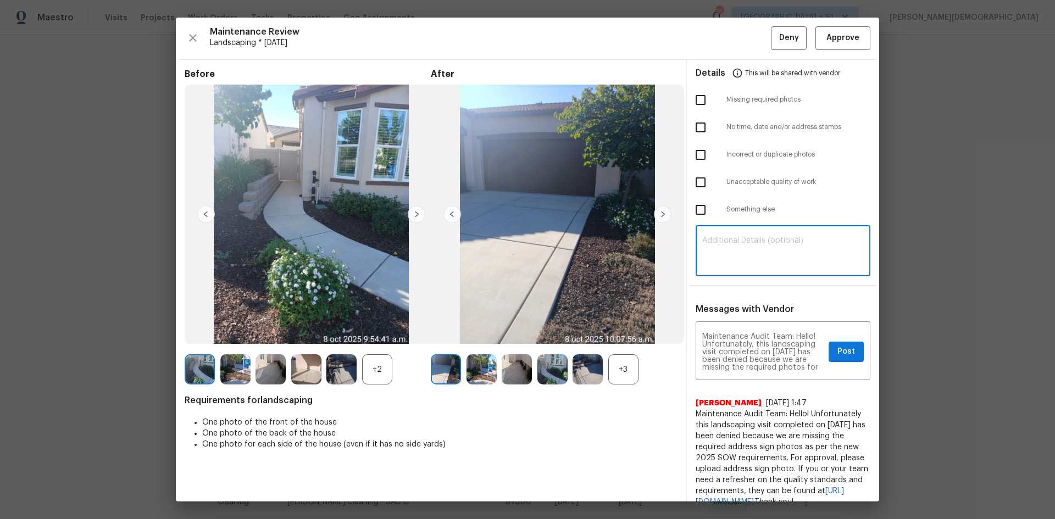
paste textarea "Maintenance Audit Team: Hello! Unfortunately, this landscaping visit completed …"
type textarea "Maintenance Audit Team: Hello! Unfortunately, this landscaping visit completed …"
click at [568, 345] on span "Post" at bounding box center [847, 352] width 18 height 14
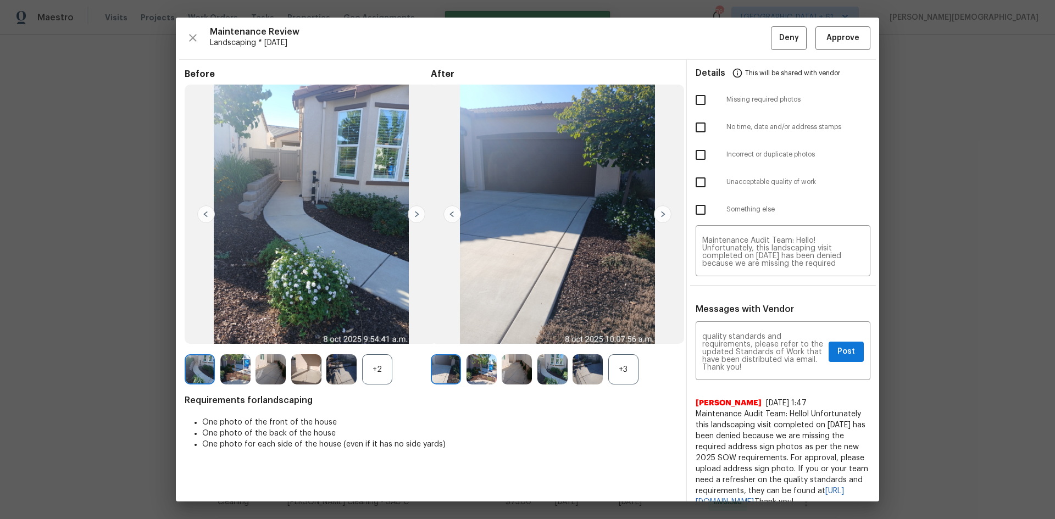
click at [568, 99] on input "checkbox" at bounding box center [700, 99] width 23 height 23
checkbox input "true"
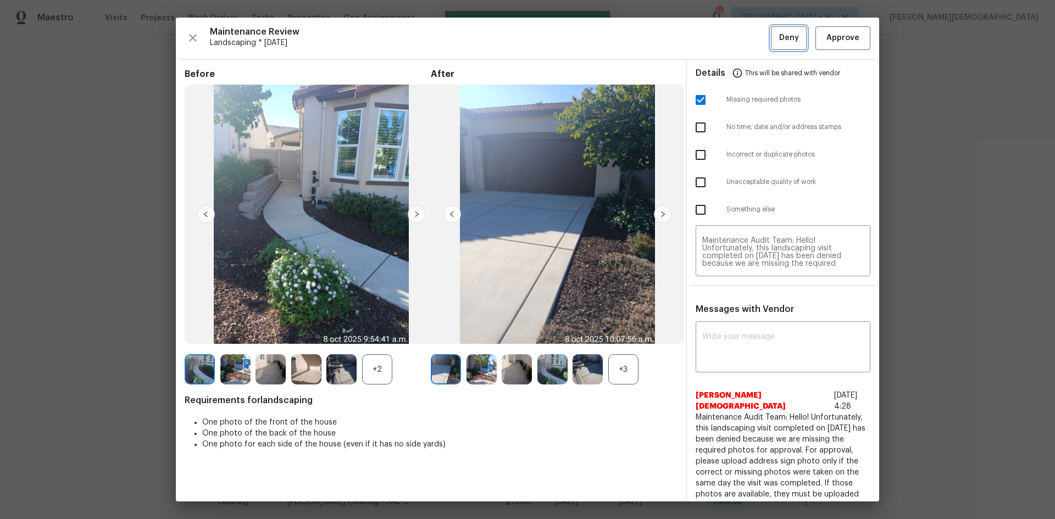
click at [568, 47] on button "Deny" at bounding box center [789, 38] width 36 height 24
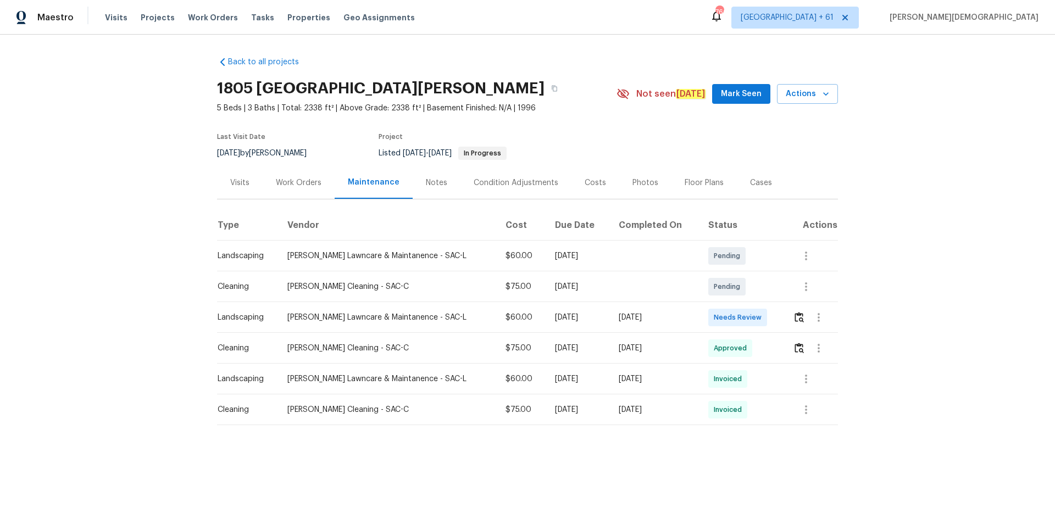
click at [568, 309] on td at bounding box center [811, 317] width 54 height 31
click at [568, 314] on img "button" at bounding box center [799, 317] width 9 height 10
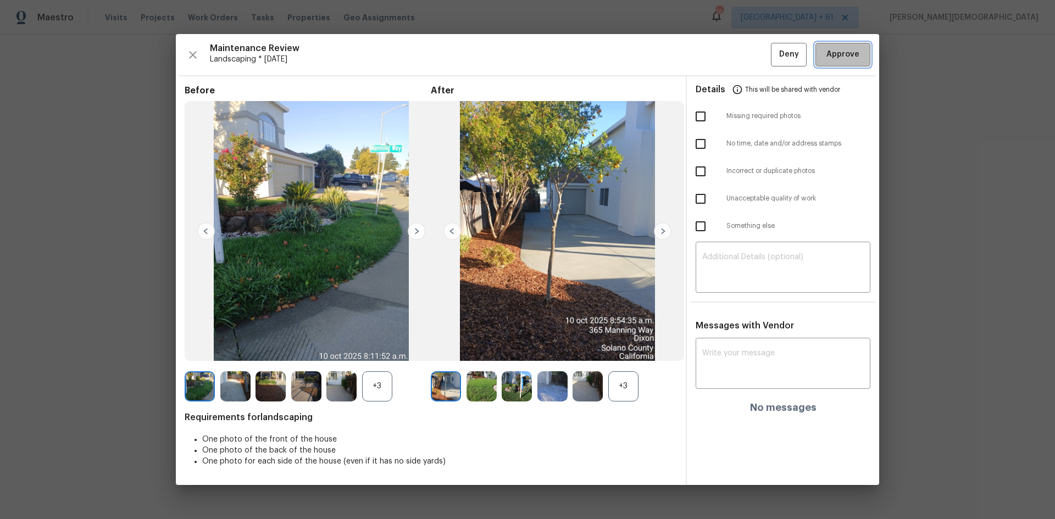
click at [568, 56] on span "Approve" at bounding box center [843, 55] width 33 height 14
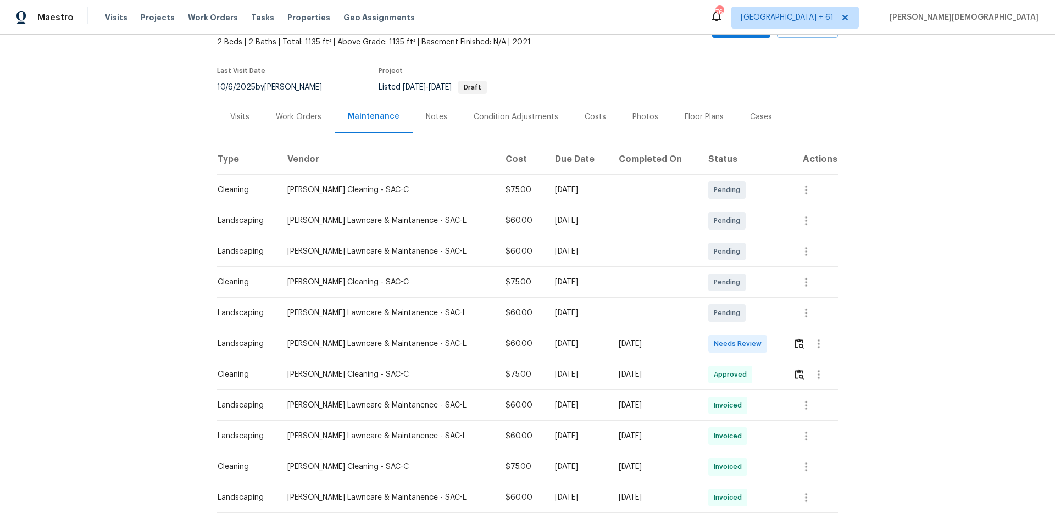
scroll to position [165, 0]
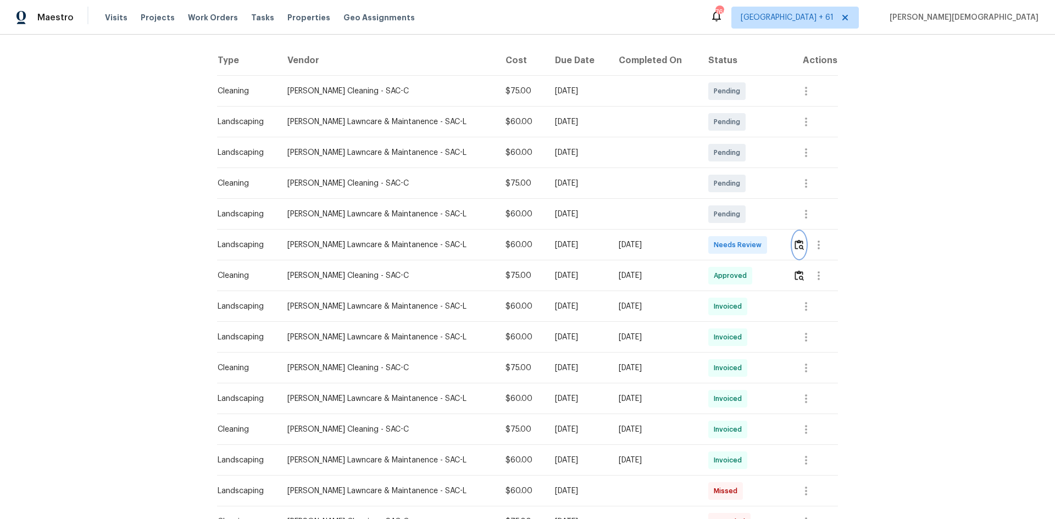
click at [568, 245] on img "button" at bounding box center [799, 245] width 9 height 10
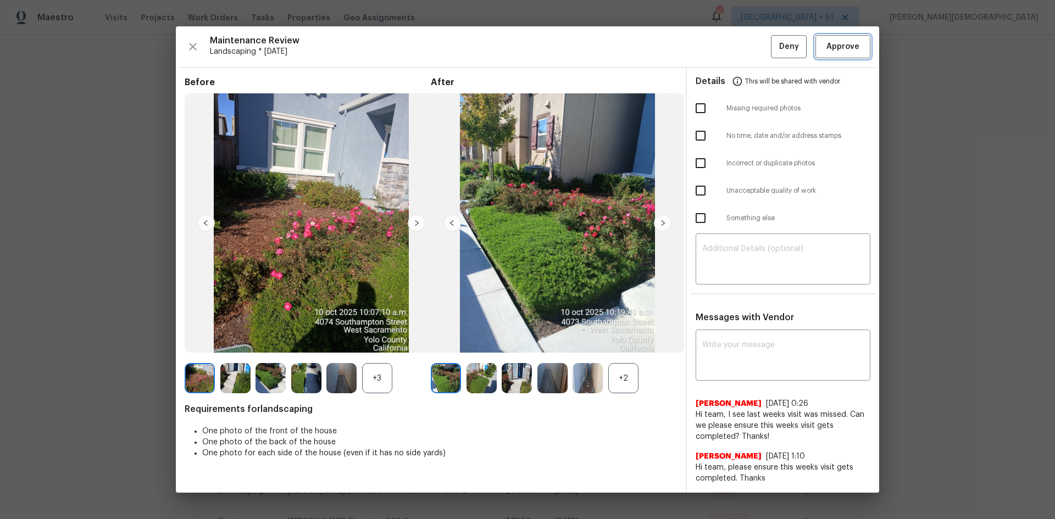
click at [568, 54] on span "Approve" at bounding box center [843, 47] width 33 height 14
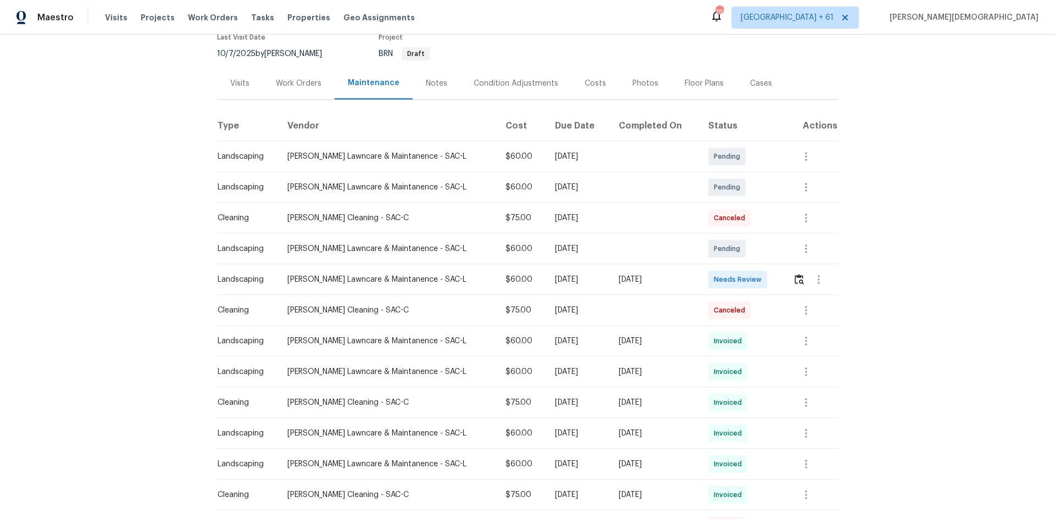
scroll to position [165, 0]
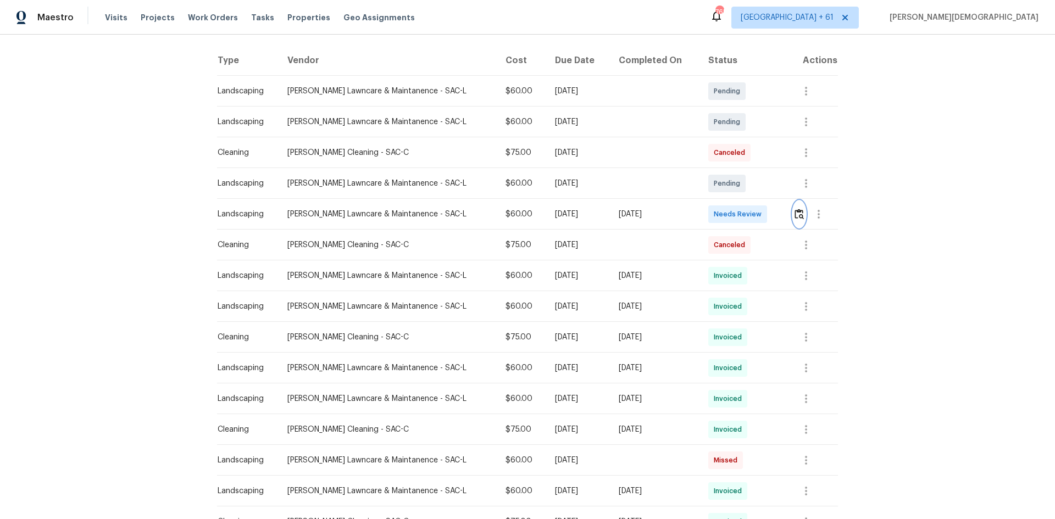
click at [750, 209] on button "button" at bounding box center [799, 214] width 13 height 26
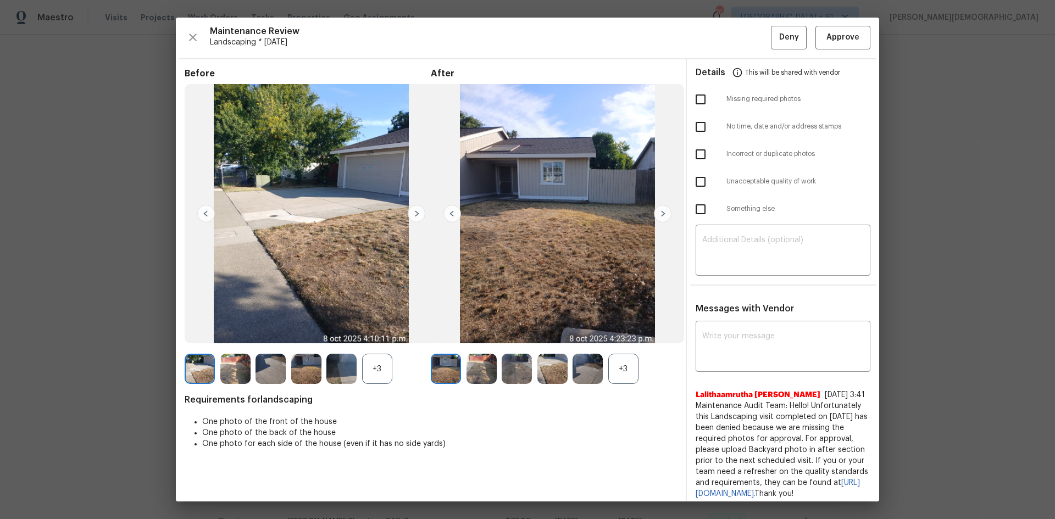
scroll to position [0, 0]
click at [750, 44] on button "Approve" at bounding box center [843, 38] width 55 height 24
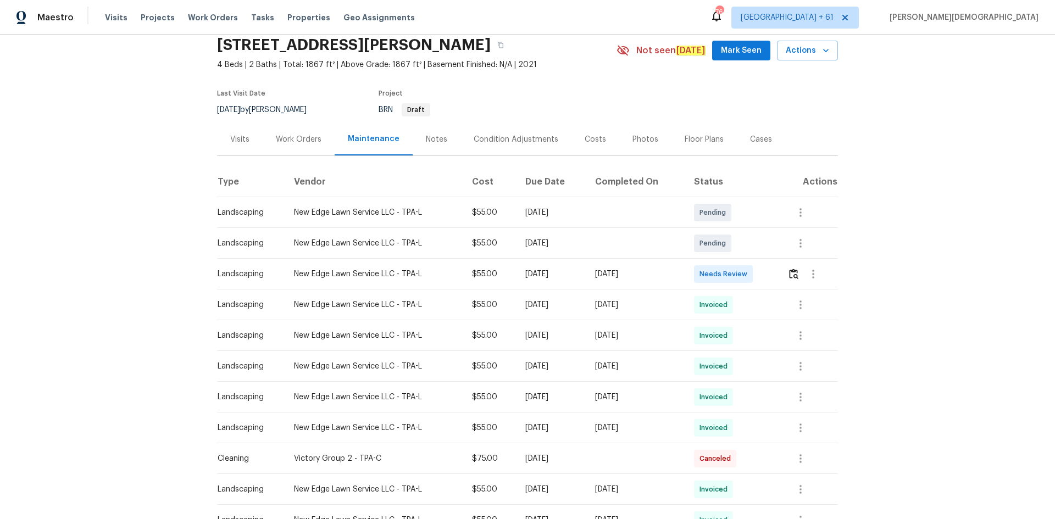
scroll to position [55, 0]
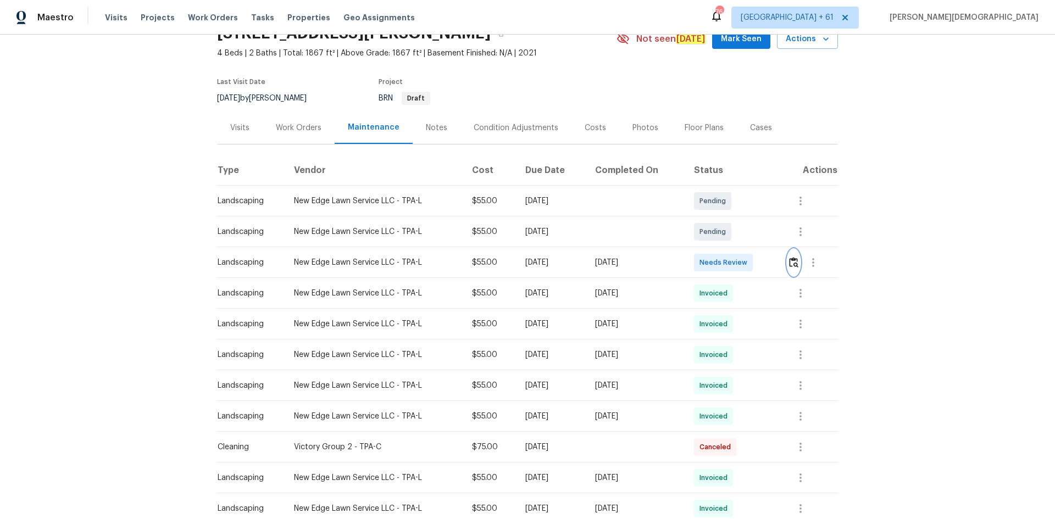
click at [750, 263] on button "button" at bounding box center [794, 263] width 13 height 26
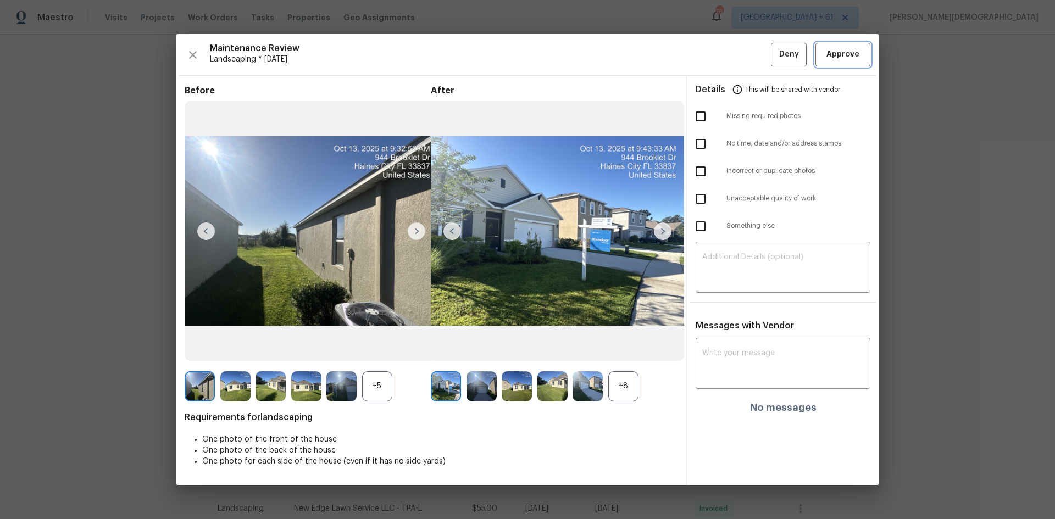
click at [750, 48] on button "Approve" at bounding box center [843, 55] width 55 height 24
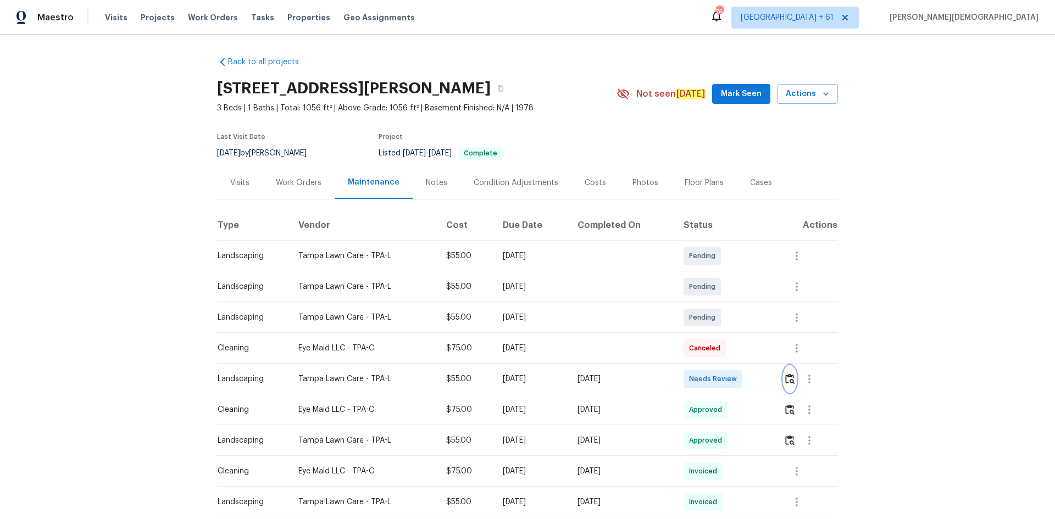
click at [750, 347] on img "button" at bounding box center [789, 379] width 9 height 10
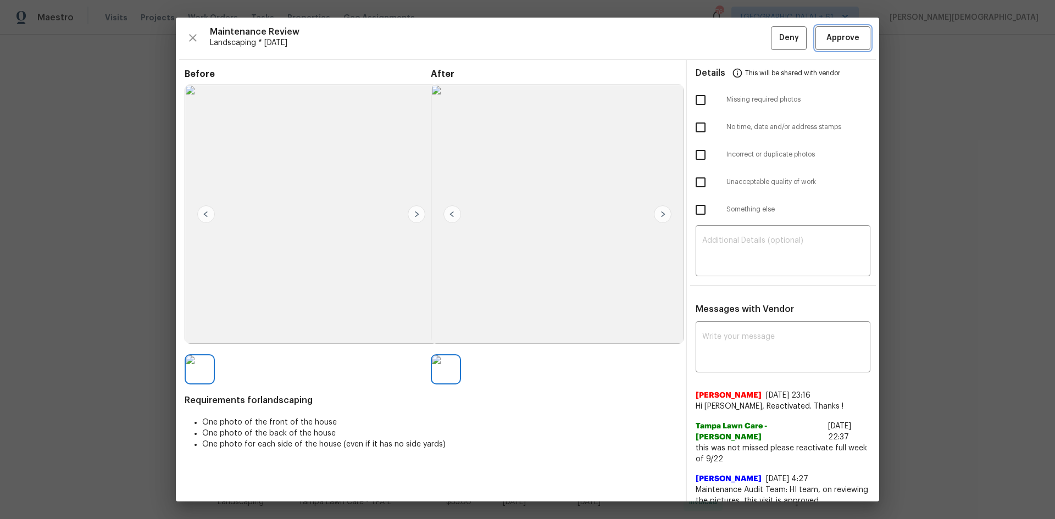
click at [750, 42] on span "Approve" at bounding box center [843, 38] width 33 height 14
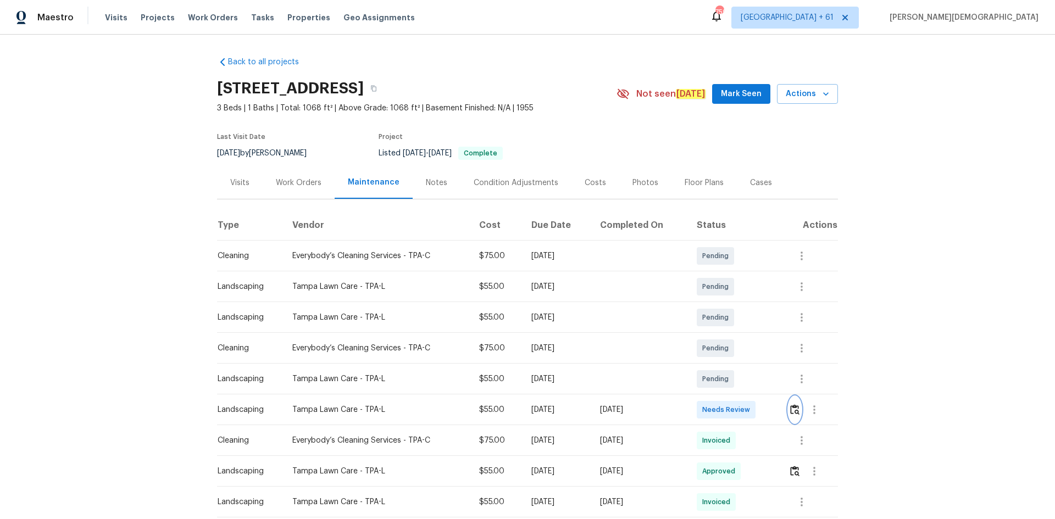
click at [750, 347] on button "button" at bounding box center [795, 410] width 13 height 26
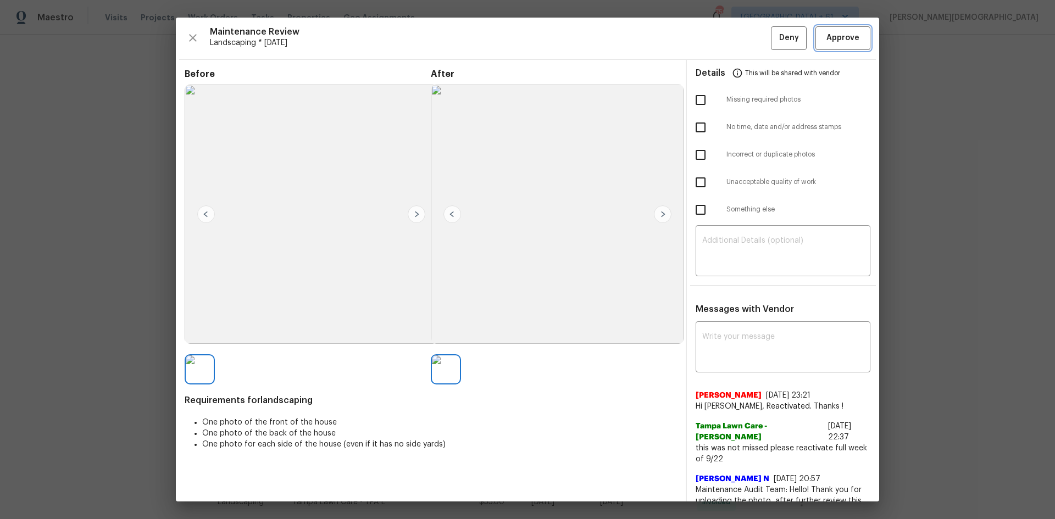
click at [750, 32] on span "Approve" at bounding box center [843, 38] width 33 height 14
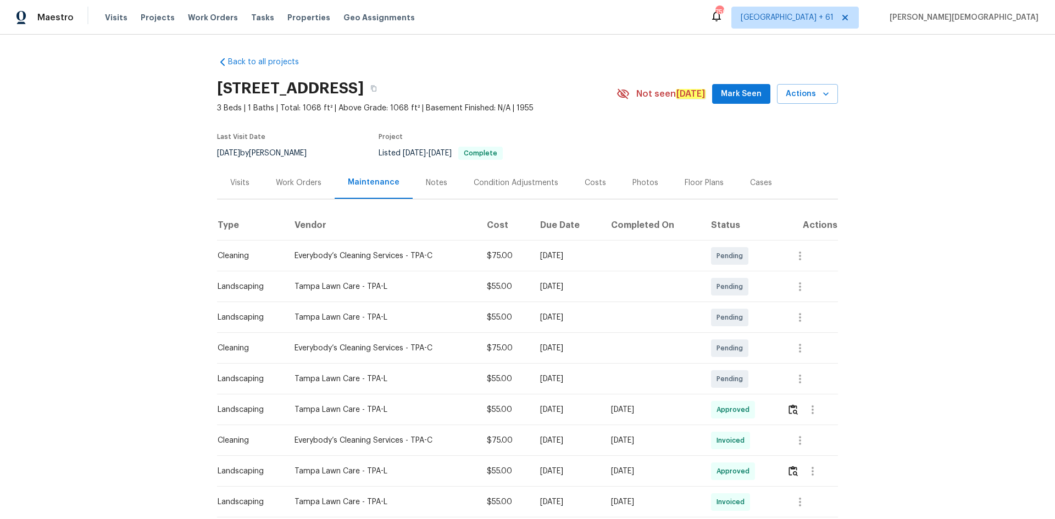
click at [750, 347] on div at bounding box center [812, 410] width 51 height 26
click at [750, 347] on img "button" at bounding box center [793, 410] width 9 height 10
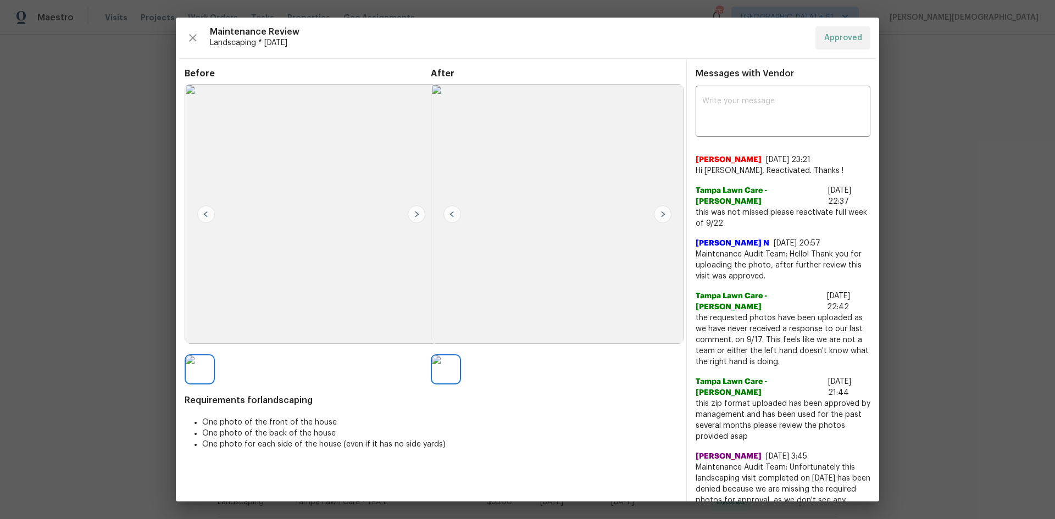
click at [517, 347] on div at bounding box center [554, 370] width 246 height 30
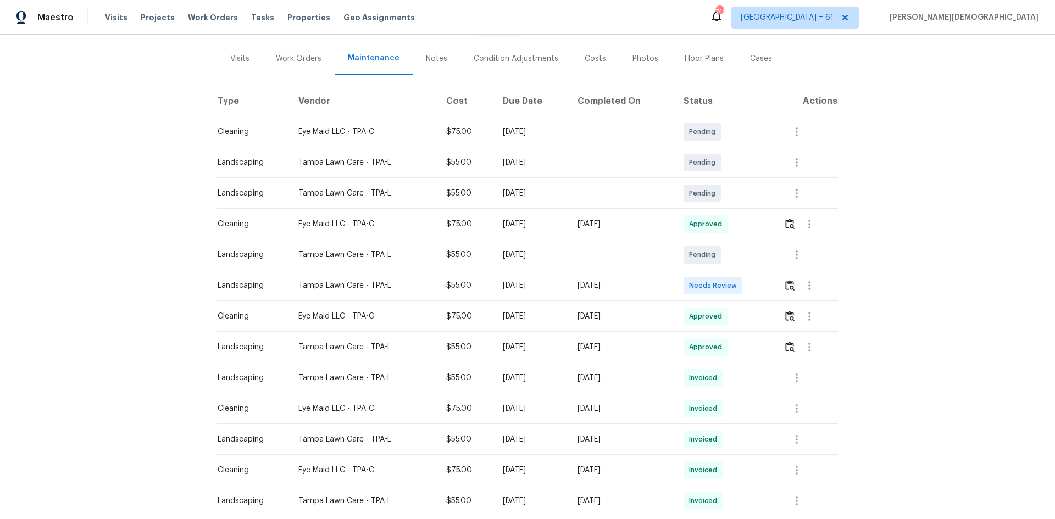
scroll to position [220, 0]
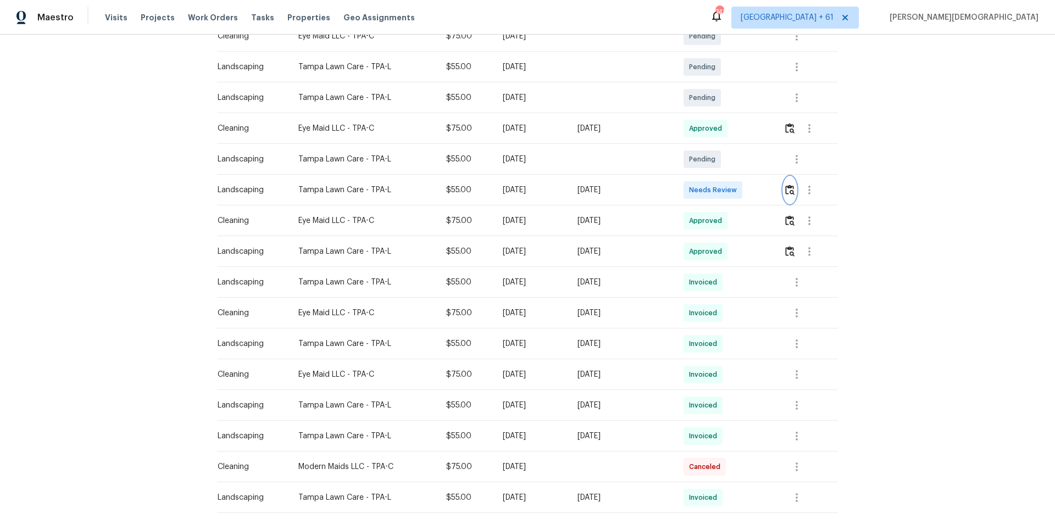
click at [750, 185] on img "button" at bounding box center [789, 190] width 9 height 10
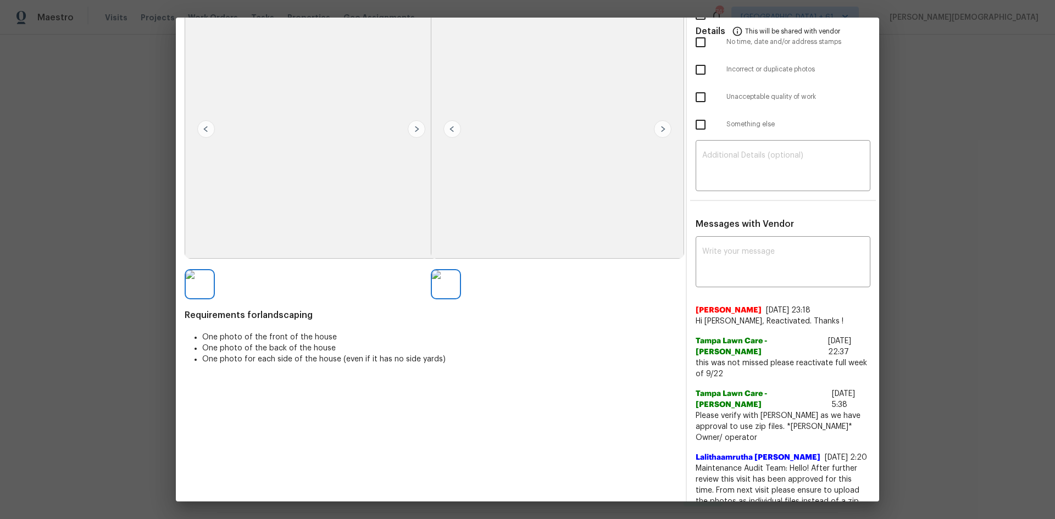
scroll to position [104, 0]
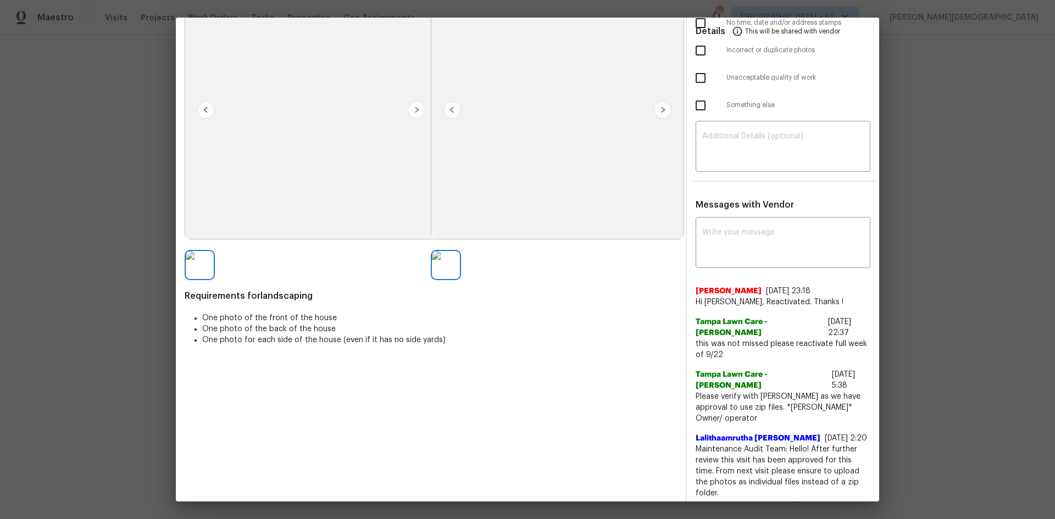
click at [750, 347] on span "Maintenance Audit Team: Hello! After further review this visit has been approve…" at bounding box center [783, 471] width 175 height 55
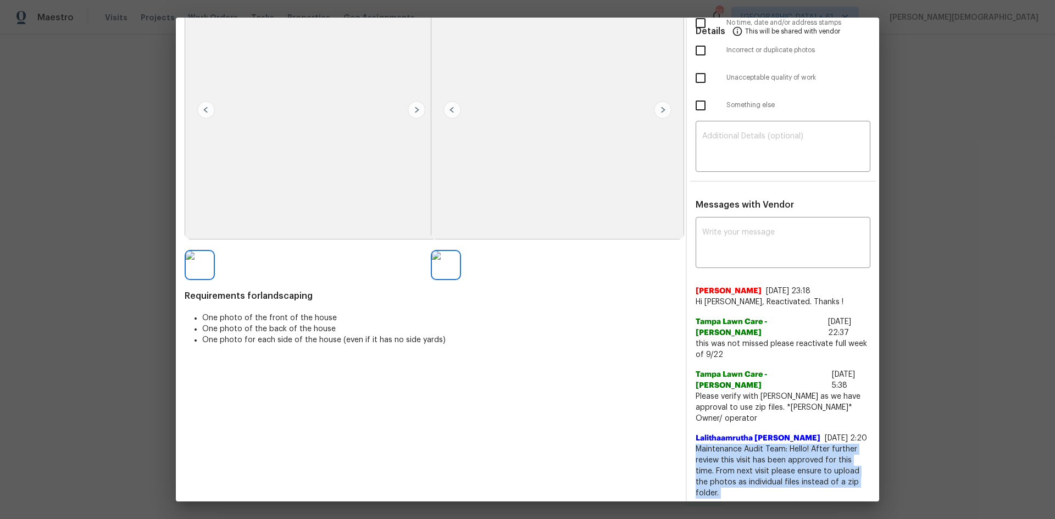
click at [750, 347] on span "Maintenance Audit Team: Hello! After further review this visit has been approve…" at bounding box center [783, 471] width 175 height 55
copy span "Maintenance Audit Team: Hello! After further review this visit has been approve…"
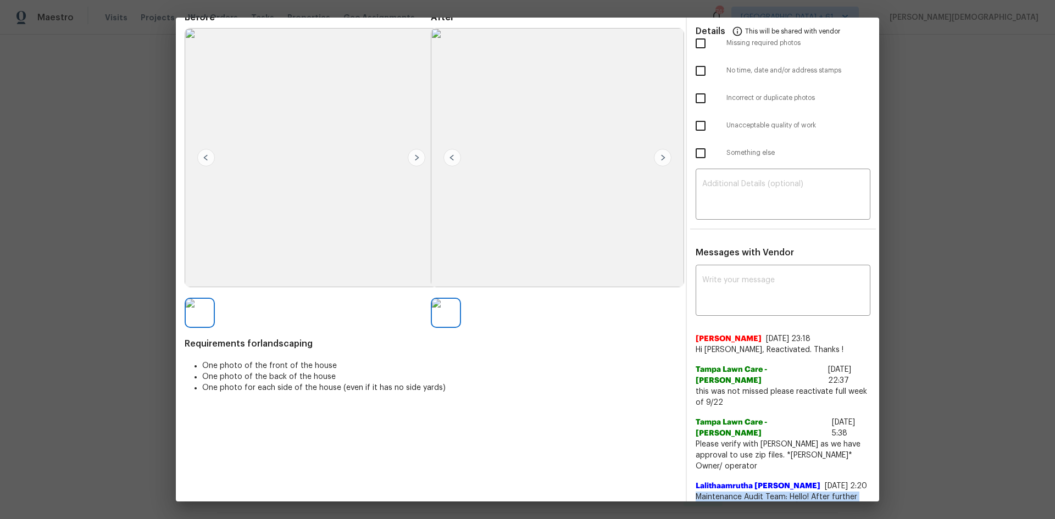
scroll to position [0, 0]
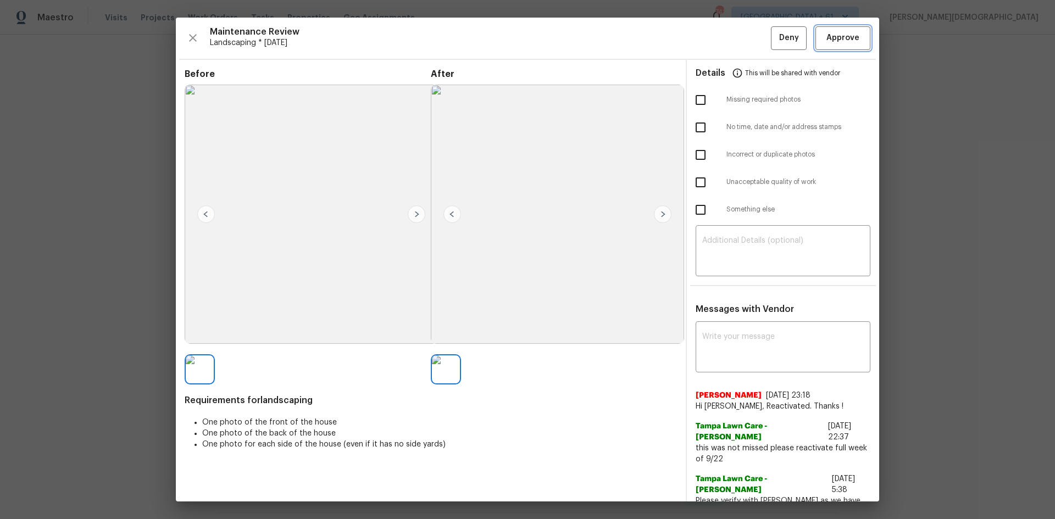
click at [750, 47] on button "Approve" at bounding box center [843, 38] width 55 height 24
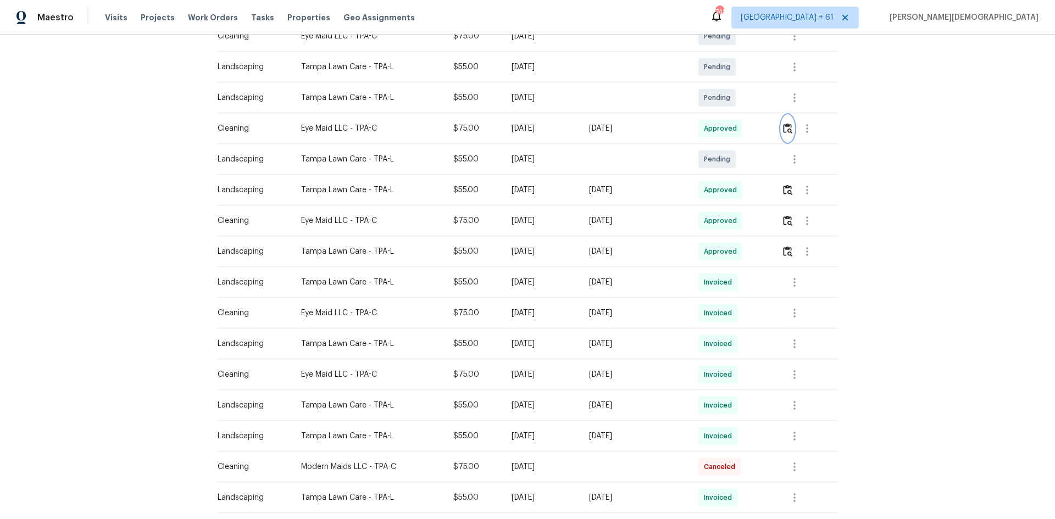
click at [750, 123] on img "button" at bounding box center [787, 128] width 9 height 10
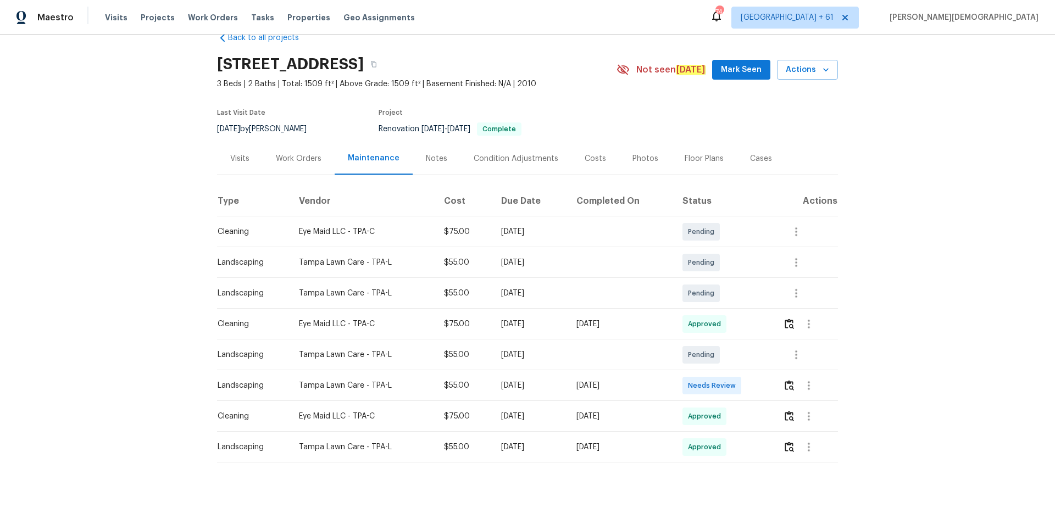
scroll to position [37, 0]
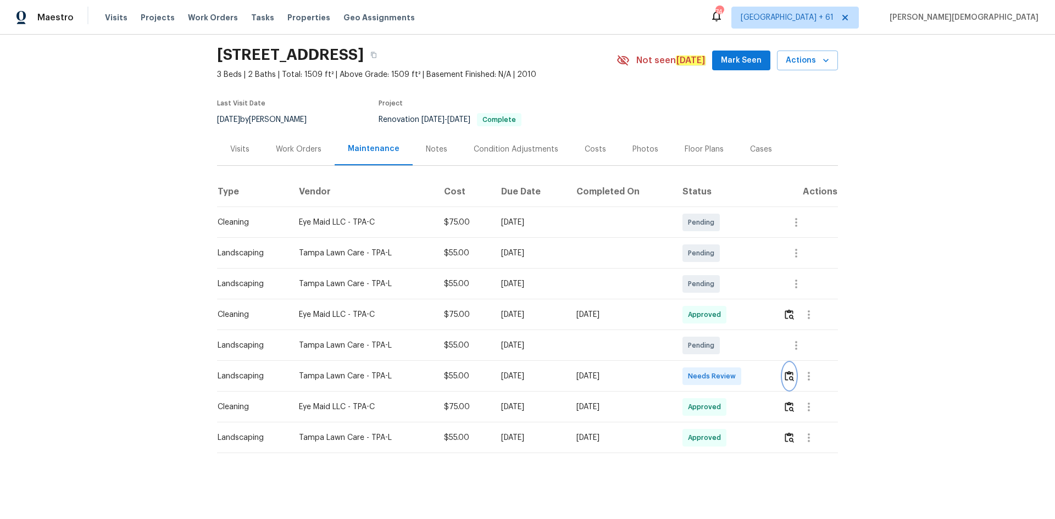
click at [750, 347] on img "button" at bounding box center [789, 376] width 9 height 10
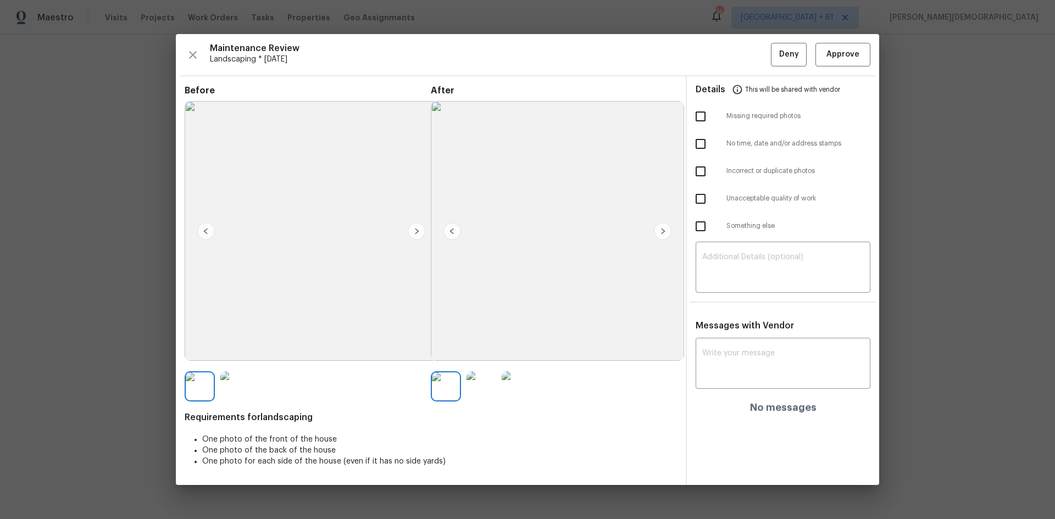
click at [750, 70] on div "Maintenance Review Landscaping * Mon, Oct 06 Deny Approve Before After Requirem…" at bounding box center [528, 259] width 704 height 451
click at [750, 66] on button "Approve" at bounding box center [843, 55] width 55 height 24
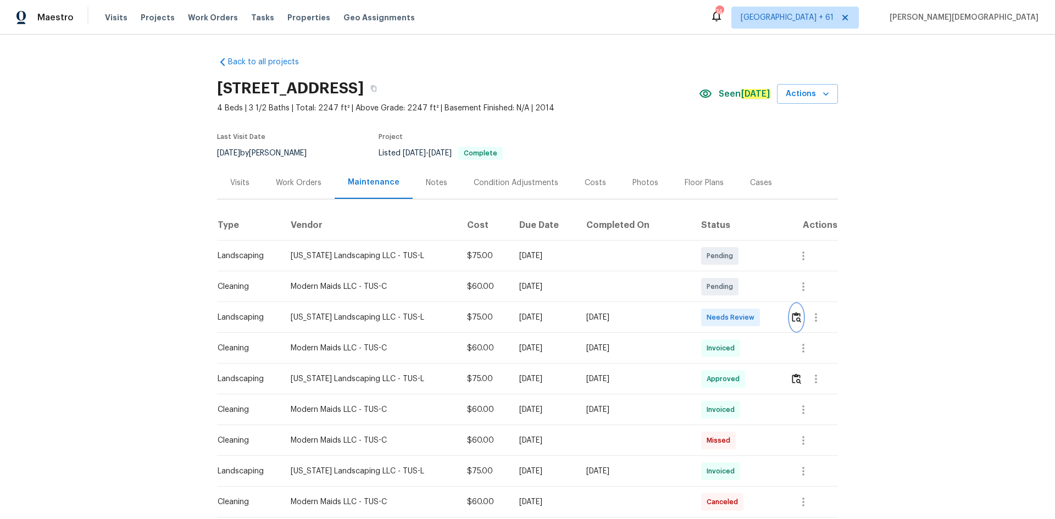
click at [750, 306] on button "button" at bounding box center [796, 317] width 13 height 26
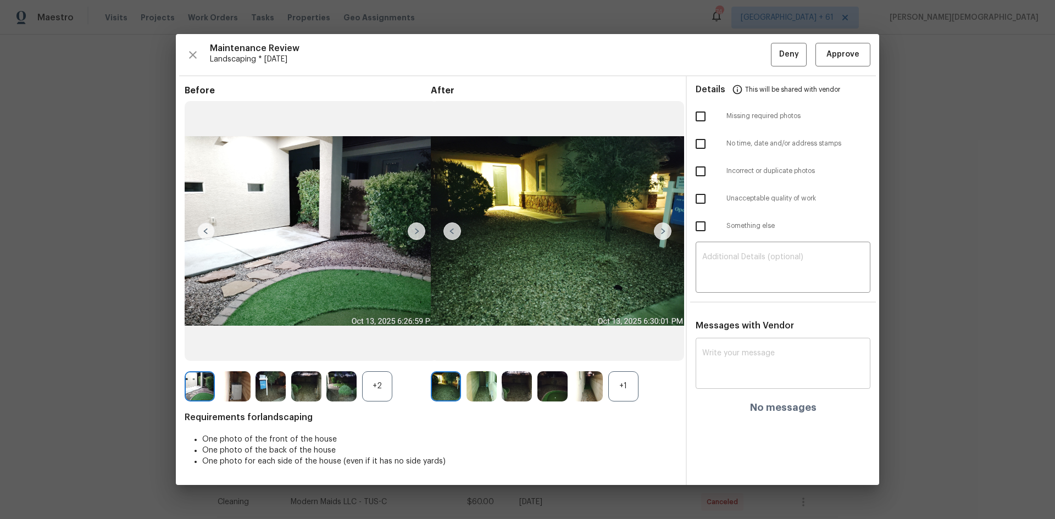
click at [747, 347] on textarea at bounding box center [783, 365] width 162 height 31
paste textarea "Maintenance Audit Team: Hello! Unfortunately, this landscaping visit completed …"
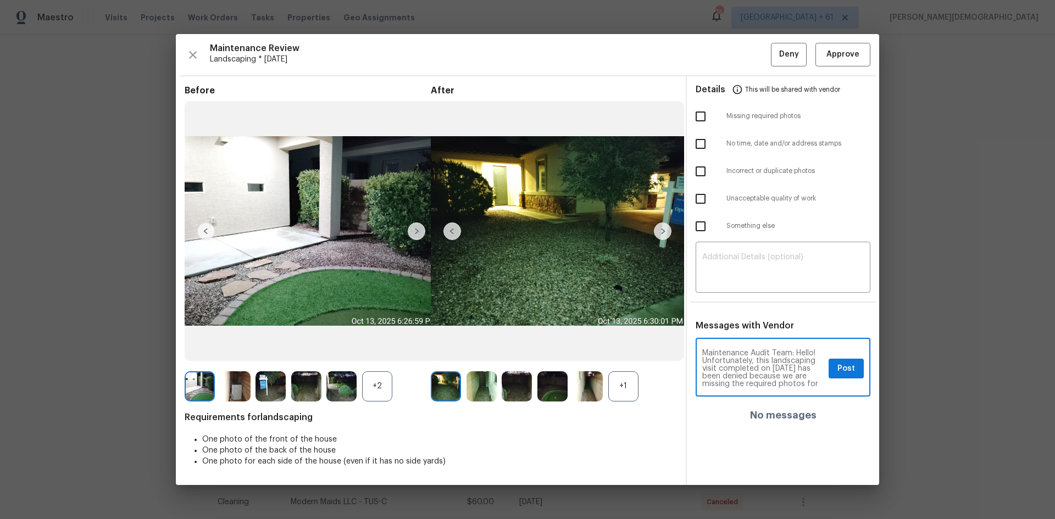
scroll to position [139, 0]
type textarea "Maintenance Audit Team: Hello! Unfortunately, this landscaping visit completed …"
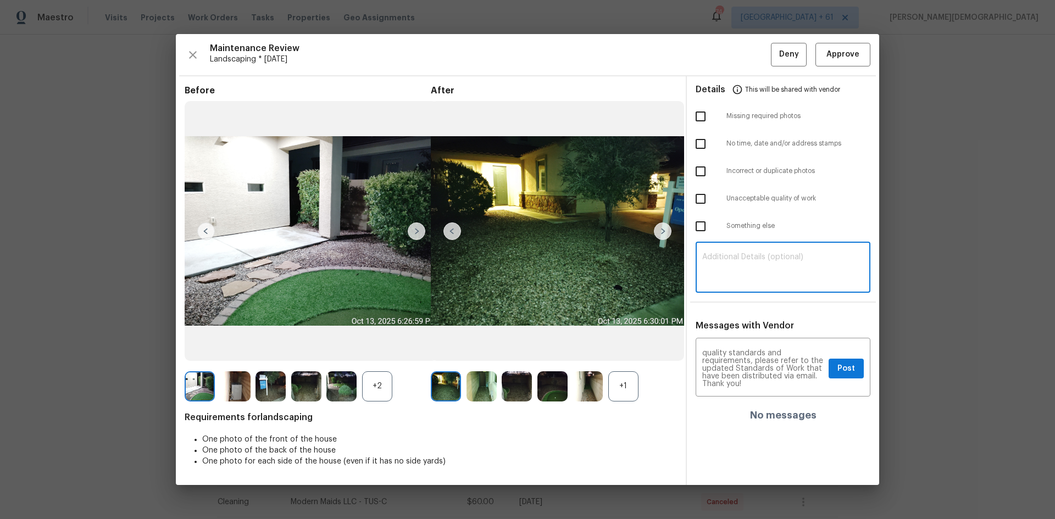
click at [732, 253] on textarea at bounding box center [783, 268] width 162 height 31
paste textarea "Maintenance Audit Team: Hello! Unfortunately, this landscaping visit completed …"
type textarea "Maintenance Audit Team: Hello! Unfortunately, this landscaping visit completed …"
click at [750, 347] on span "Post" at bounding box center [847, 369] width 18 height 14
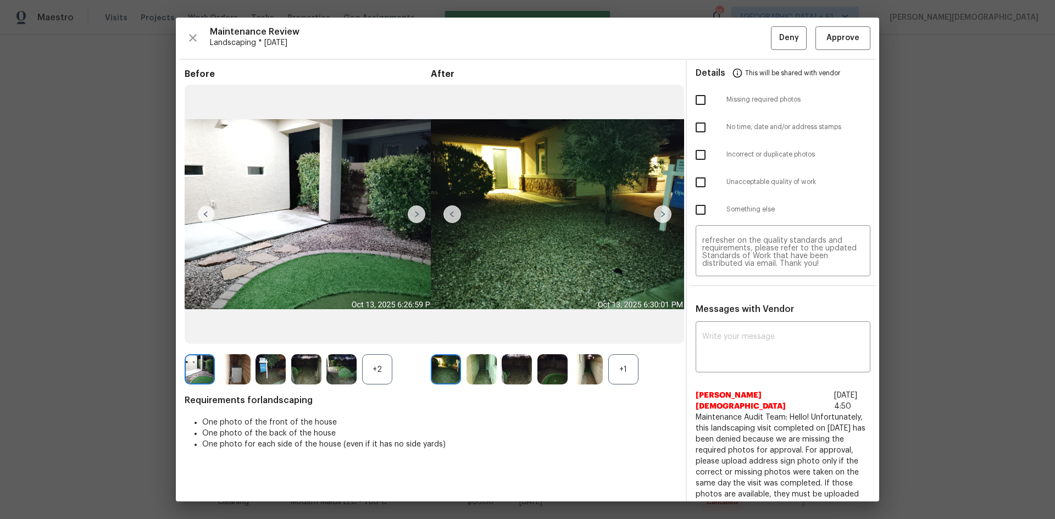
scroll to position [0, 0]
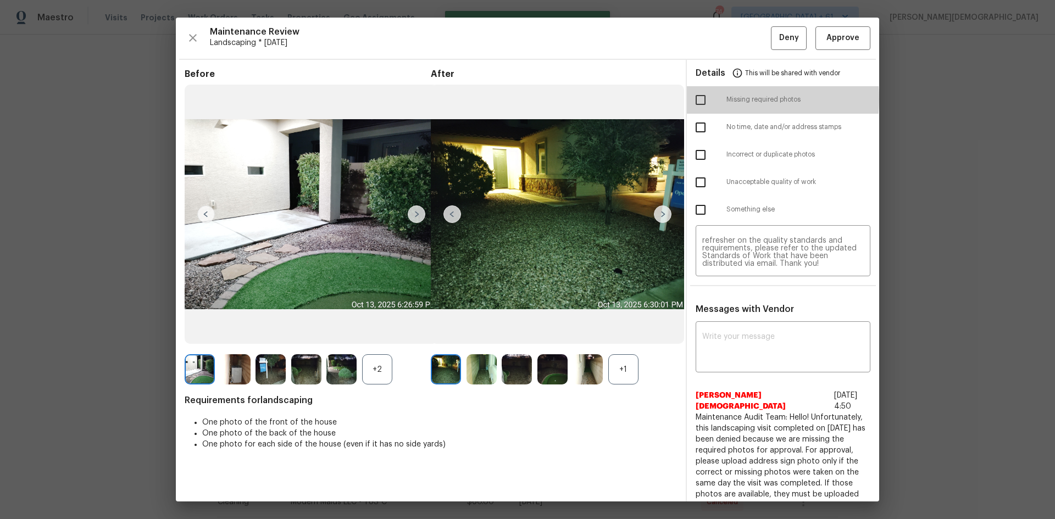
click at [700, 97] on input "checkbox" at bounding box center [700, 99] width 23 height 23
checkbox input "true"
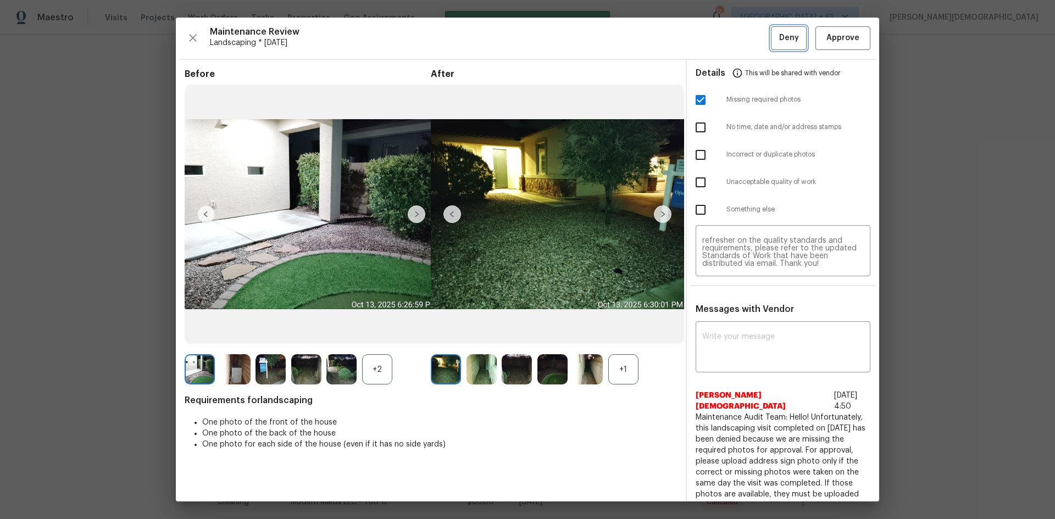
click at [750, 34] on button "Deny" at bounding box center [789, 38] width 36 height 24
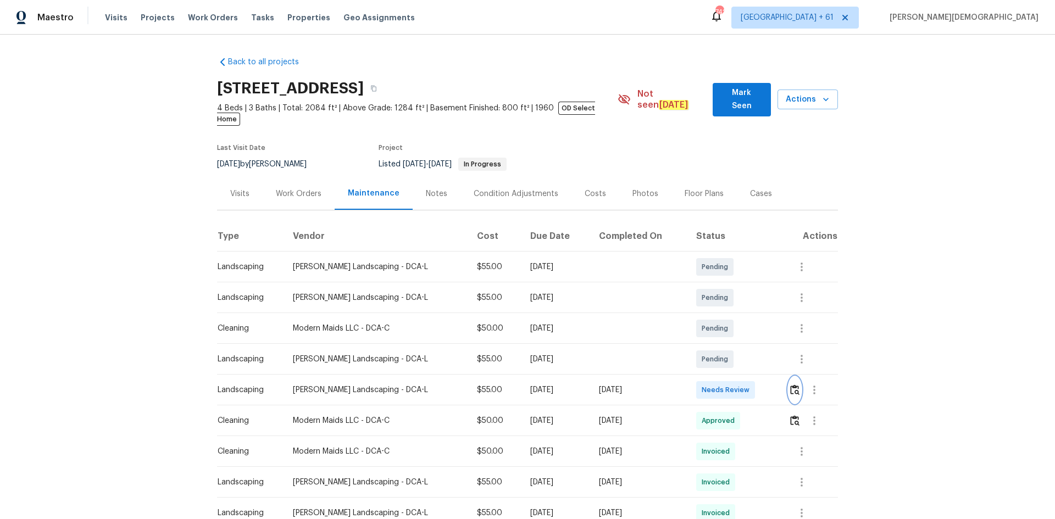
click at [750, 347] on img "button" at bounding box center [794, 390] width 9 height 10
click at [750, 347] on div at bounding box center [813, 390] width 49 height 26
click at [750, 347] on button "button" at bounding box center [795, 390] width 13 height 26
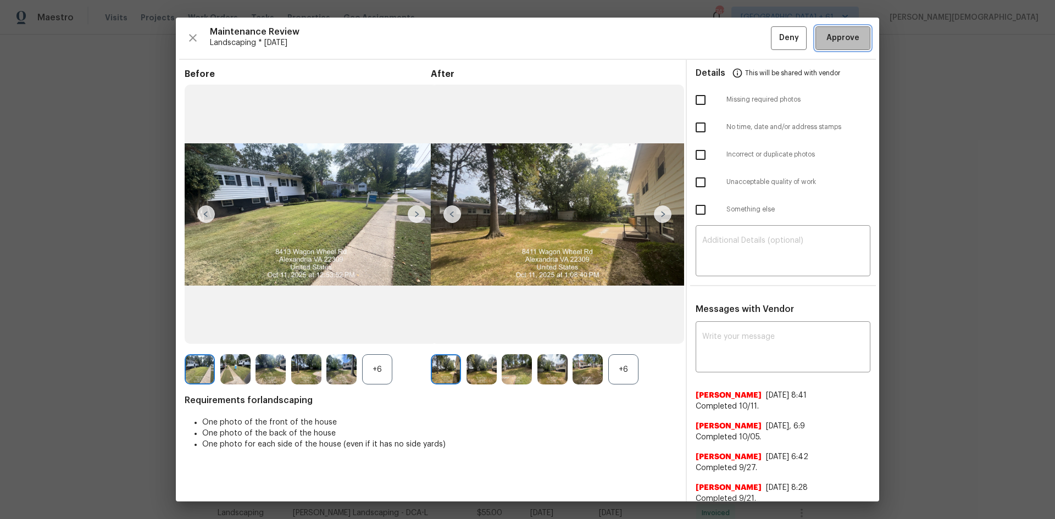
click at [750, 43] on span "Approve" at bounding box center [843, 38] width 33 height 14
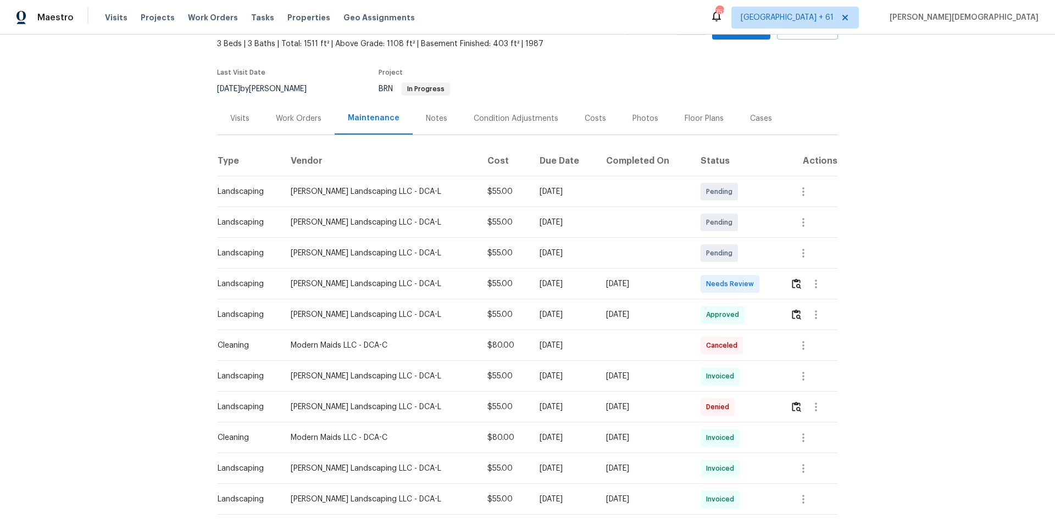
scroll to position [110, 0]
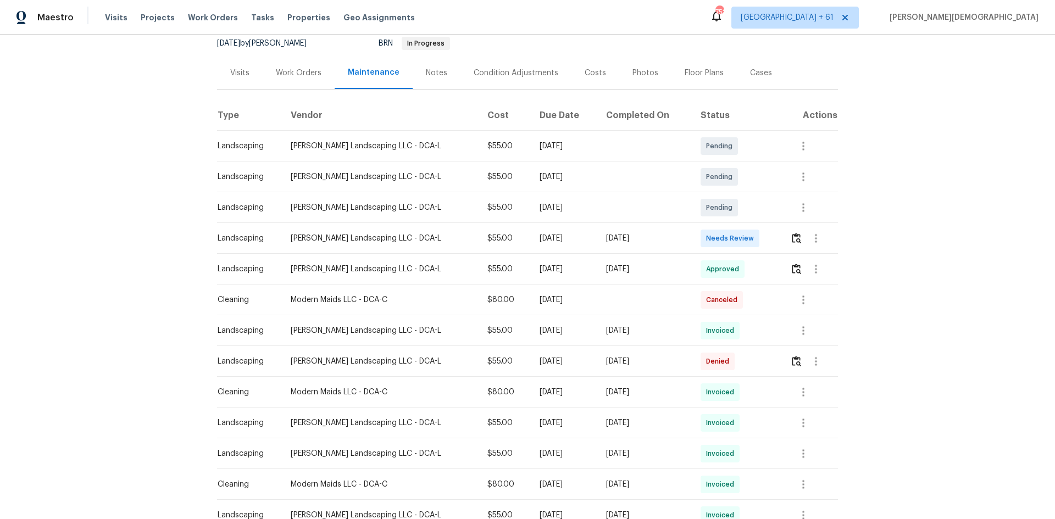
click at [750, 236] on td at bounding box center [810, 238] width 57 height 31
click at [750, 238] on img "button" at bounding box center [796, 238] width 9 height 10
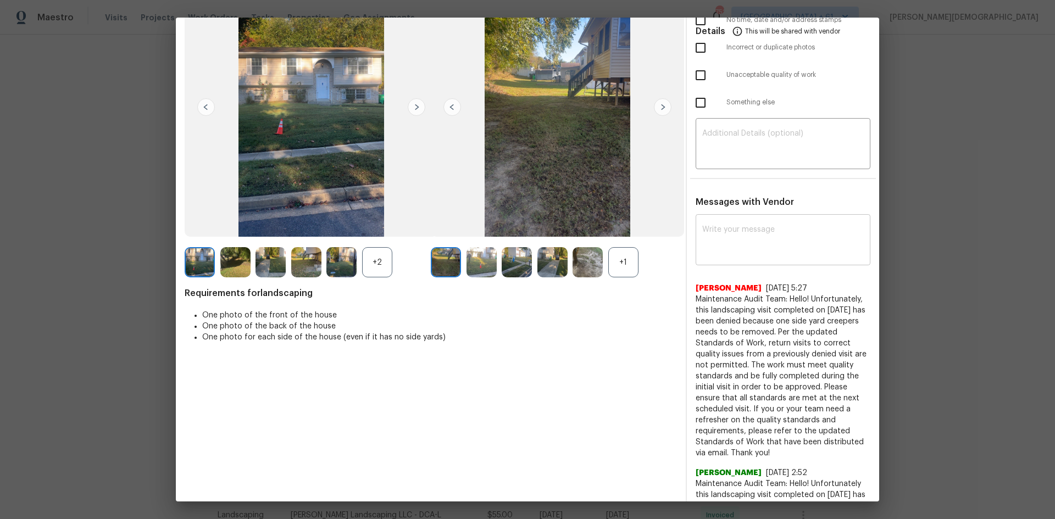
scroll to position [0, 0]
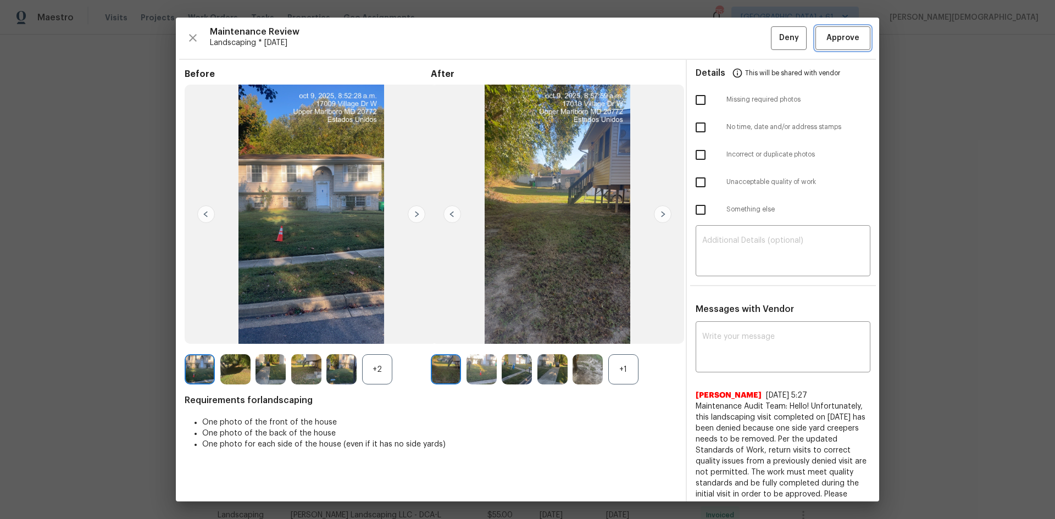
click at [750, 41] on span "Approve" at bounding box center [843, 38] width 33 height 14
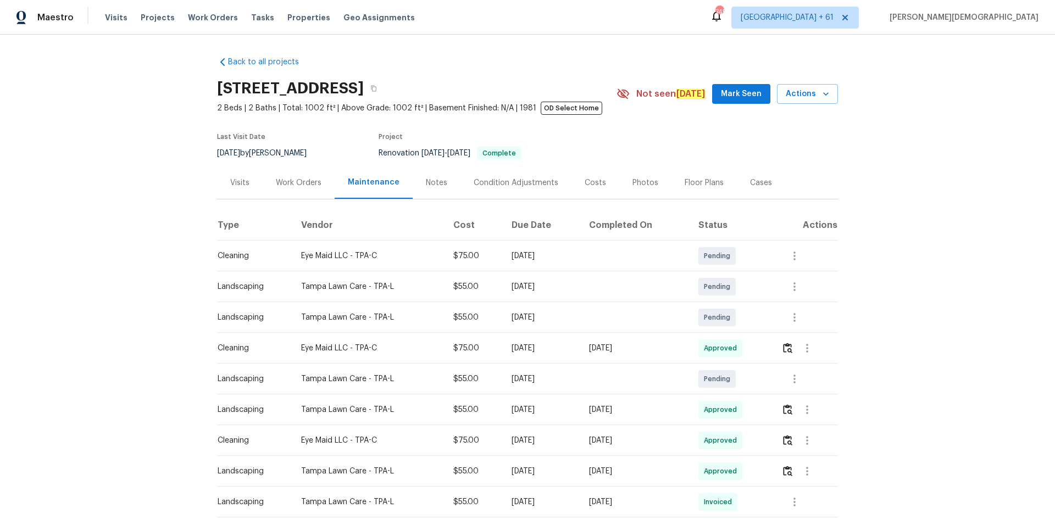
click at [778, 345] on td at bounding box center [805, 348] width 65 height 31
click at [785, 408] on img "button" at bounding box center [787, 410] width 9 height 10
